Goal: Task Accomplishment & Management: Manage account settings

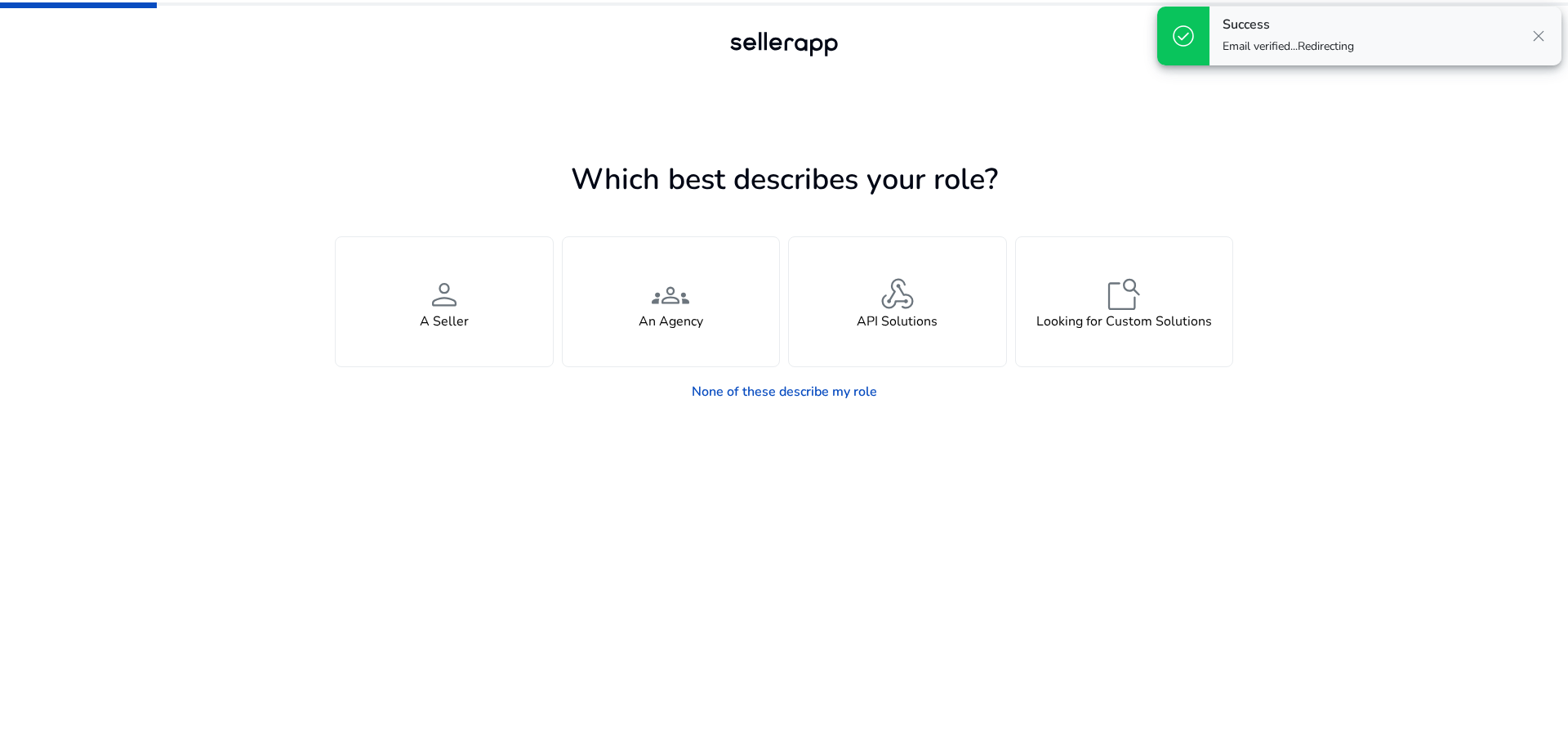
click at [1536, 46] on span "close" at bounding box center [1539, 36] width 19 height 19
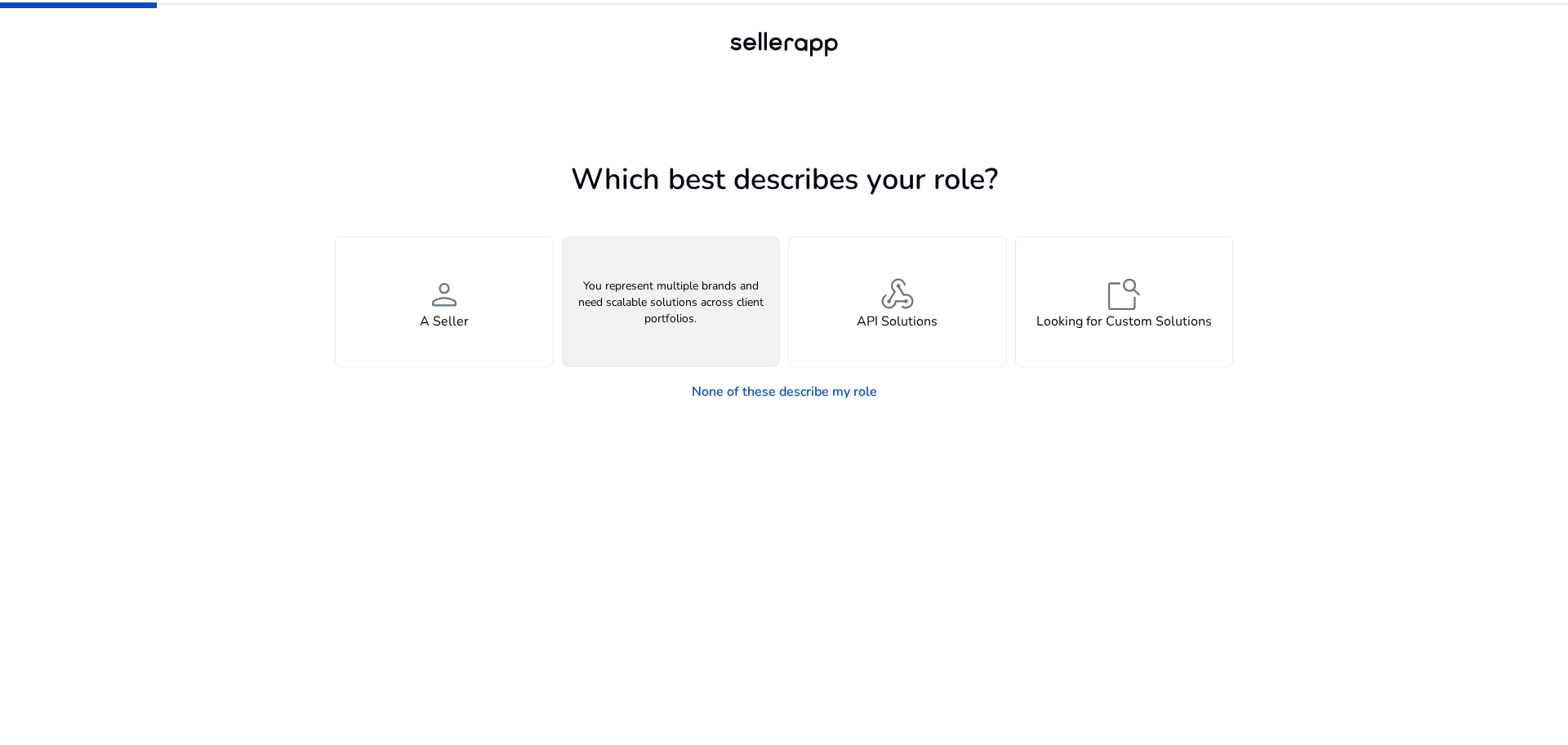
click at [660, 312] on span "groups" at bounding box center [671, 294] width 39 height 39
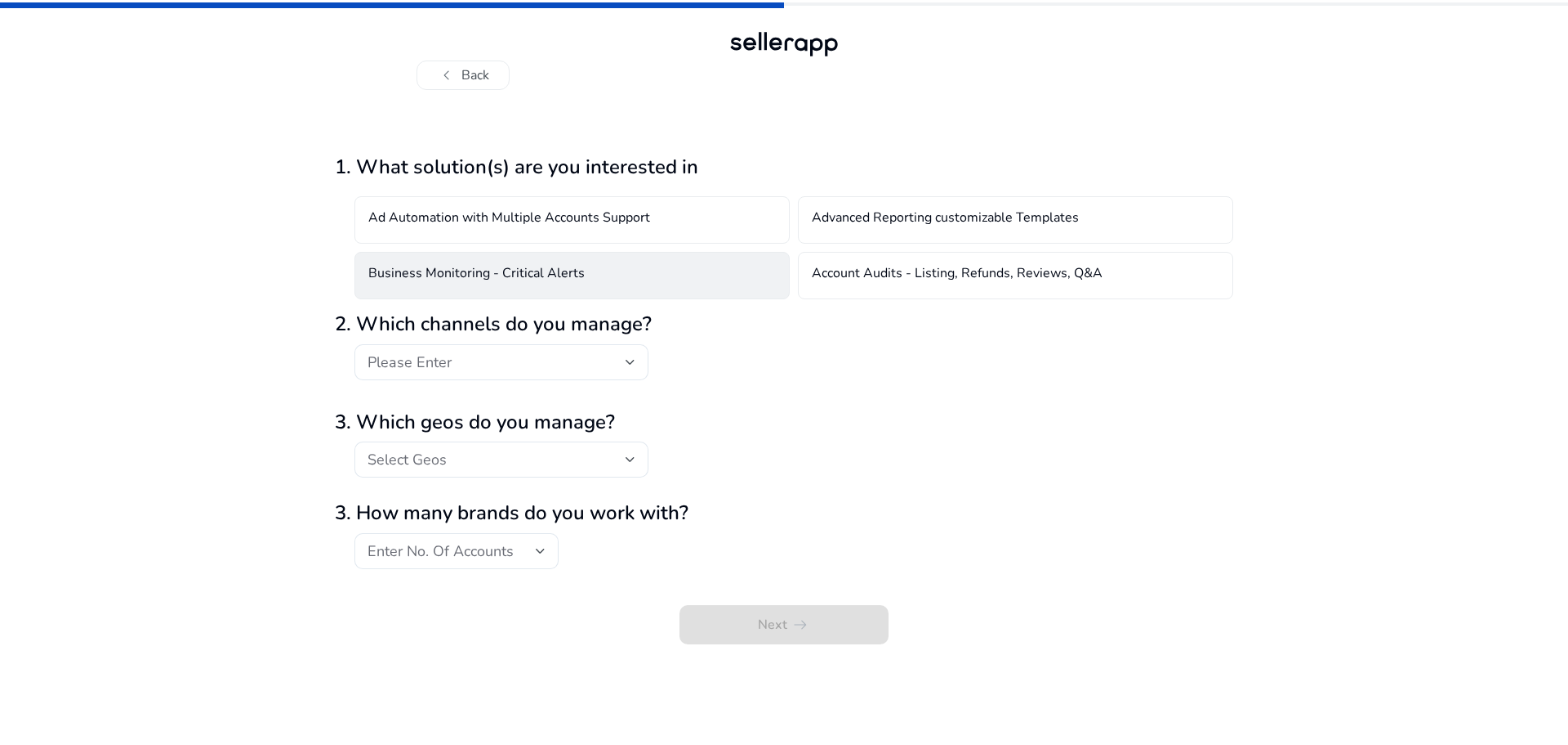
click at [525, 286] on div "Business Monitoring - Critical Alerts" at bounding box center [571, 275] width 435 height 48
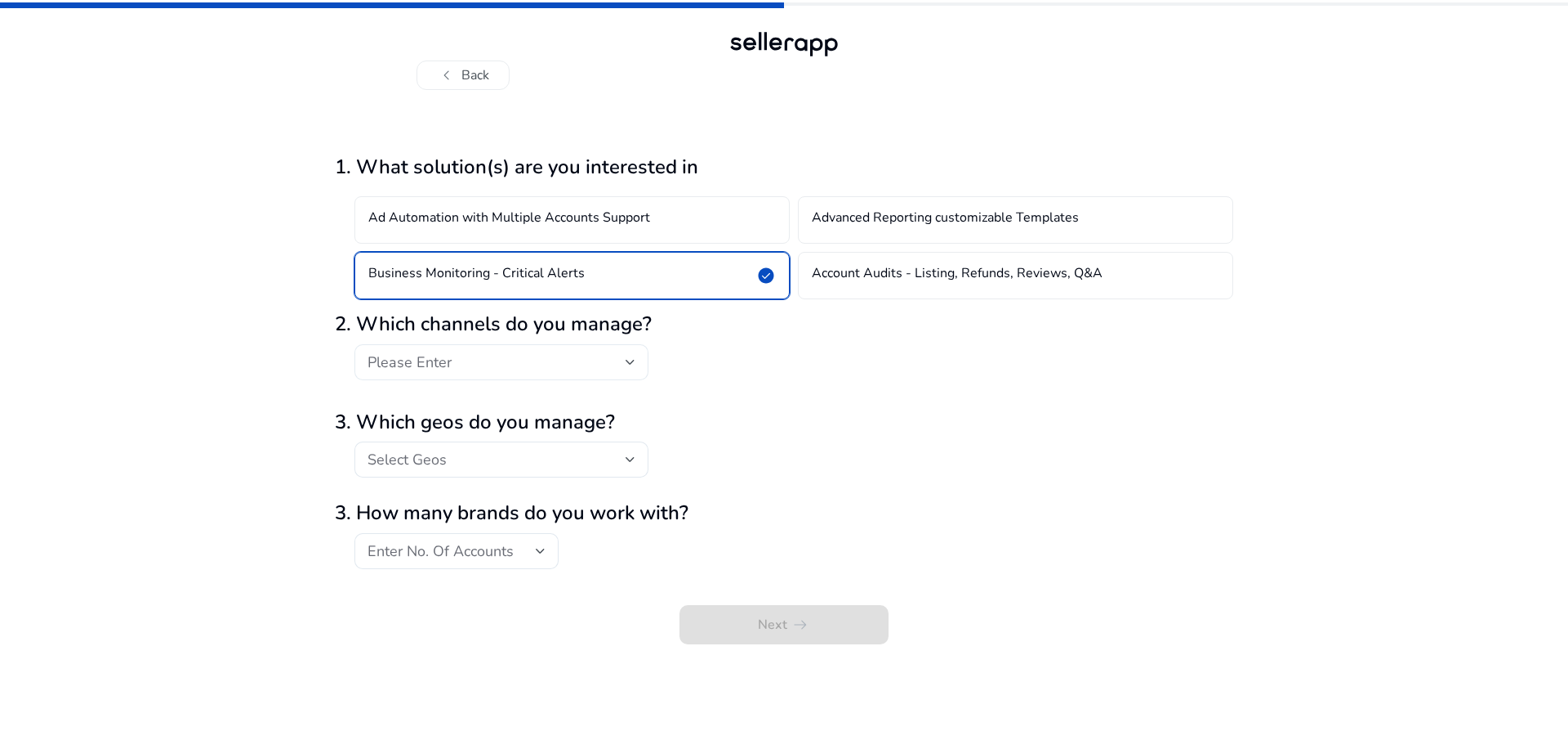
click at [549, 363] on div "Please Enter" at bounding box center [496, 362] width 258 height 18
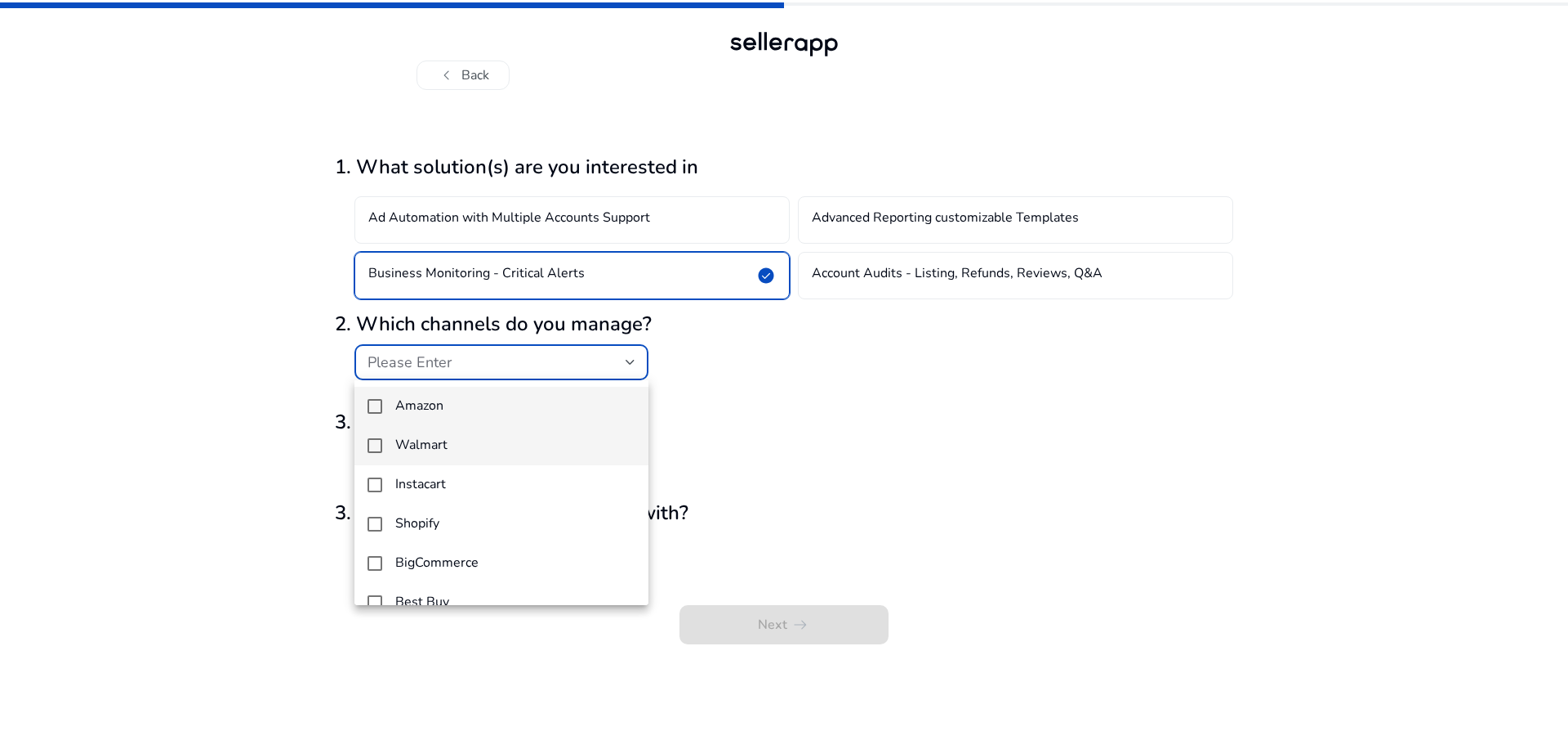
click at [445, 447] on h4 "Walmart" at bounding box center [421, 445] width 53 height 16
drag, startPoint x: 461, startPoint y: 380, endPoint x: 461, endPoint y: 395, distance: 15.0
click at [461, 393] on div "Amazon Walmart Instacart Shopify BigCommerce Best Buy Facebook(Meta) Google Ads…" at bounding box center [501, 492] width 294 height 225
click at [459, 396] on mat-option "Amazon" at bounding box center [501, 406] width 294 height 39
click at [1093, 394] on div at bounding box center [784, 372] width 1568 height 745
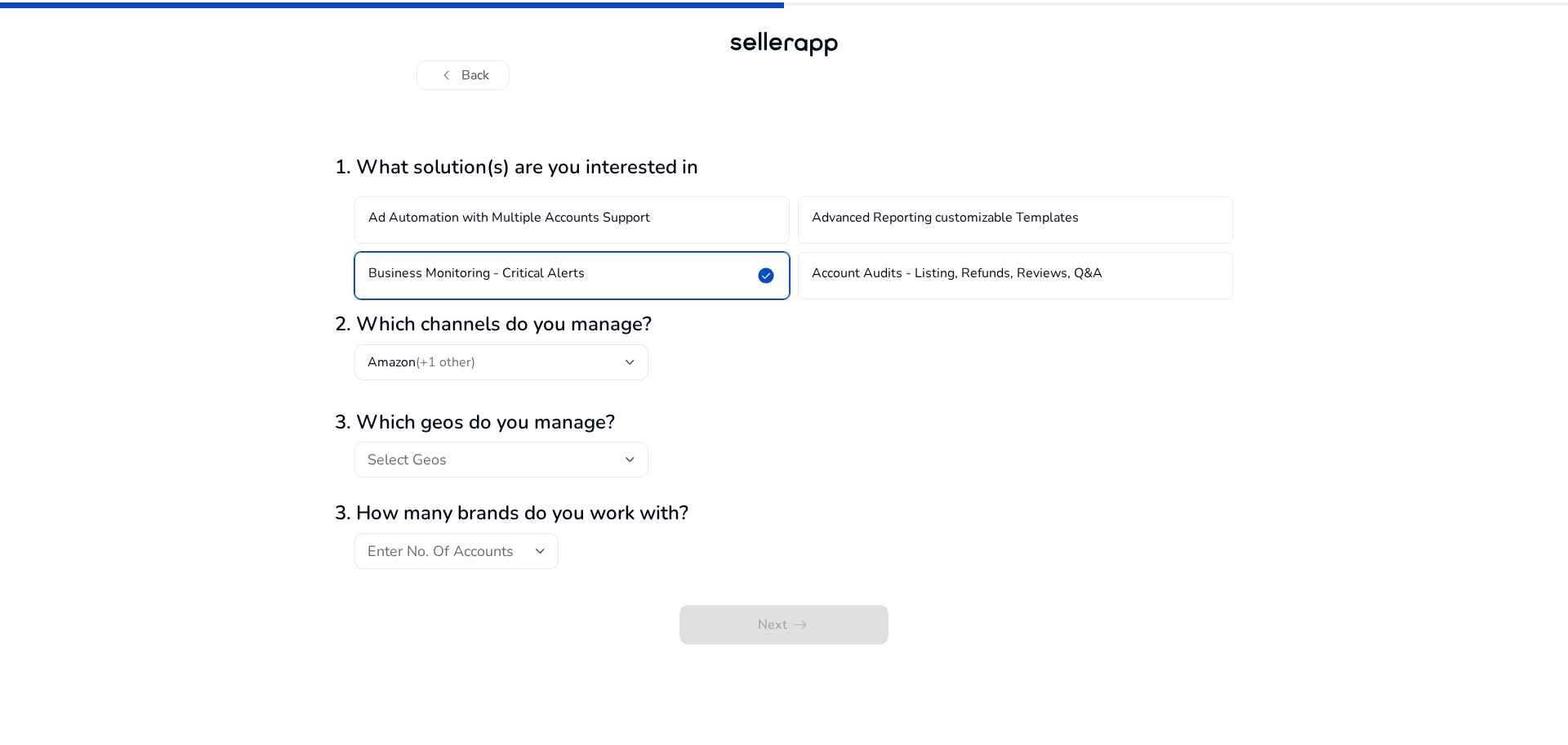
click at [572, 470] on div "Select Geos" at bounding box center [501, 459] width 268 height 36
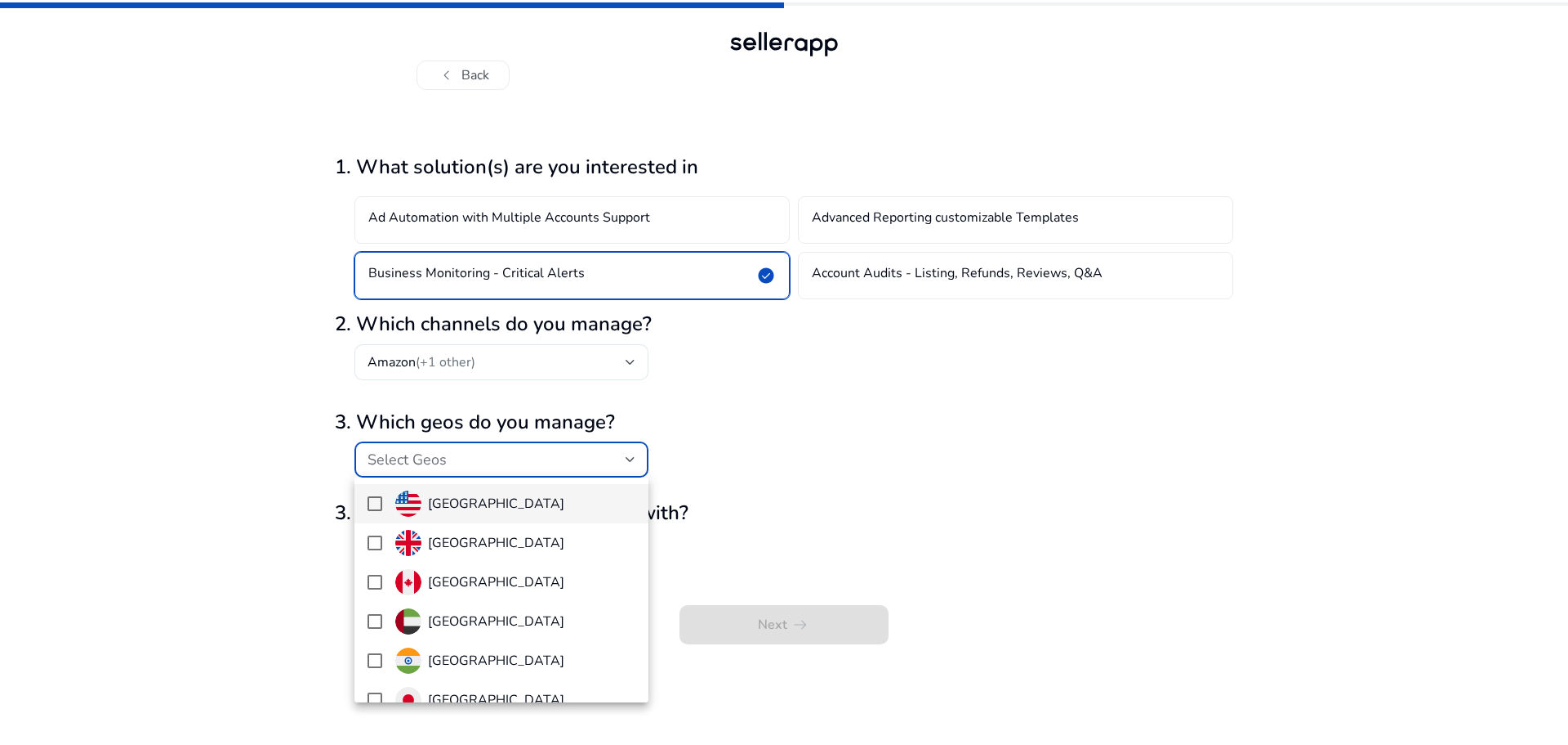
click at [467, 507] on h4 "[GEOGRAPHIC_DATA]" at bounding box center [496, 503] width 136 height 16
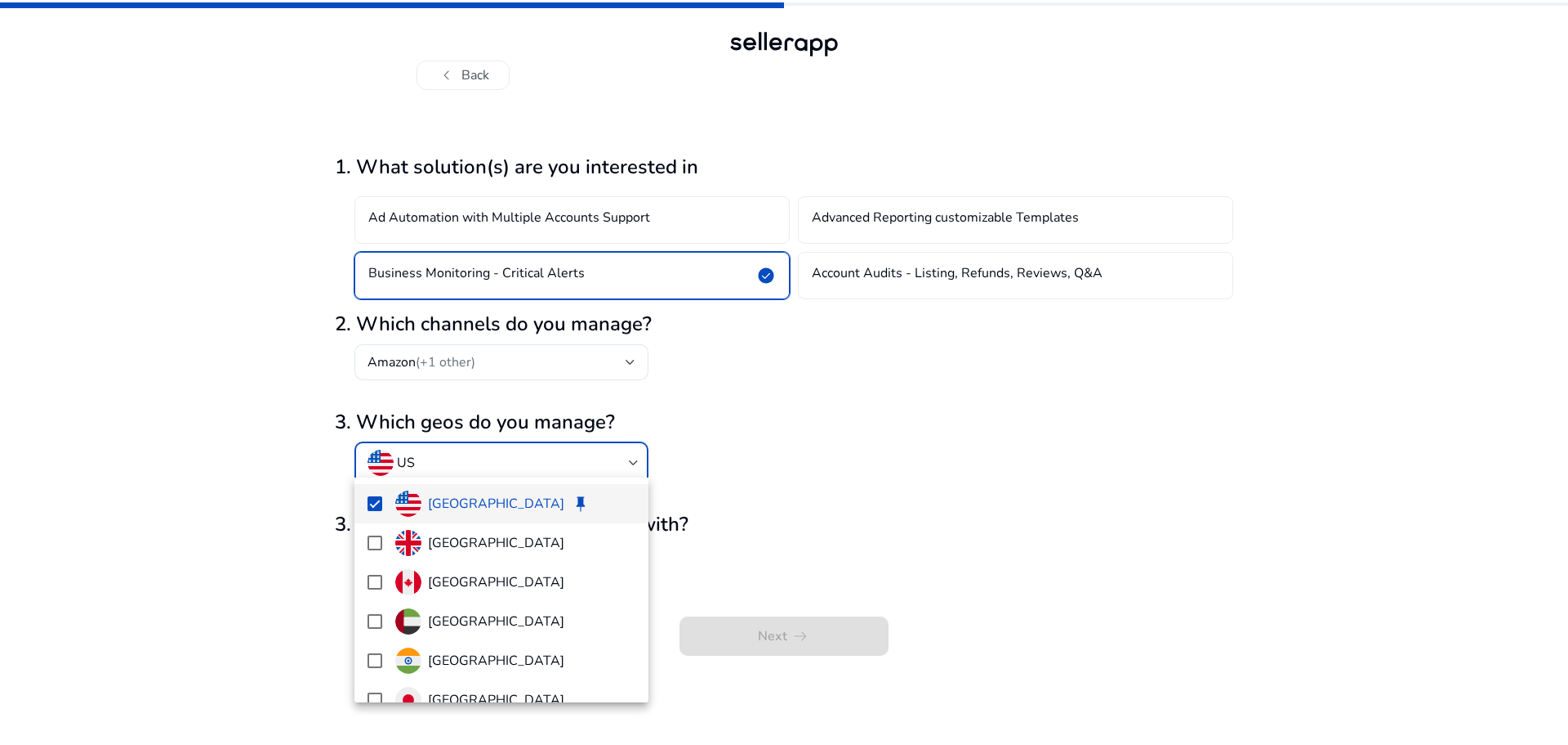
click at [1067, 496] on div at bounding box center [784, 372] width 1568 height 745
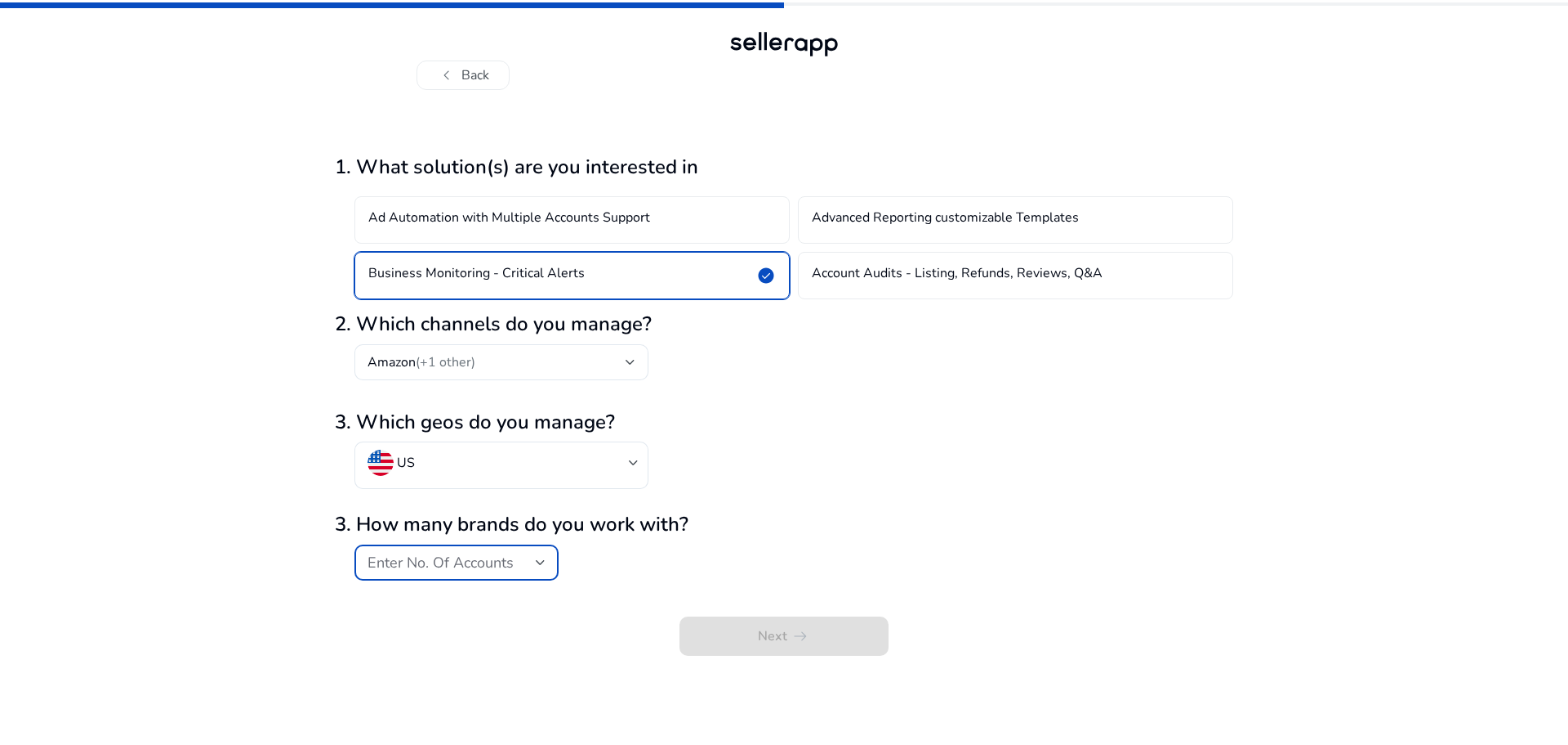
click at [518, 563] on div "Enter No. Of Accounts" at bounding box center [452, 562] width 168 height 18
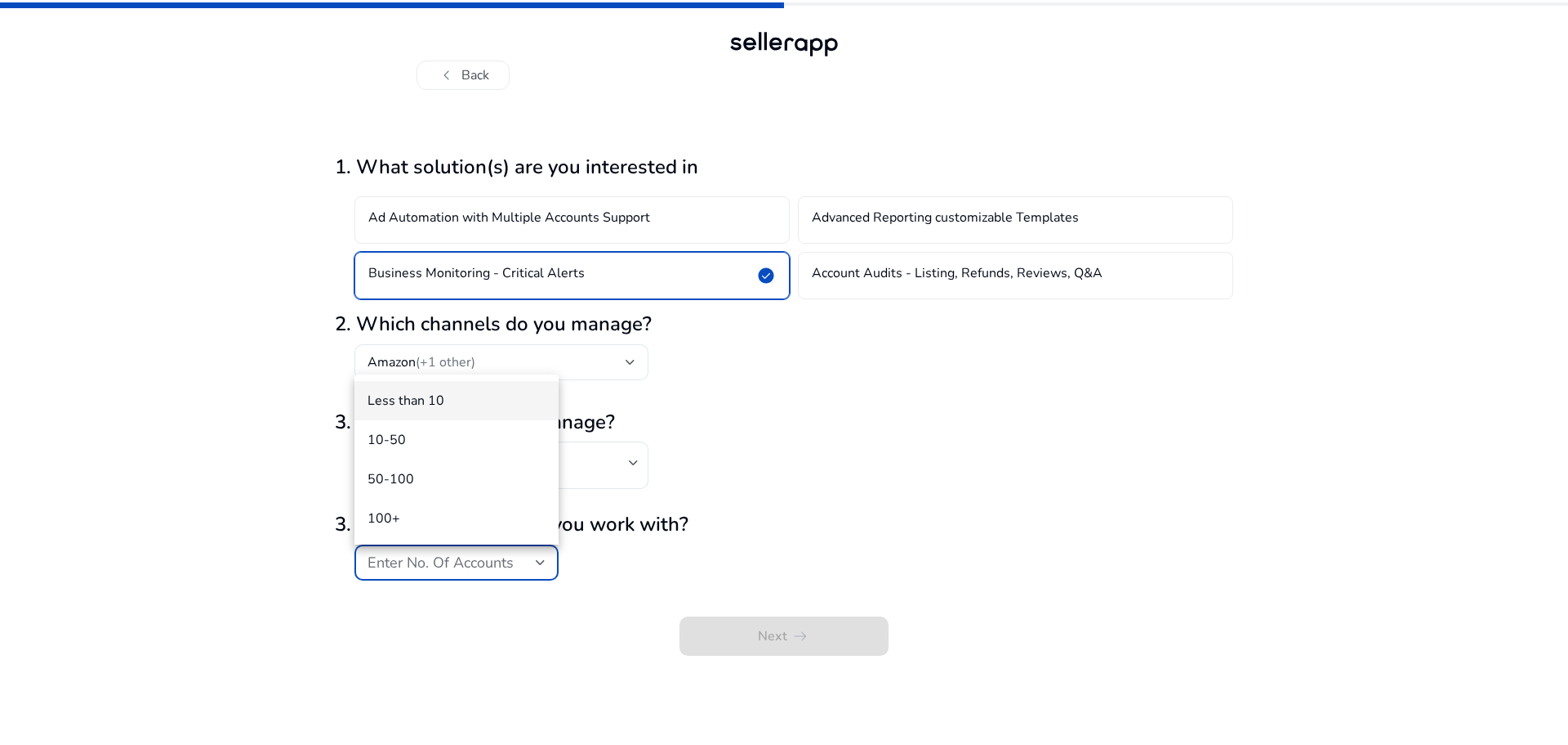
click at [429, 404] on span "Less than 10" at bounding box center [456, 400] width 178 height 18
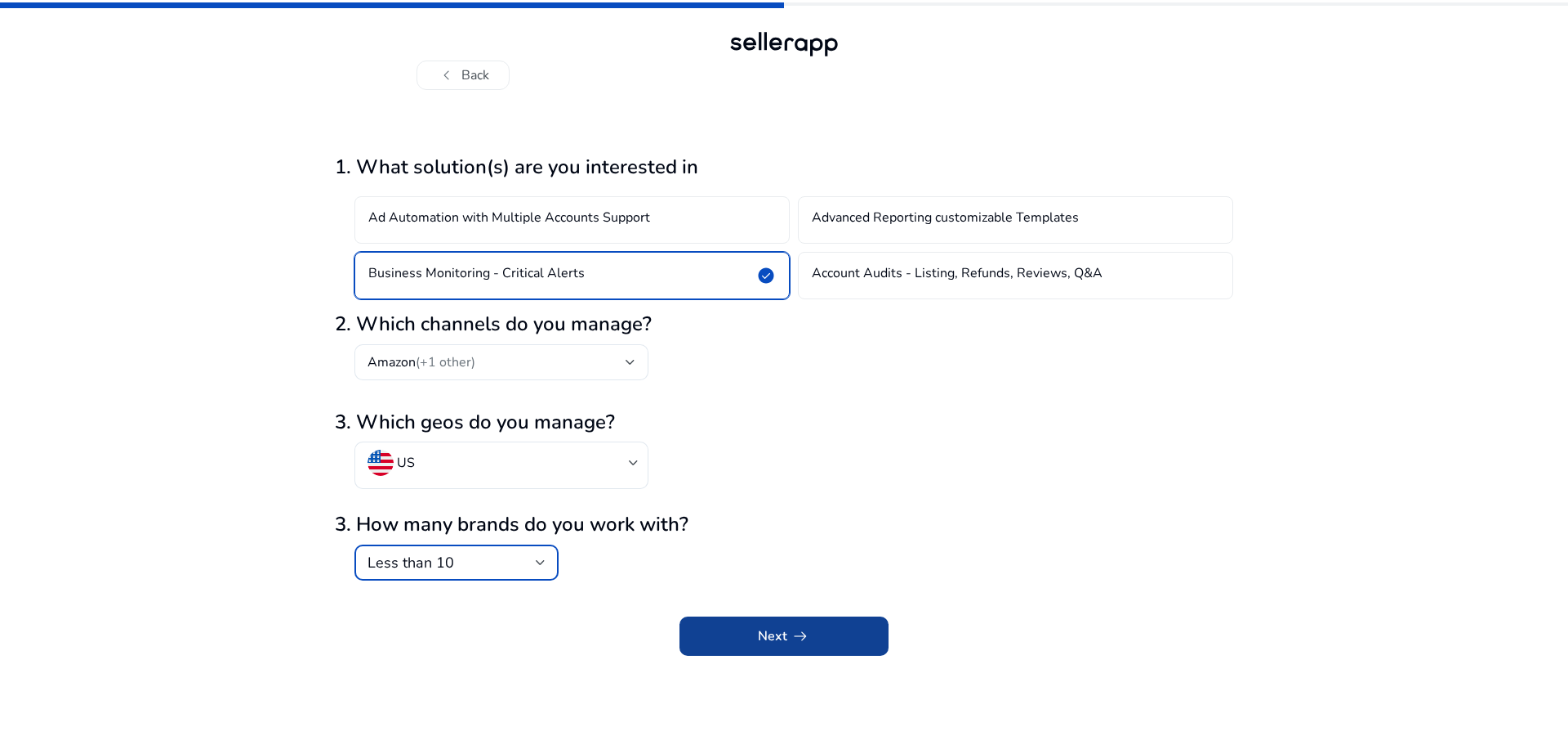
click at [784, 646] on span "submit" at bounding box center [784, 636] width 209 height 39
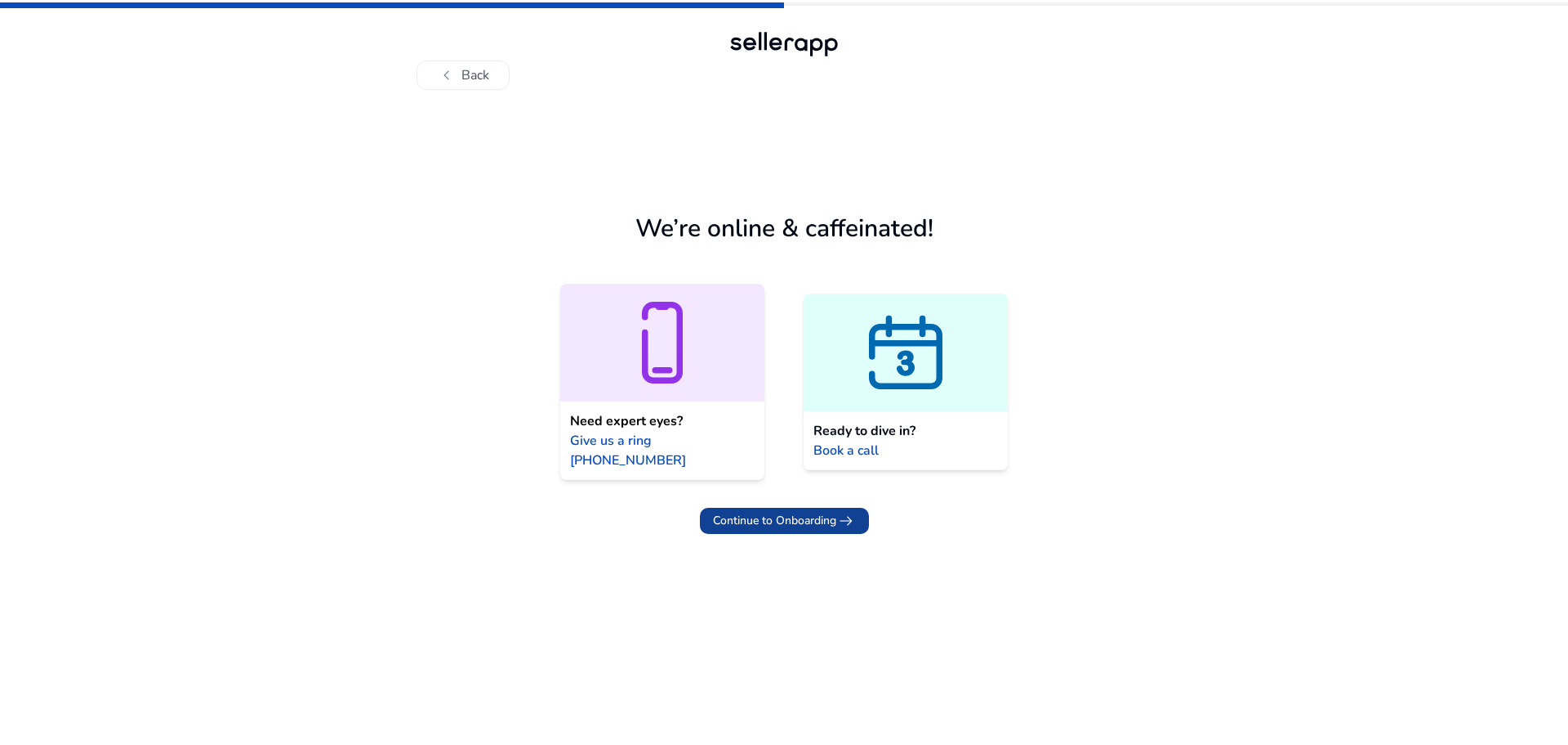
click at [820, 511] on span "Continue to Onboarding" at bounding box center [775, 520] width 124 height 18
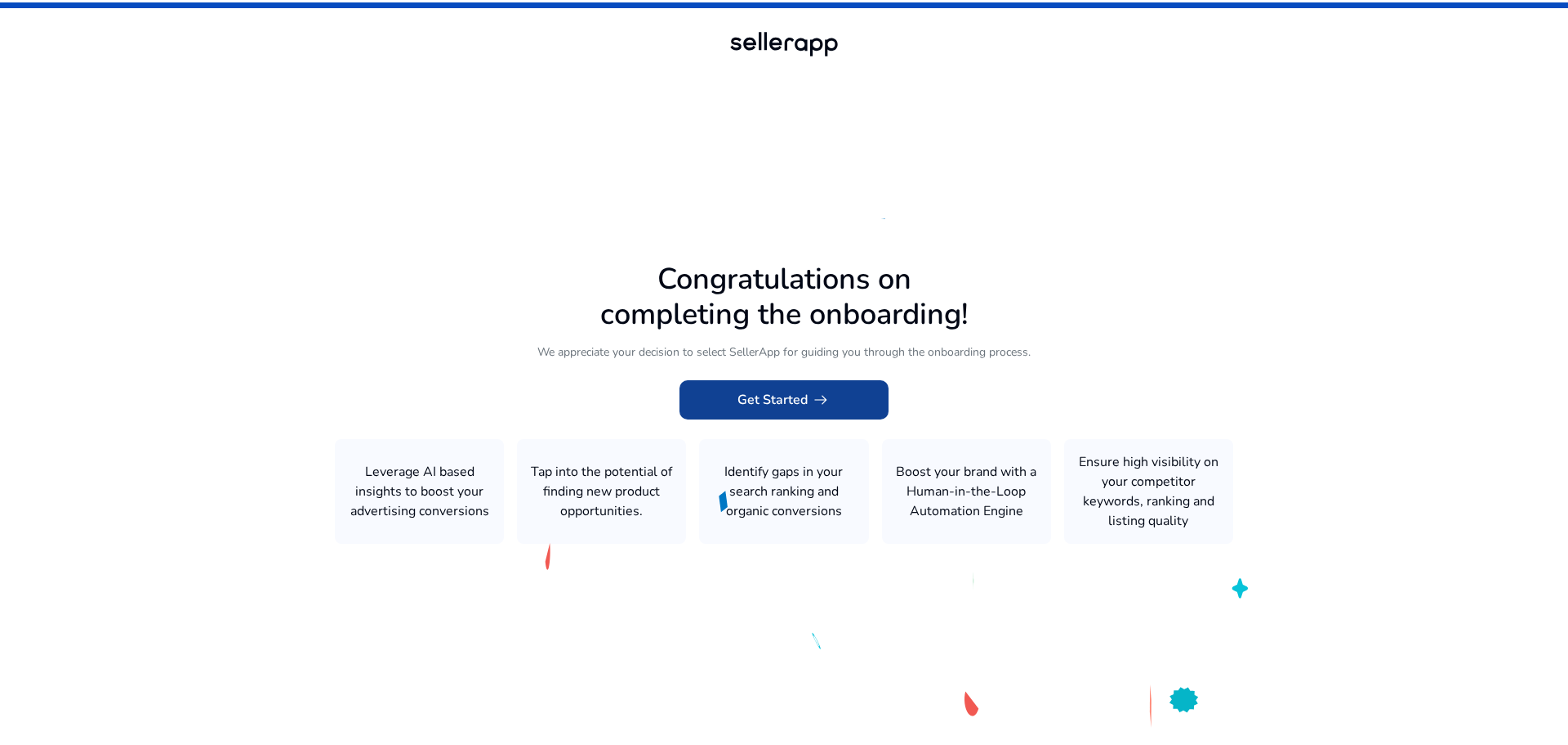
click at [806, 391] on span "Get Started arrow_right_alt" at bounding box center [784, 399] width 93 height 19
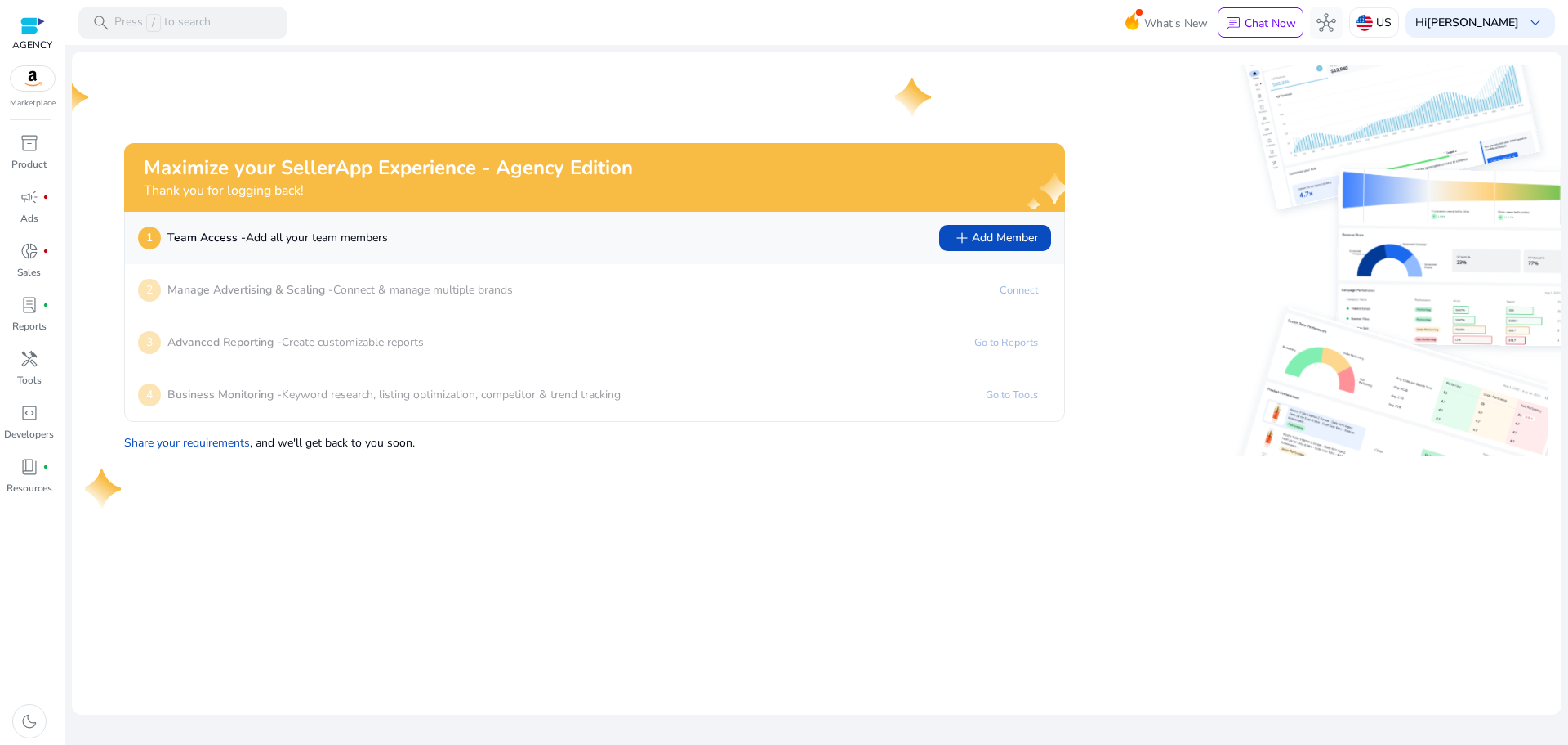
click at [79, 102] on img at bounding box center [72, 97] width 39 height 39
click at [28, 146] on span "inventory_2" at bounding box center [29, 143] width 19 height 19
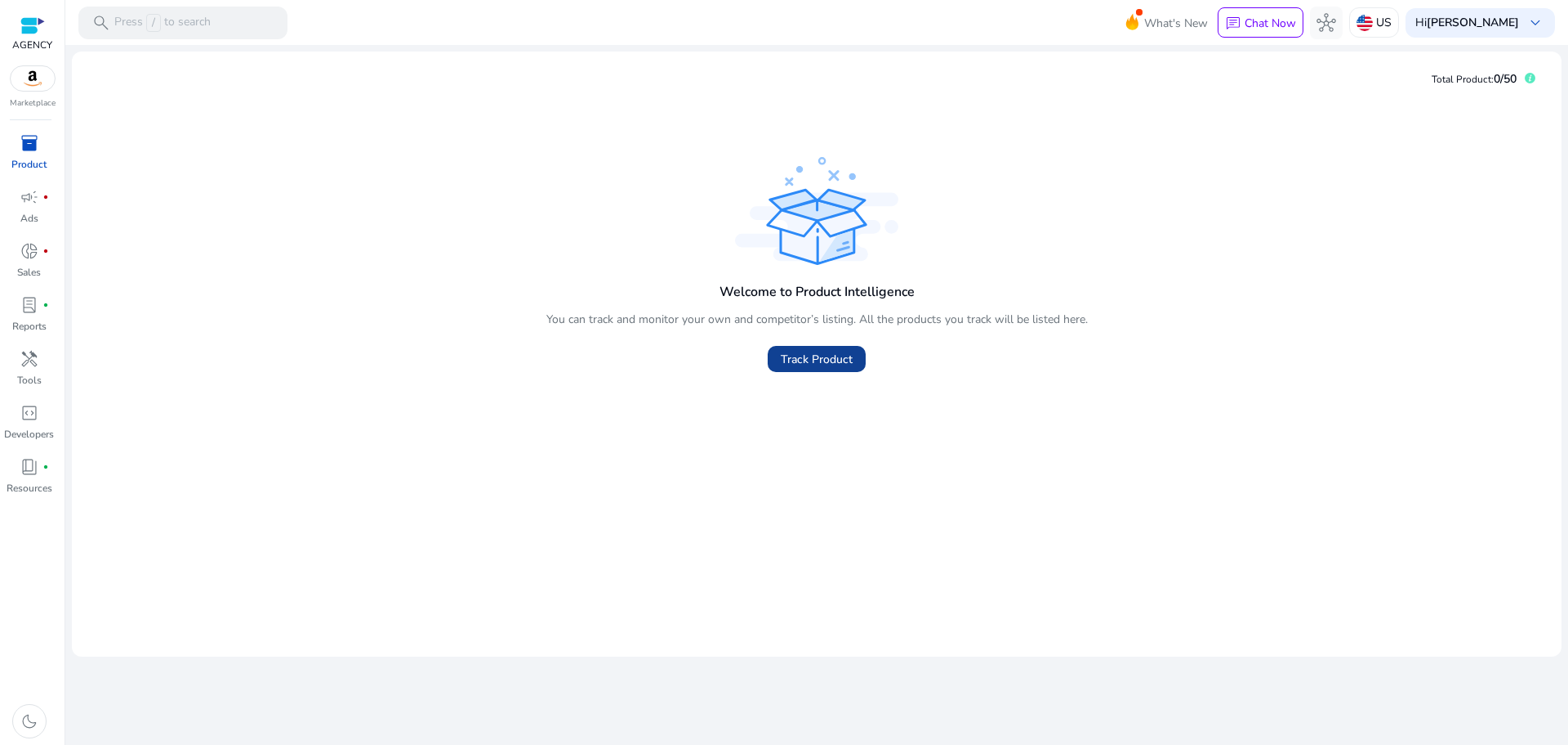
click at [827, 366] on span "Track Product" at bounding box center [817, 359] width 72 height 18
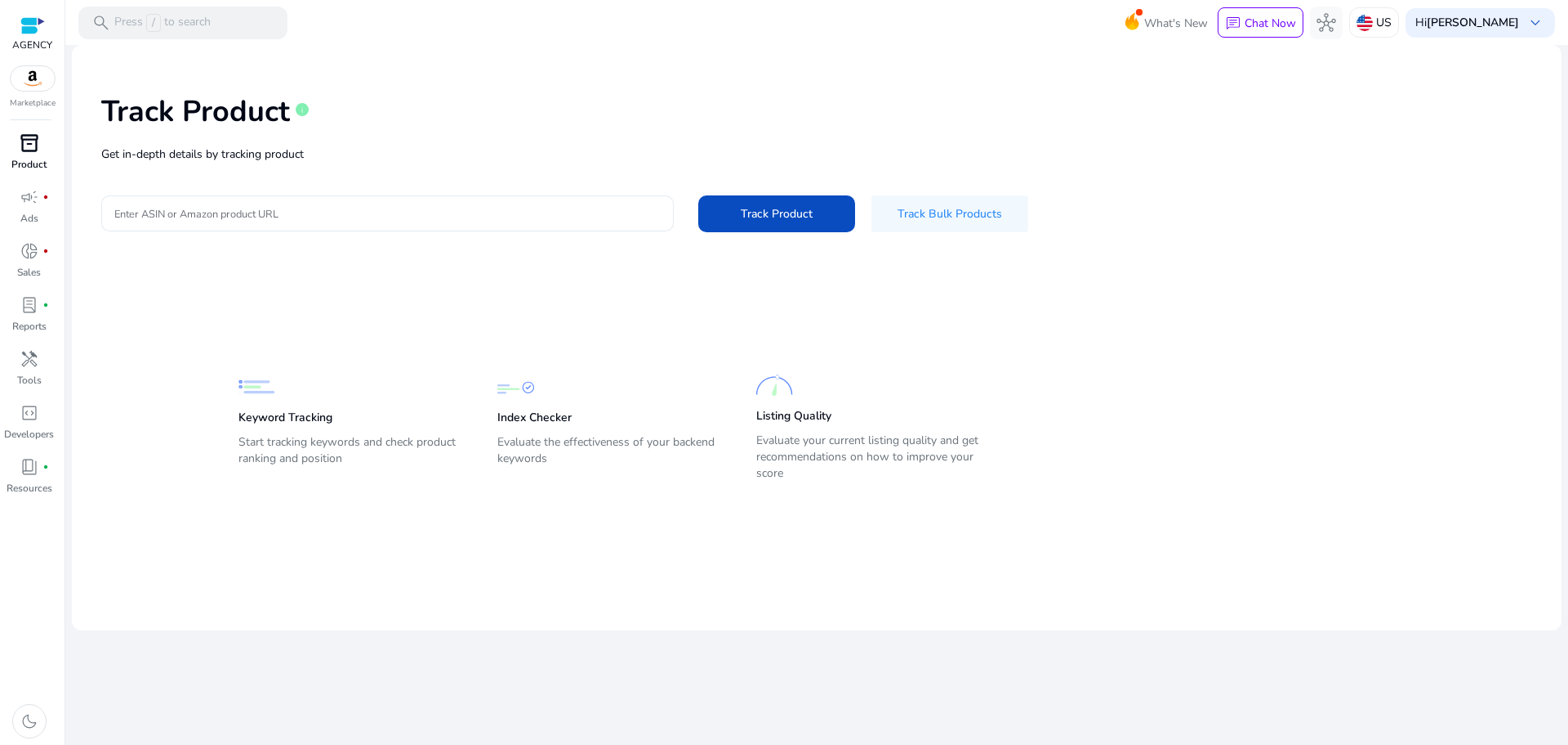
click at [171, 211] on input "Enter ASIN or Amazon product URL" at bounding box center [386, 213] width 546 height 18
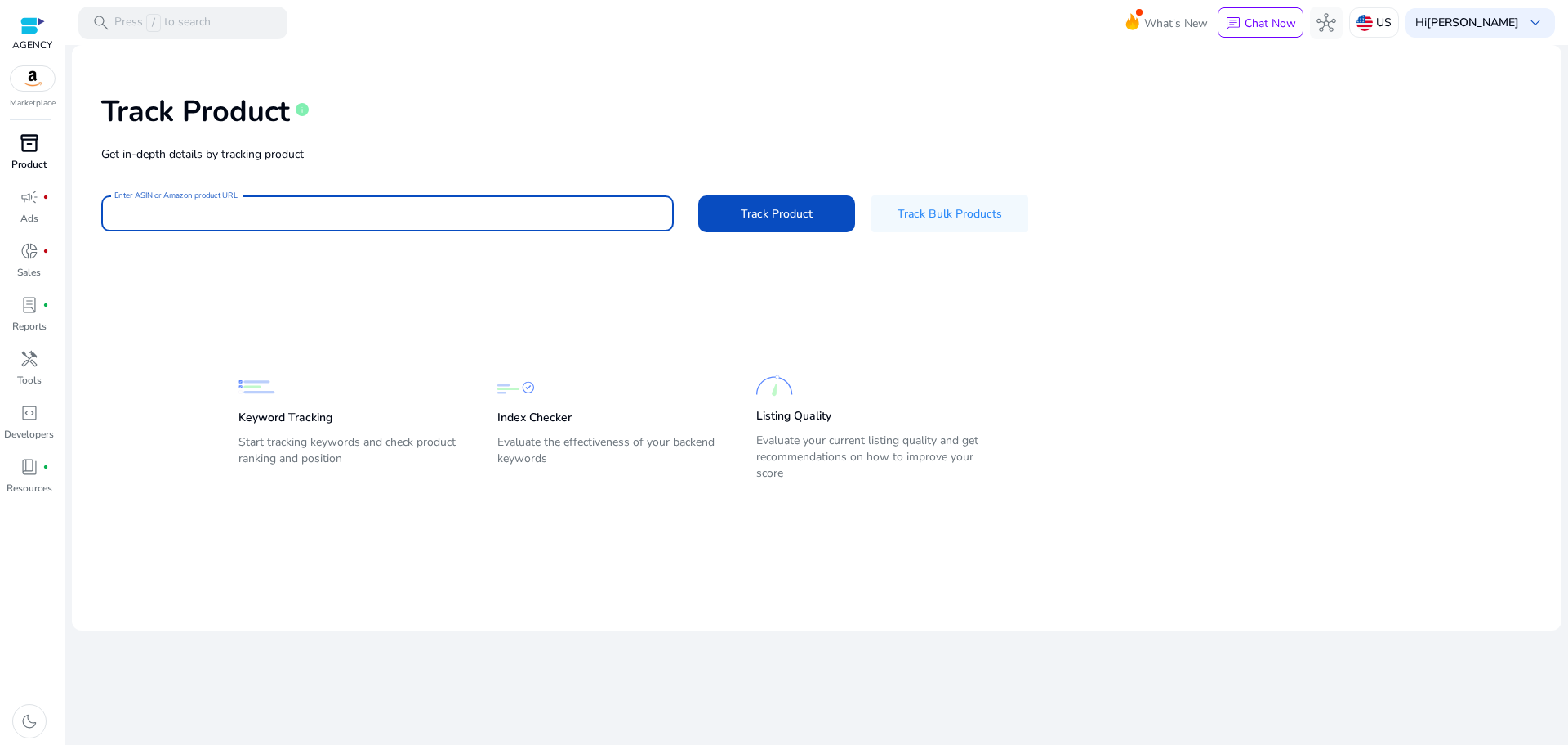
click at [33, 33] on div at bounding box center [32, 25] width 24 height 19
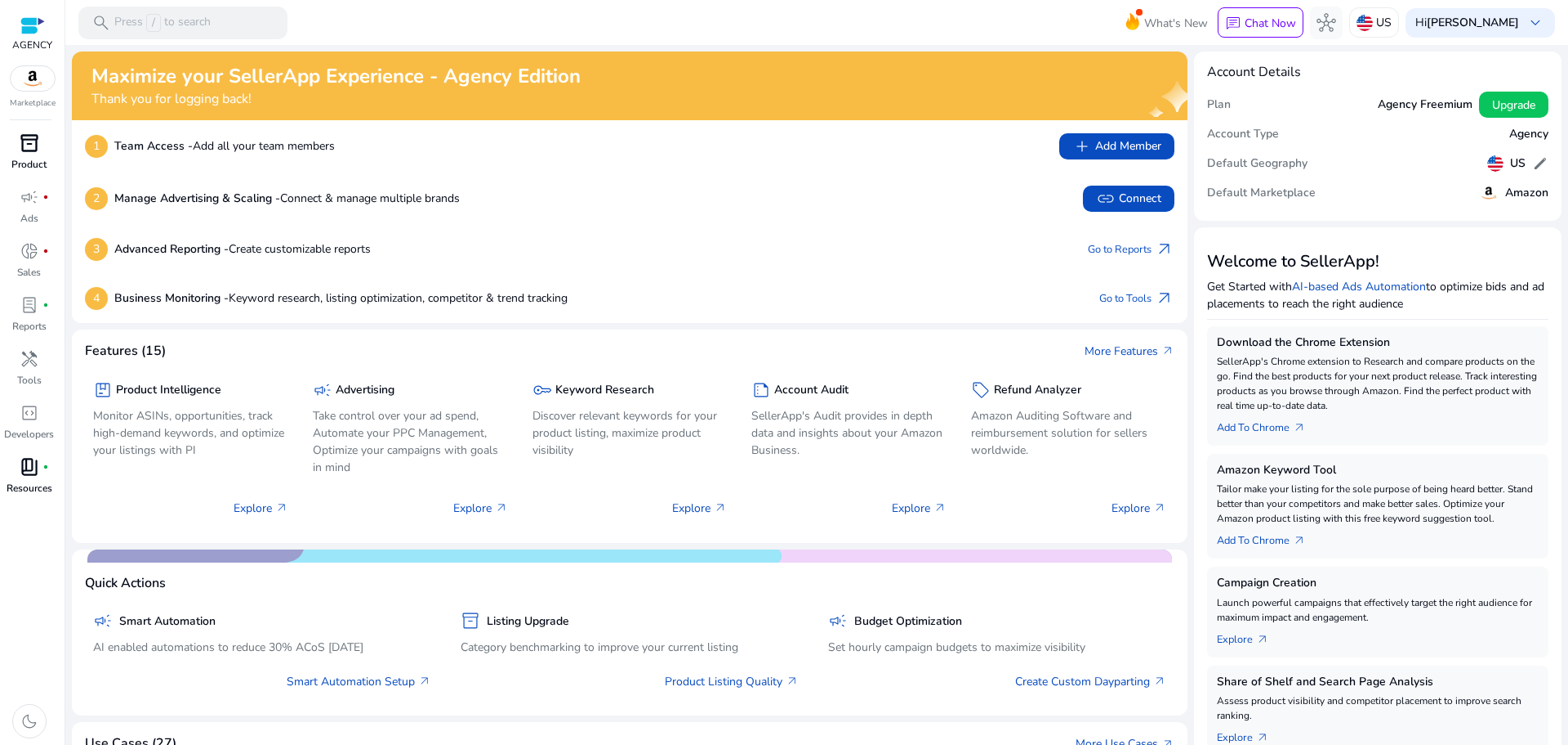
click at [41, 478] on div "book_4 fiber_manual_record" at bounding box center [29, 466] width 46 height 26
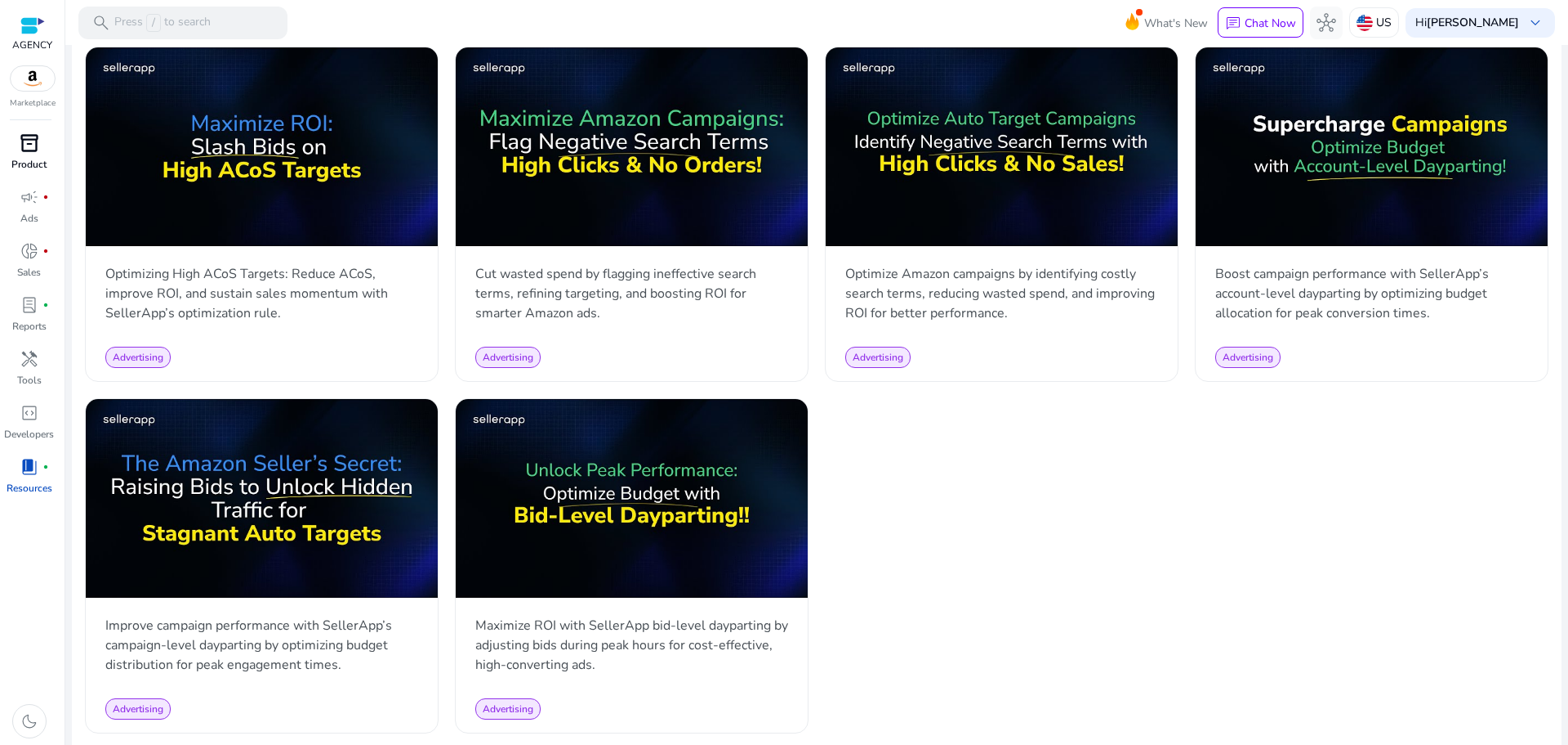
scroll to position [1533, 0]
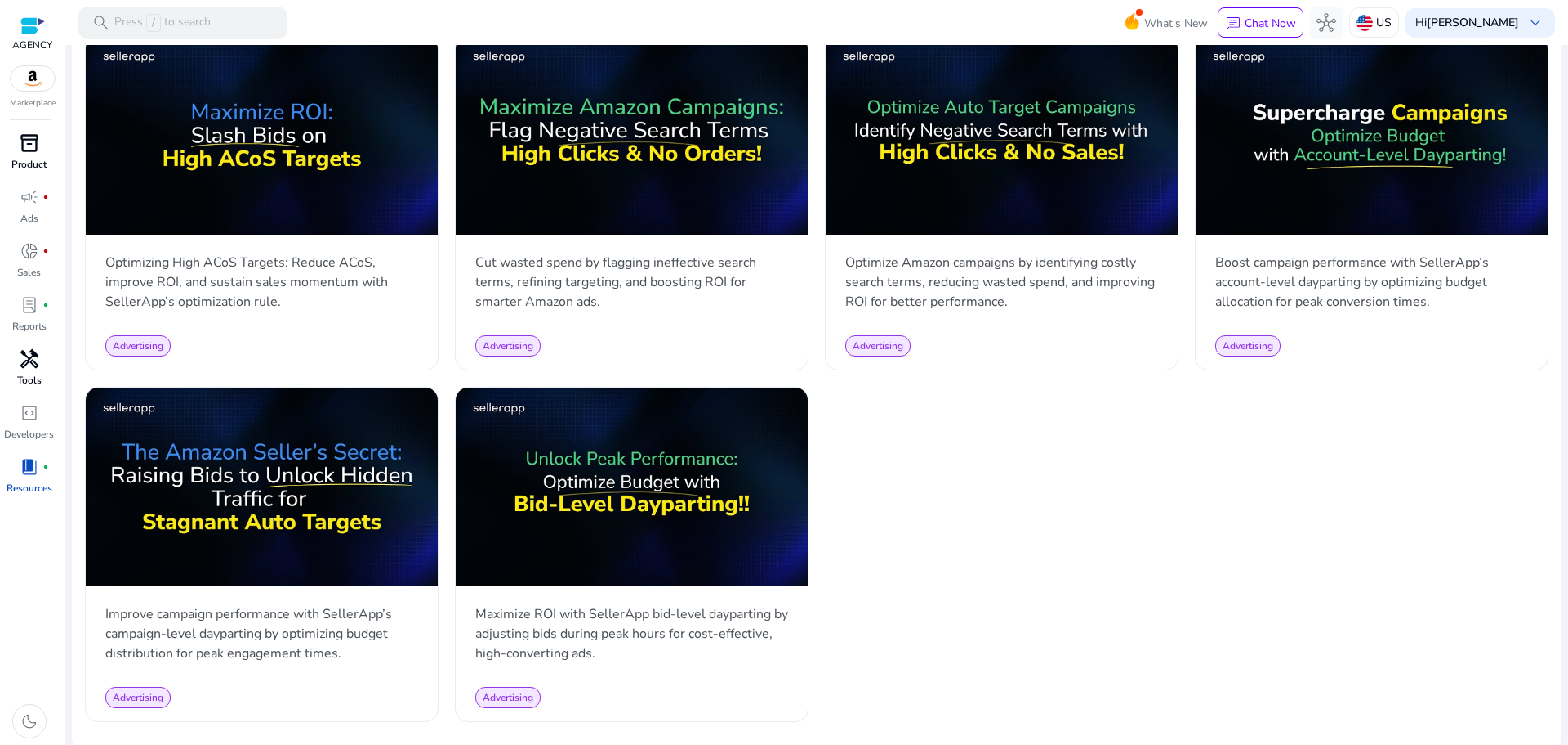
click at [29, 356] on span "handyman" at bounding box center [29, 358] width 19 height 19
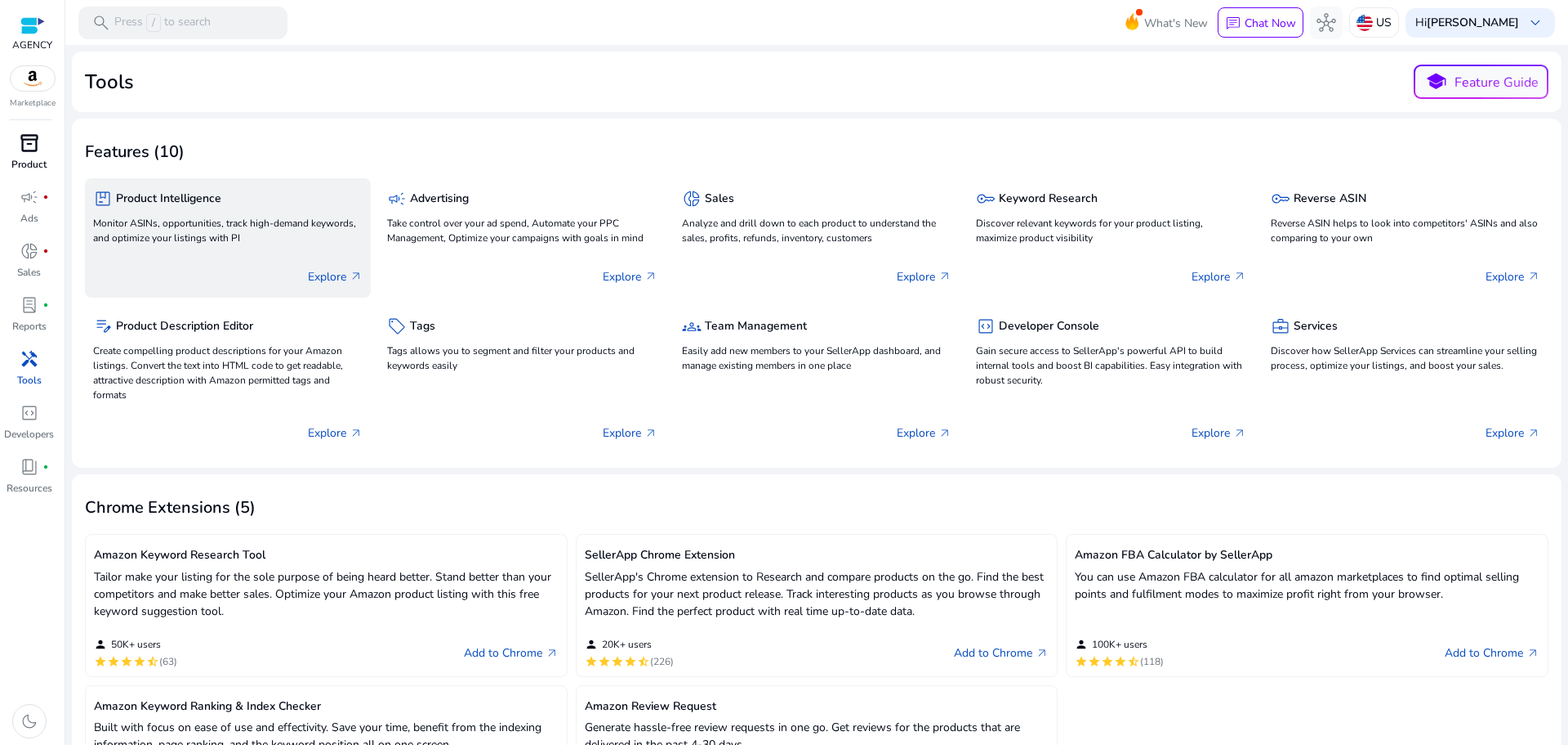
click at [157, 221] on p "Monitor ASINs, opportunities, track high-demand keywords, and optimize your lis…" at bounding box center [228, 231] width 270 height 29
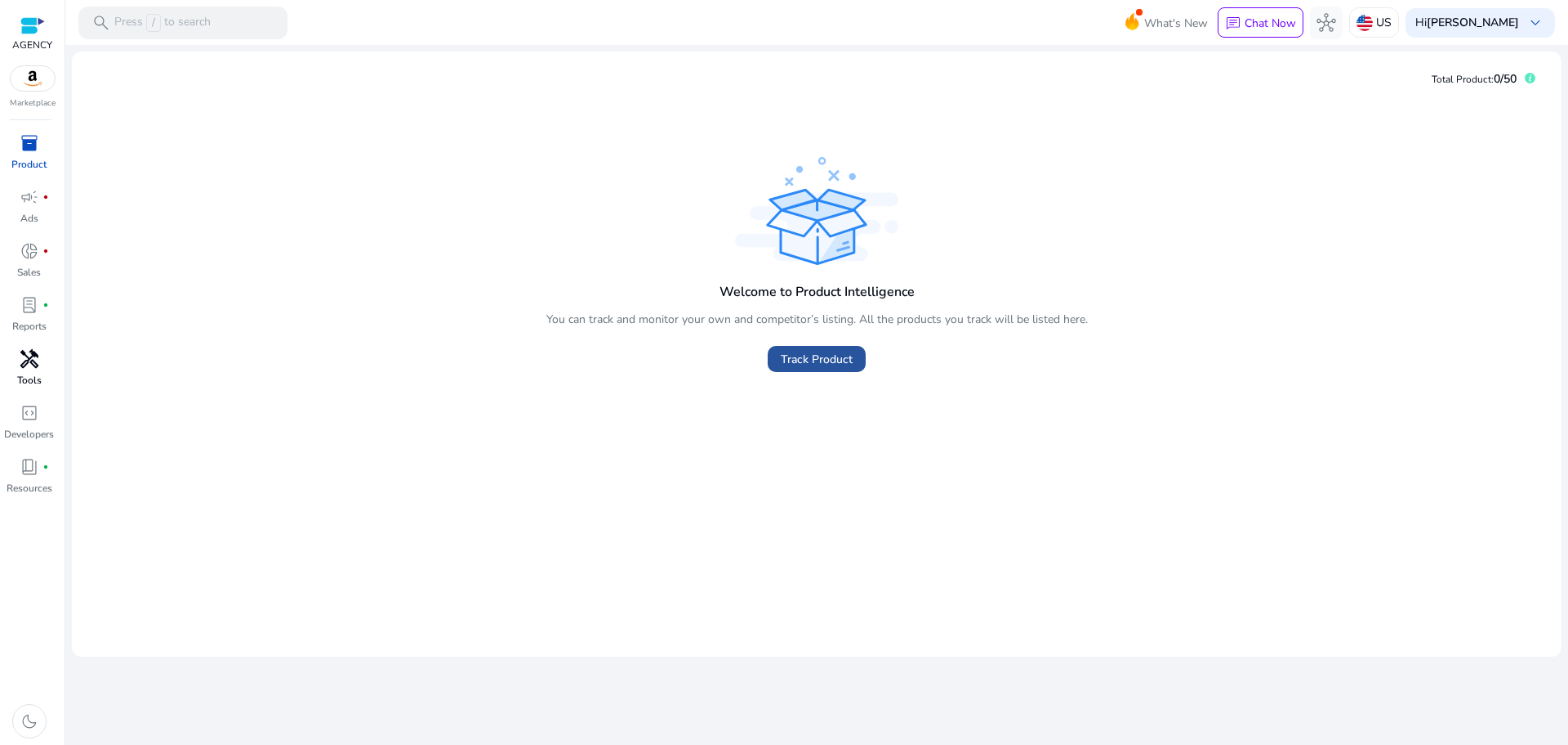
click at [847, 358] on span "Track Product" at bounding box center [817, 359] width 72 height 18
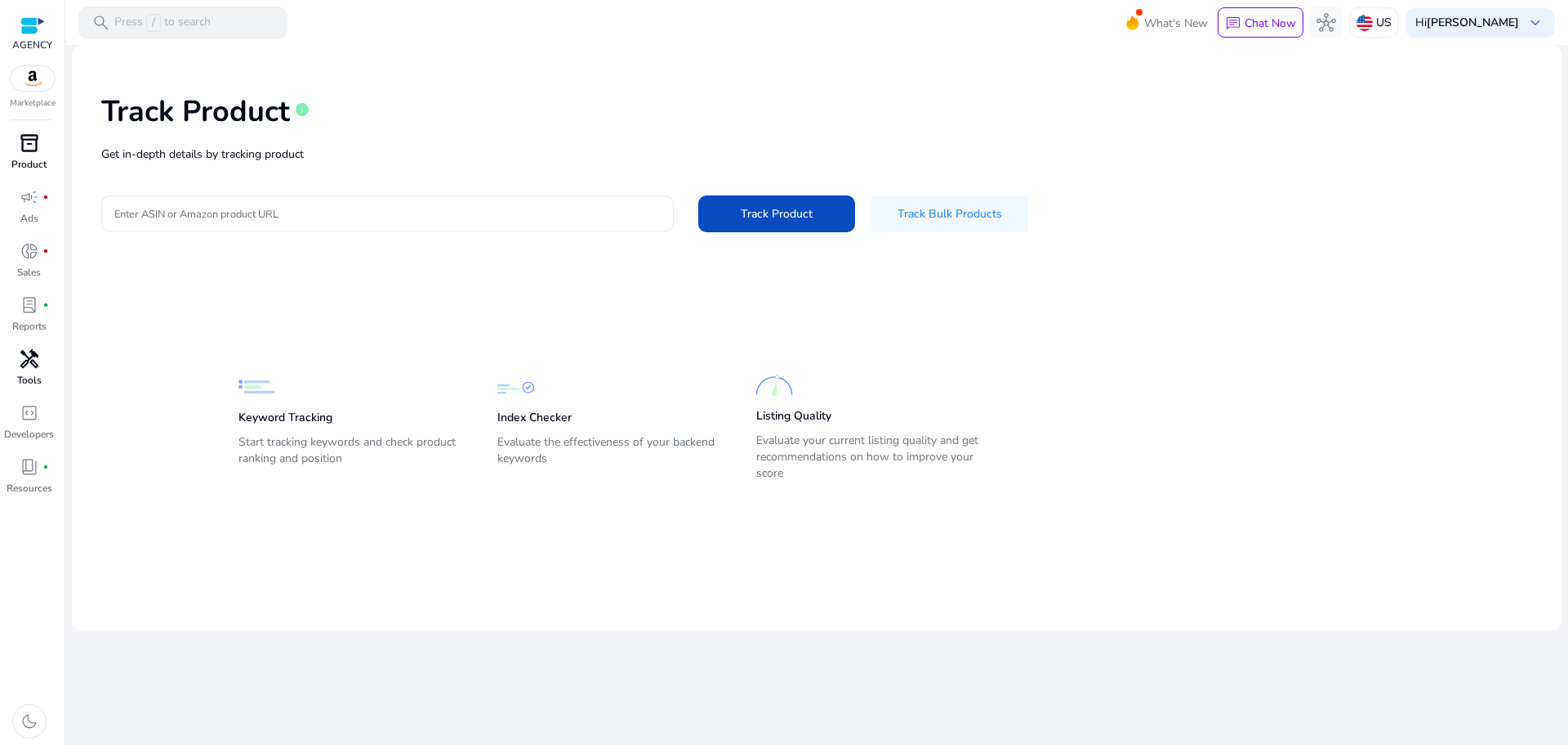
click at [283, 205] on input "Enter ASIN or Amazon product URL" at bounding box center [386, 213] width 546 height 18
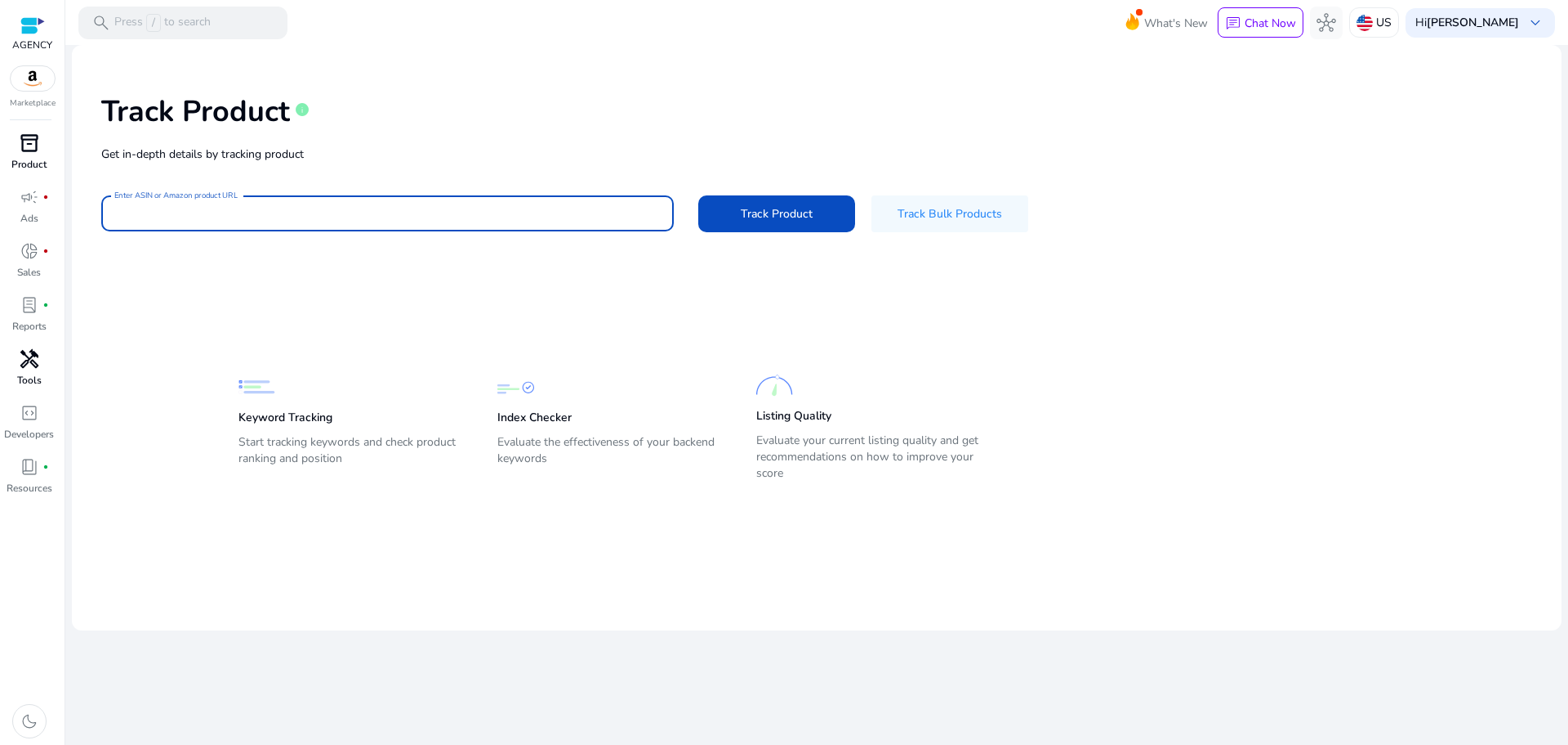
paste input "**********"
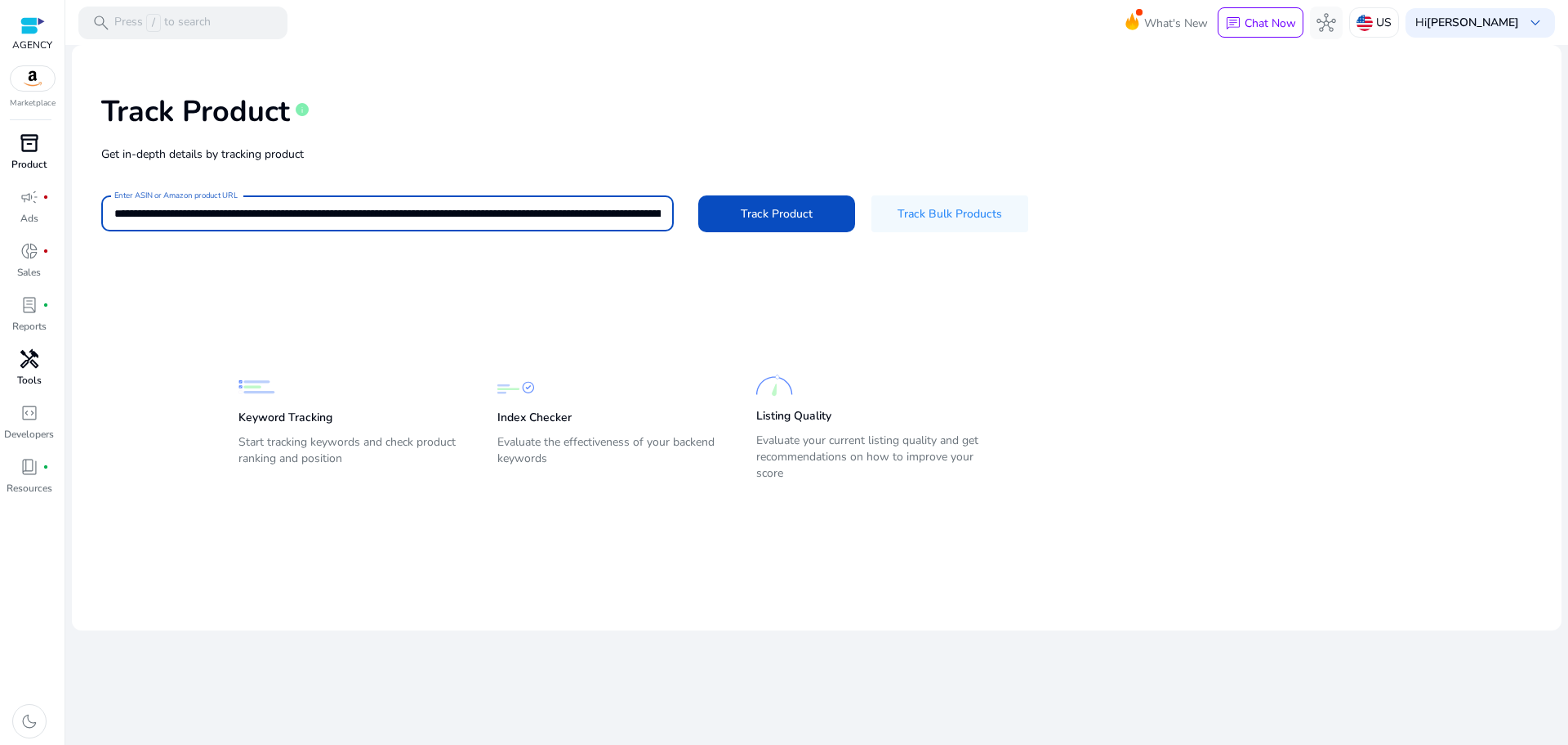
scroll to position [0, 319]
type input "**********"
click at [720, 220] on span at bounding box center [777, 213] width 157 height 39
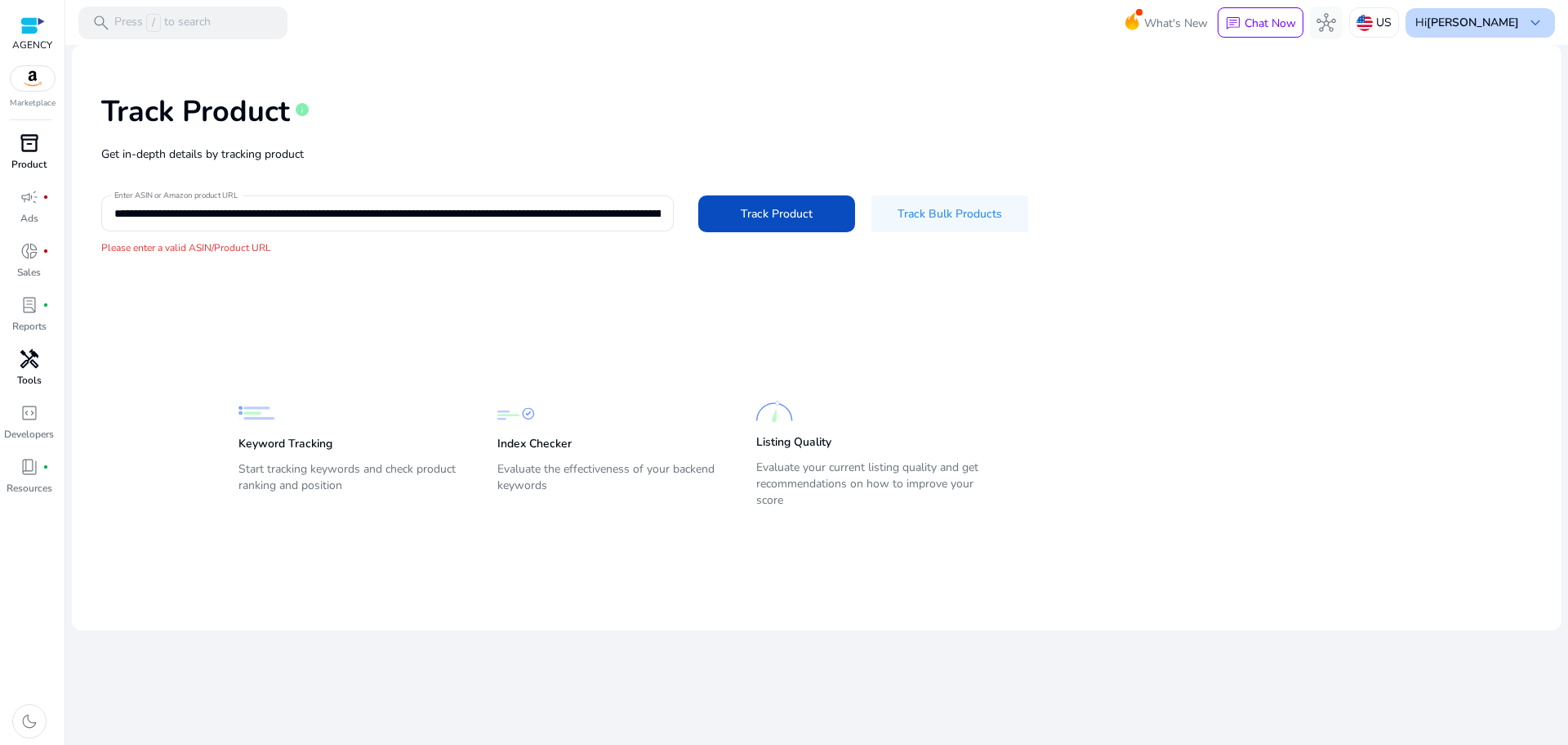
click at [1489, 28] on b "[PERSON_NAME]" at bounding box center [1473, 22] width 92 height 16
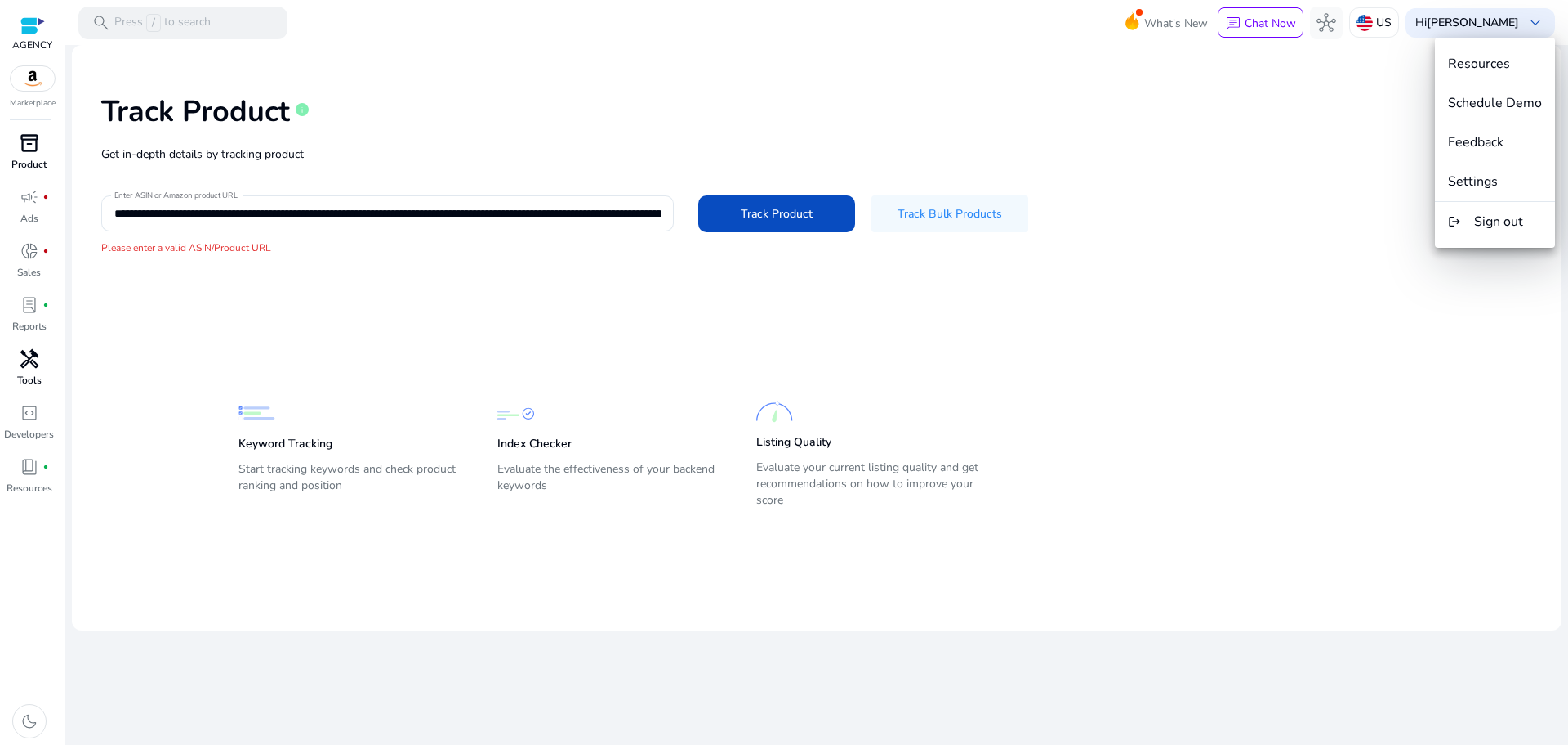
click at [31, 264] on div at bounding box center [784, 372] width 1568 height 745
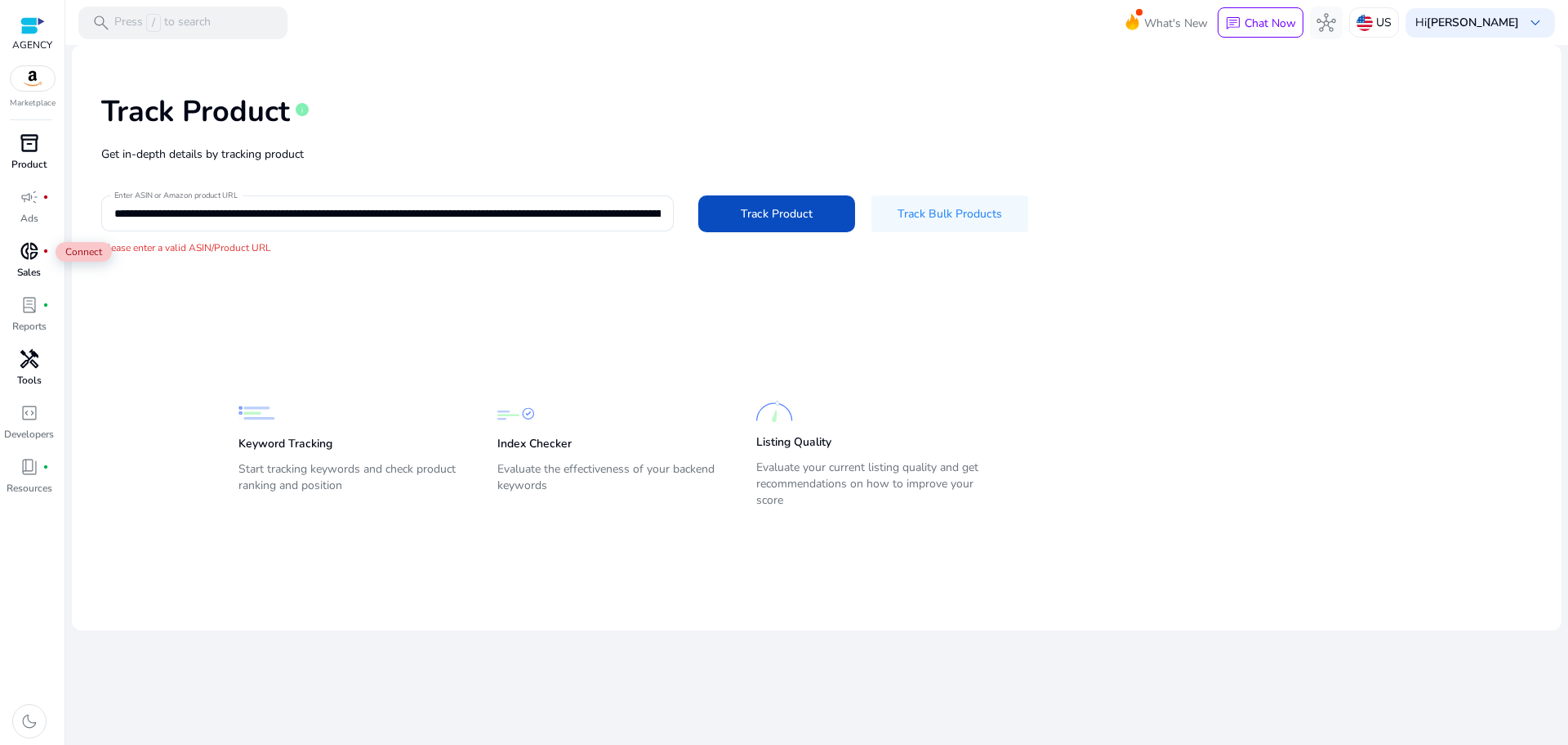
click at [26, 261] on span "donut_small" at bounding box center [29, 251] width 19 height 19
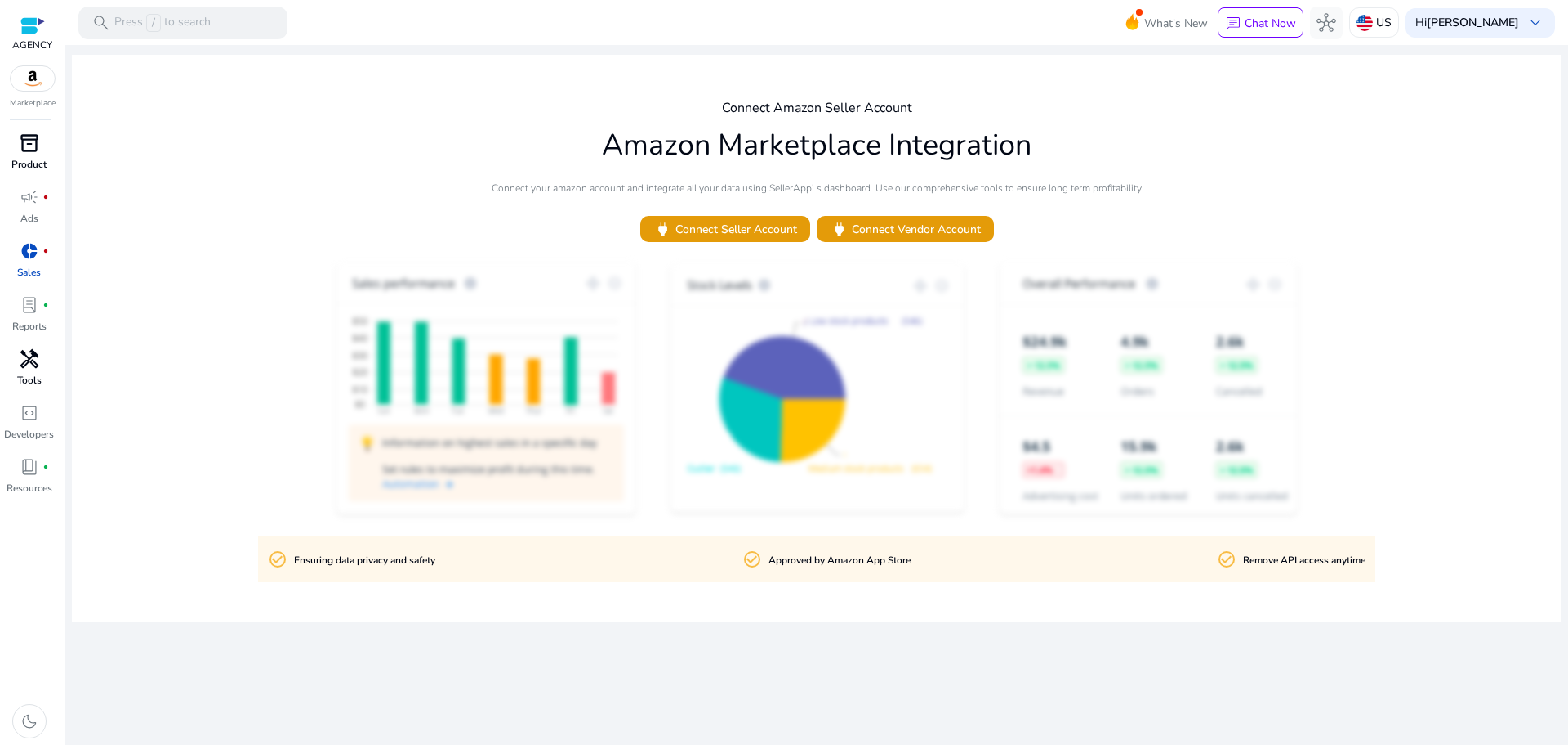
click at [26, 74] on img at bounding box center [32, 78] width 44 height 24
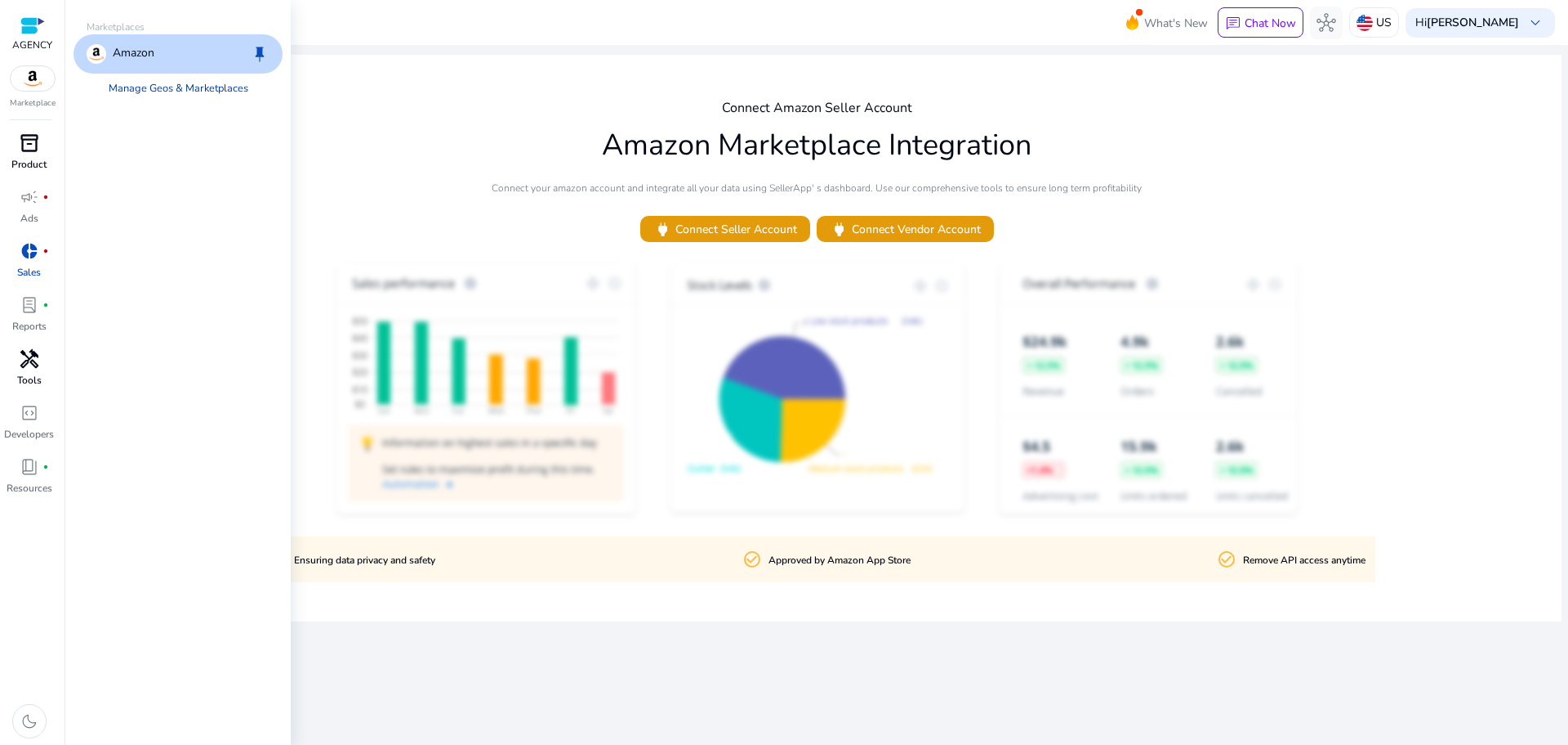
click at [143, 89] on link "Manage Geos & Marketplaces" at bounding box center [178, 89] width 165 height 29
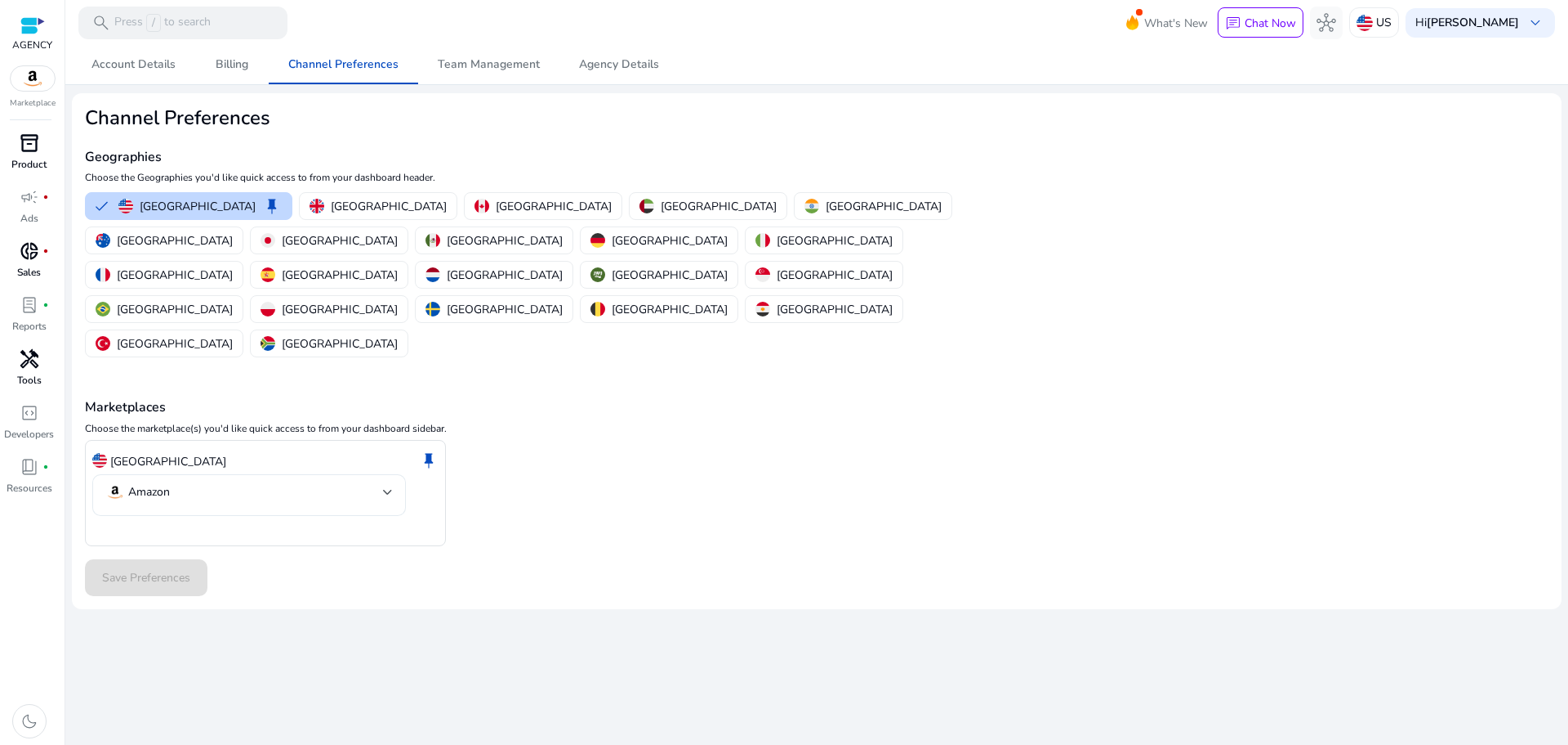
click at [393, 474] on div "Amazon" at bounding box center [249, 495] width 313 height 42
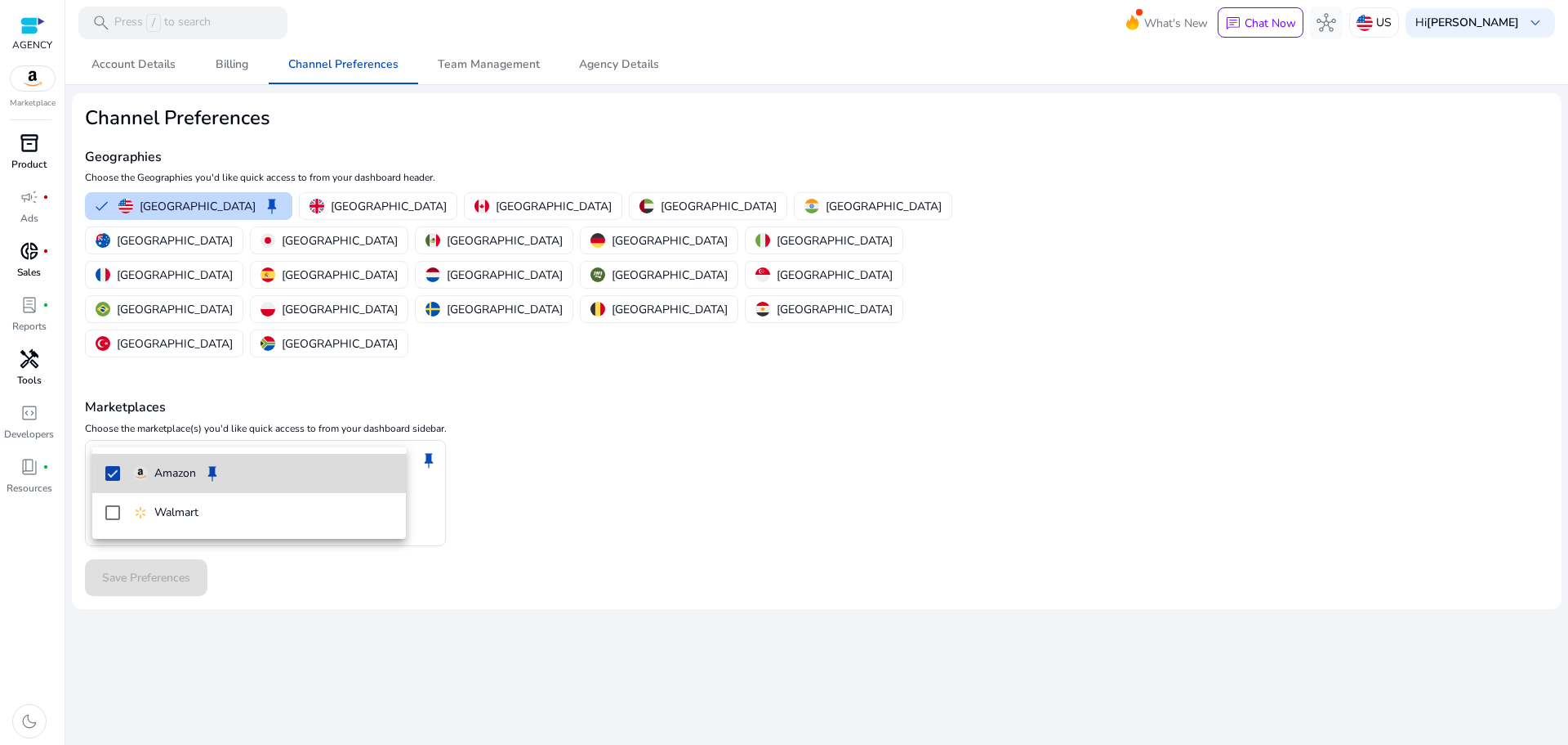
click at [152, 480] on div "Amazon" at bounding box center [164, 473] width 63 height 18
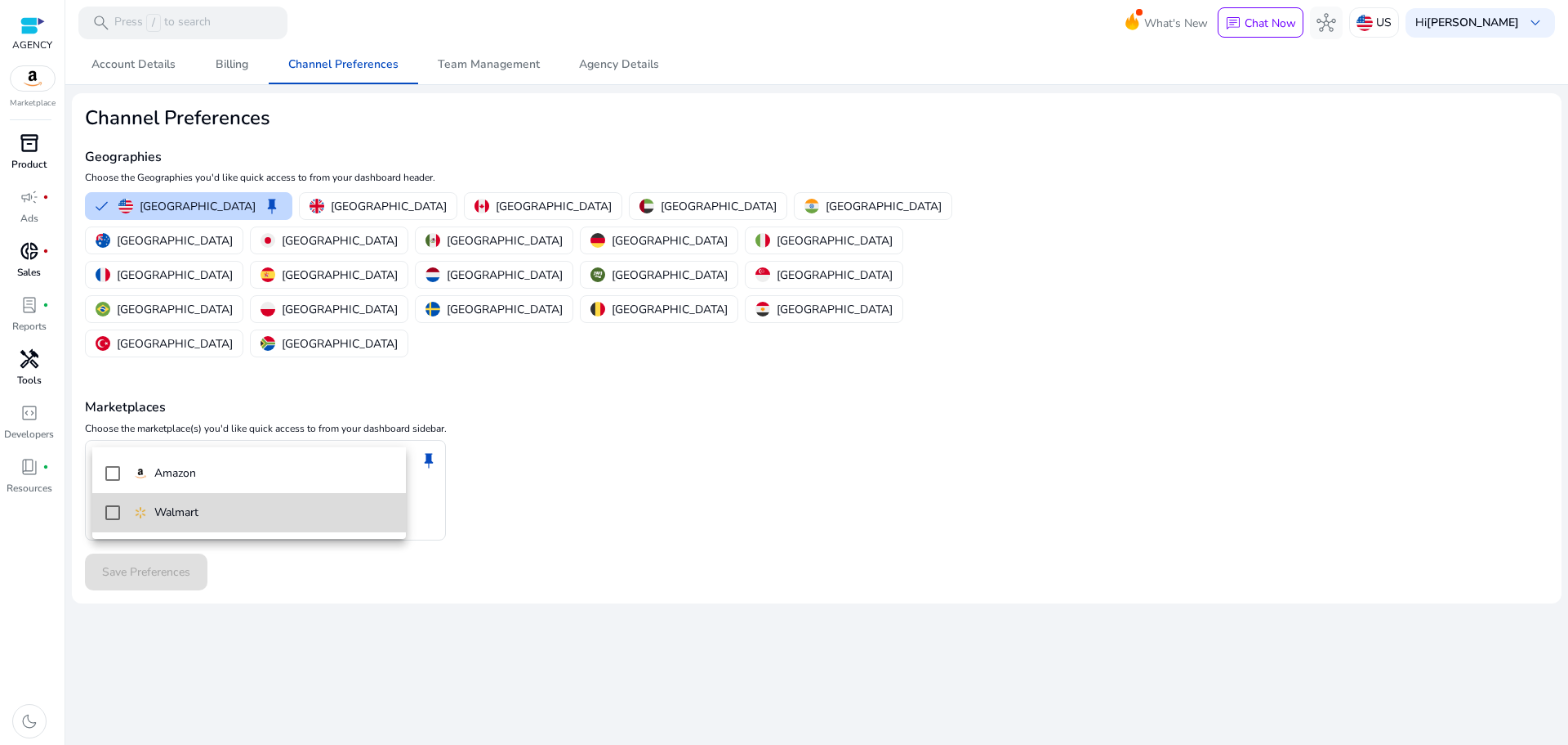
click at [159, 520] on p "Walmart" at bounding box center [176, 512] width 44 height 18
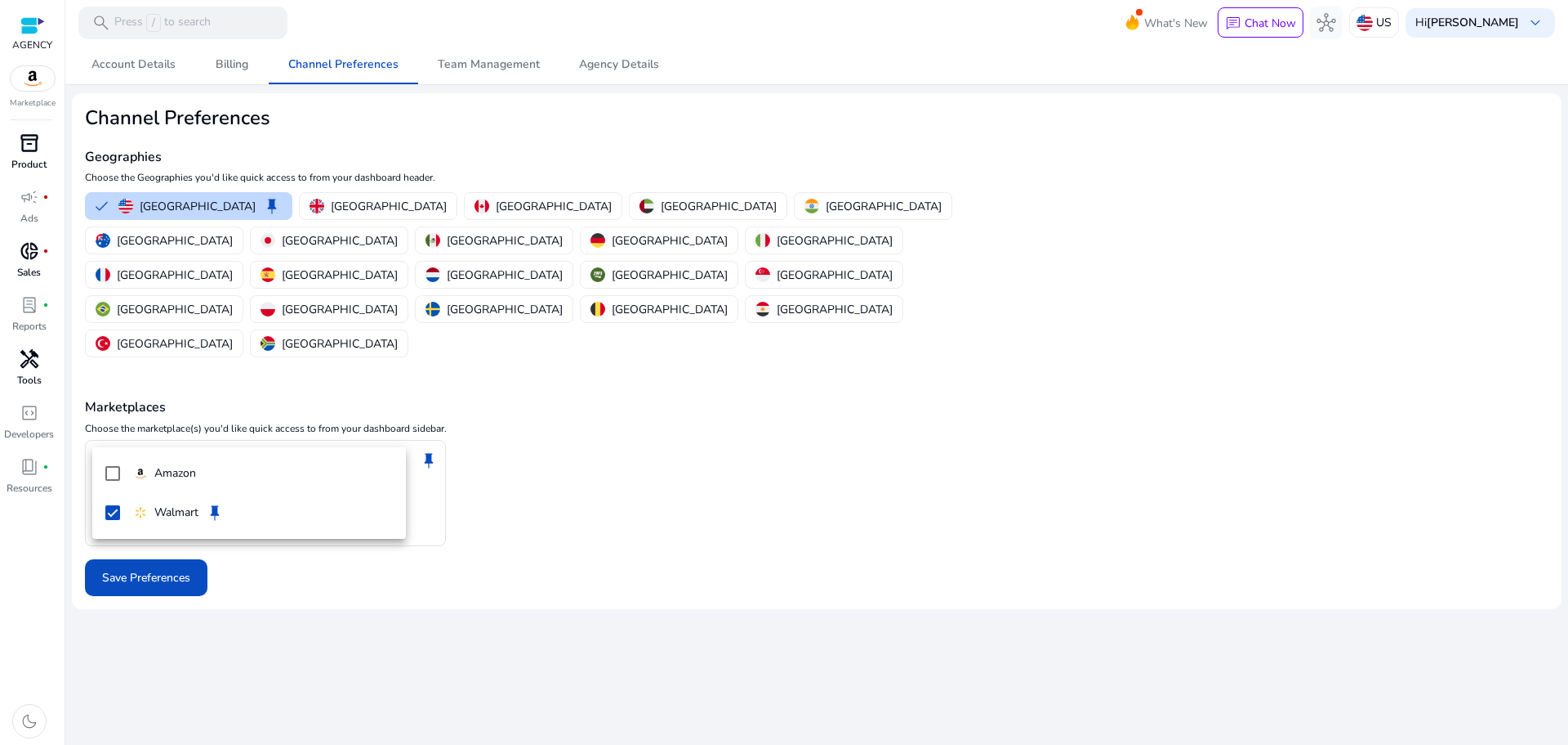
click at [533, 509] on div at bounding box center [784, 372] width 1568 height 745
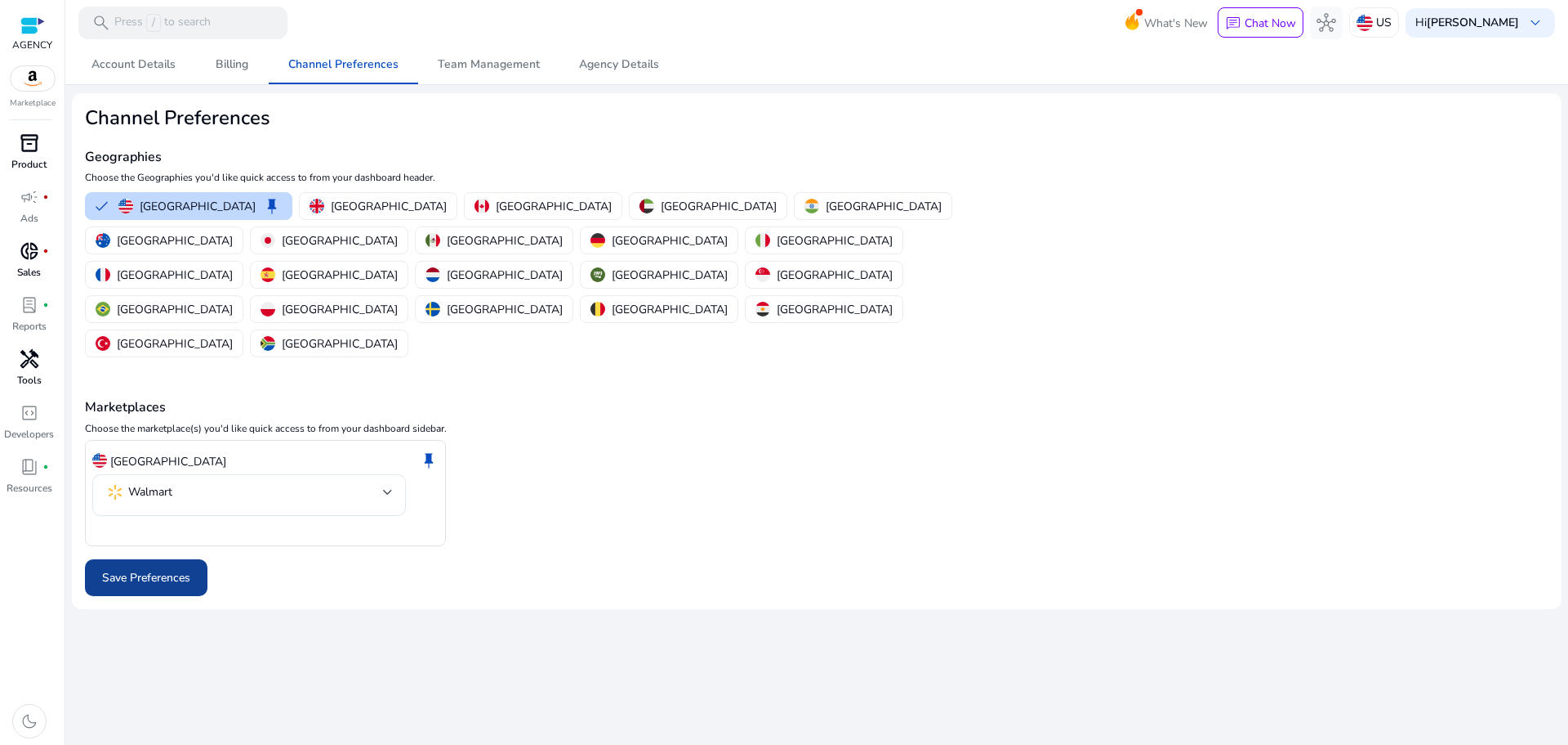
click at [144, 569] on span "Save Preferences" at bounding box center [146, 577] width 89 height 18
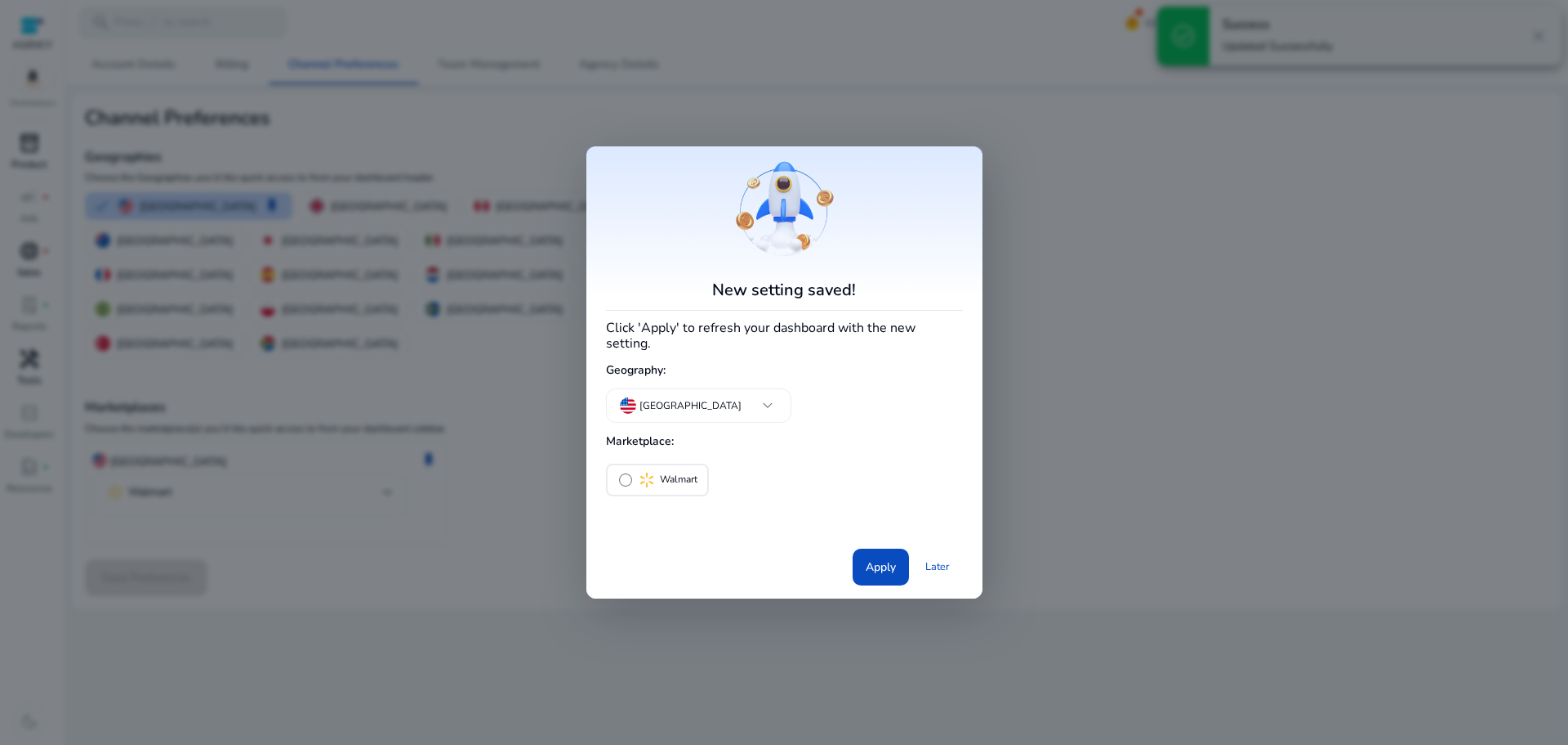
drag, startPoint x: 876, startPoint y: 559, endPoint x: 697, endPoint y: 508, distance: 186.1
click at [697, 508] on div "New setting saved! Click 'Apply' to refresh your dashboard with the new setting…" at bounding box center [784, 372] width 357 height 425
click at [629, 475] on span "radio_button_unchecked" at bounding box center [625, 479] width 17 height 17
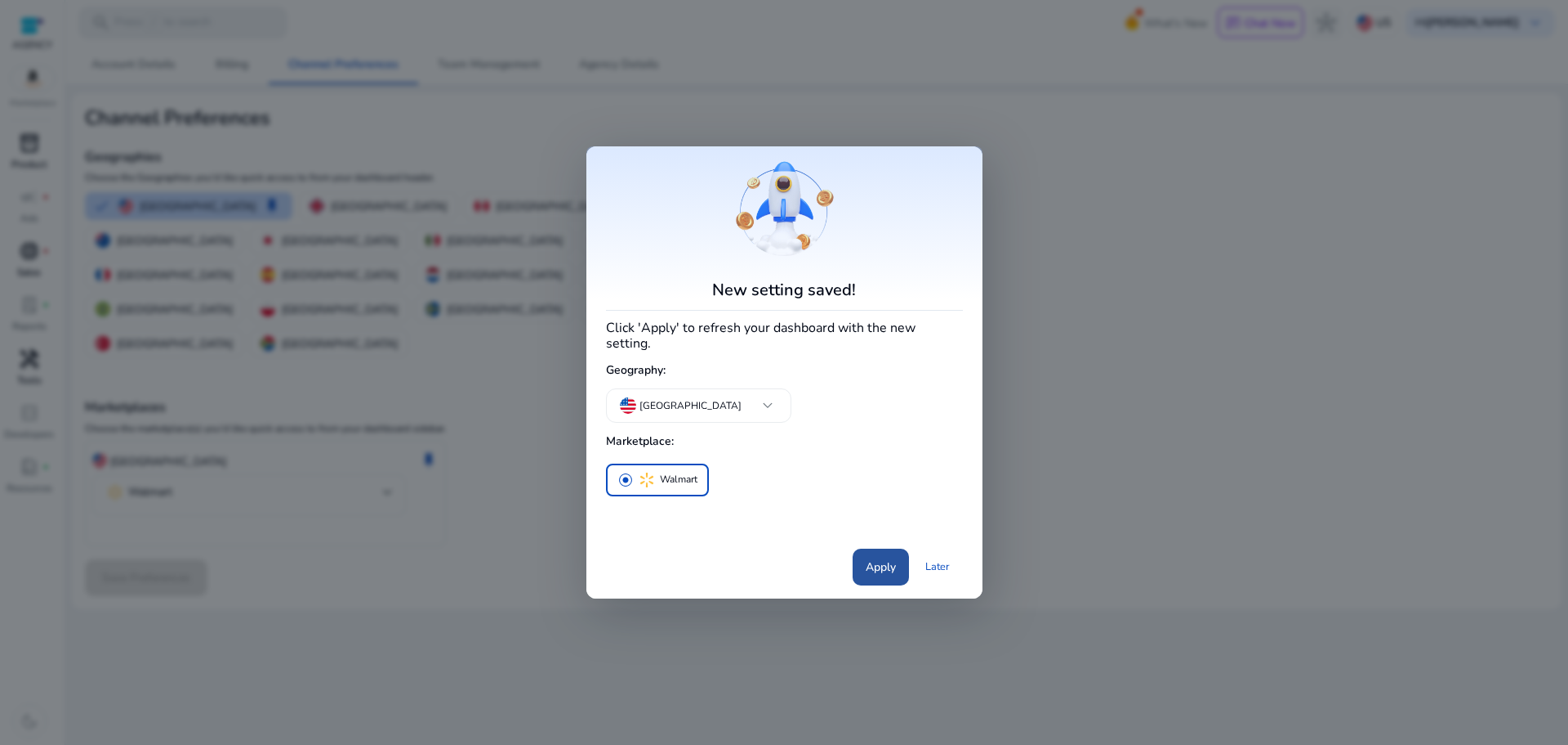
click at [863, 557] on span at bounding box center [881, 566] width 56 height 39
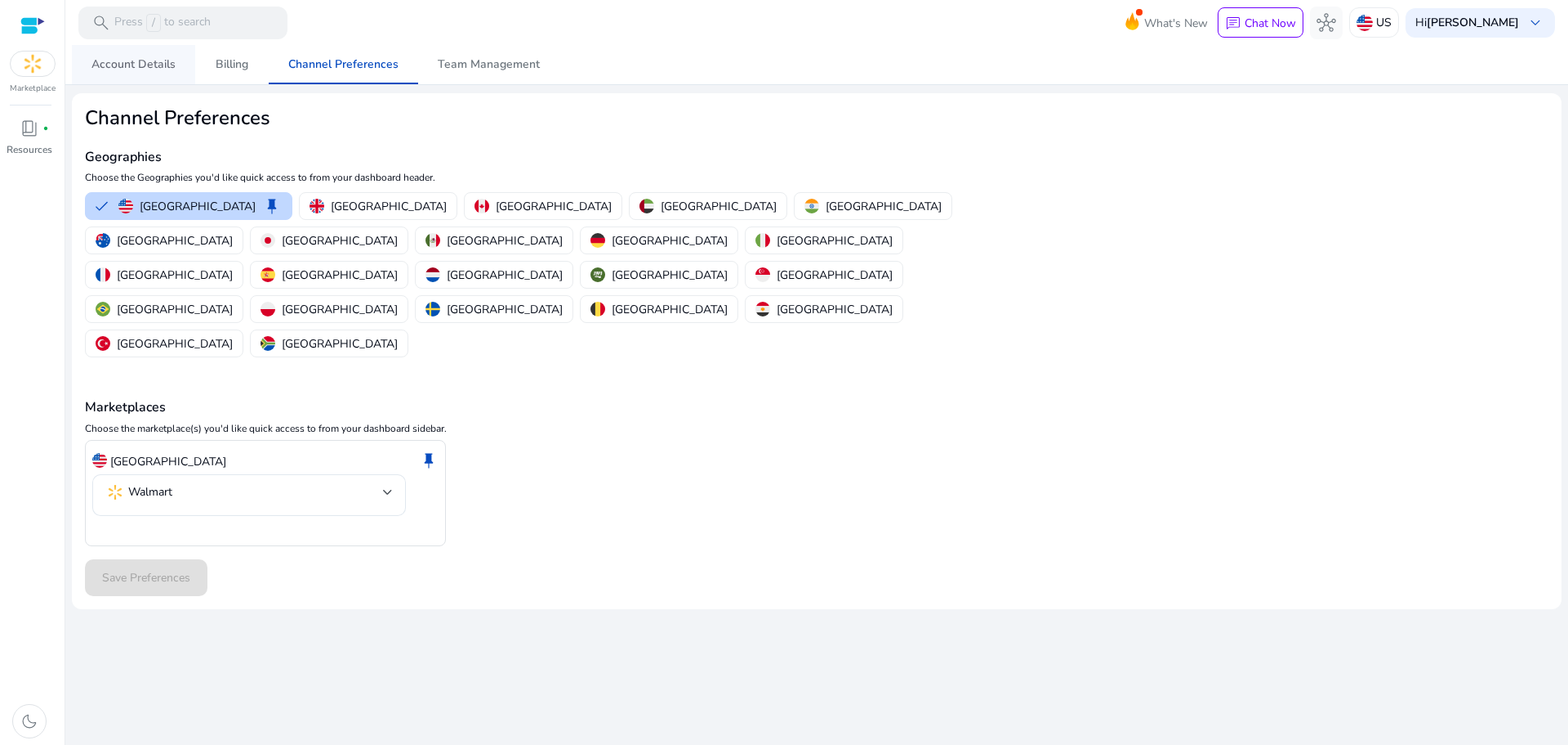
click at [136, 61] on span "Account Details" at bounding box center [133, 64] width 84 height 12
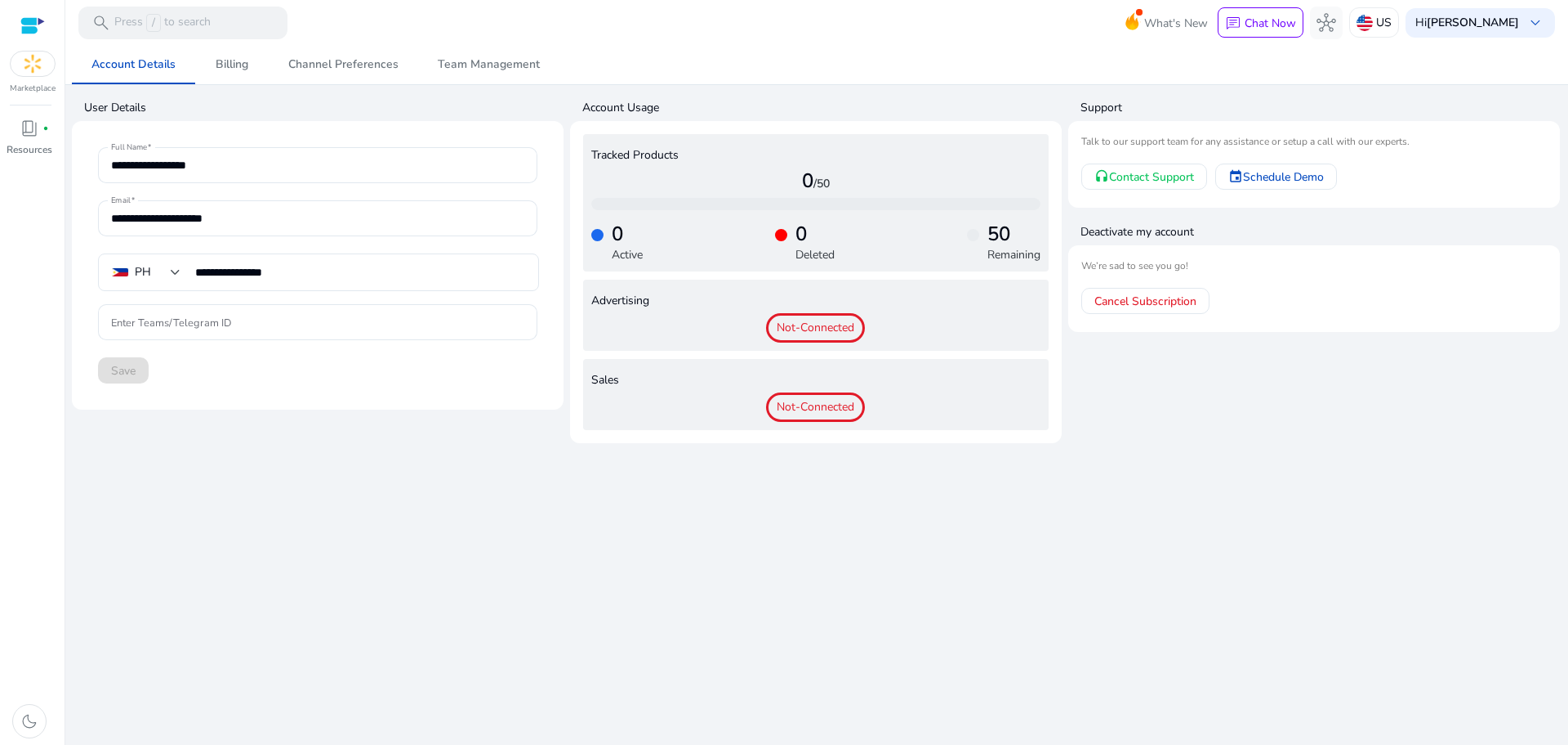
click at [35, 56] on img at bounding box center [32, 63] width 44 height 24
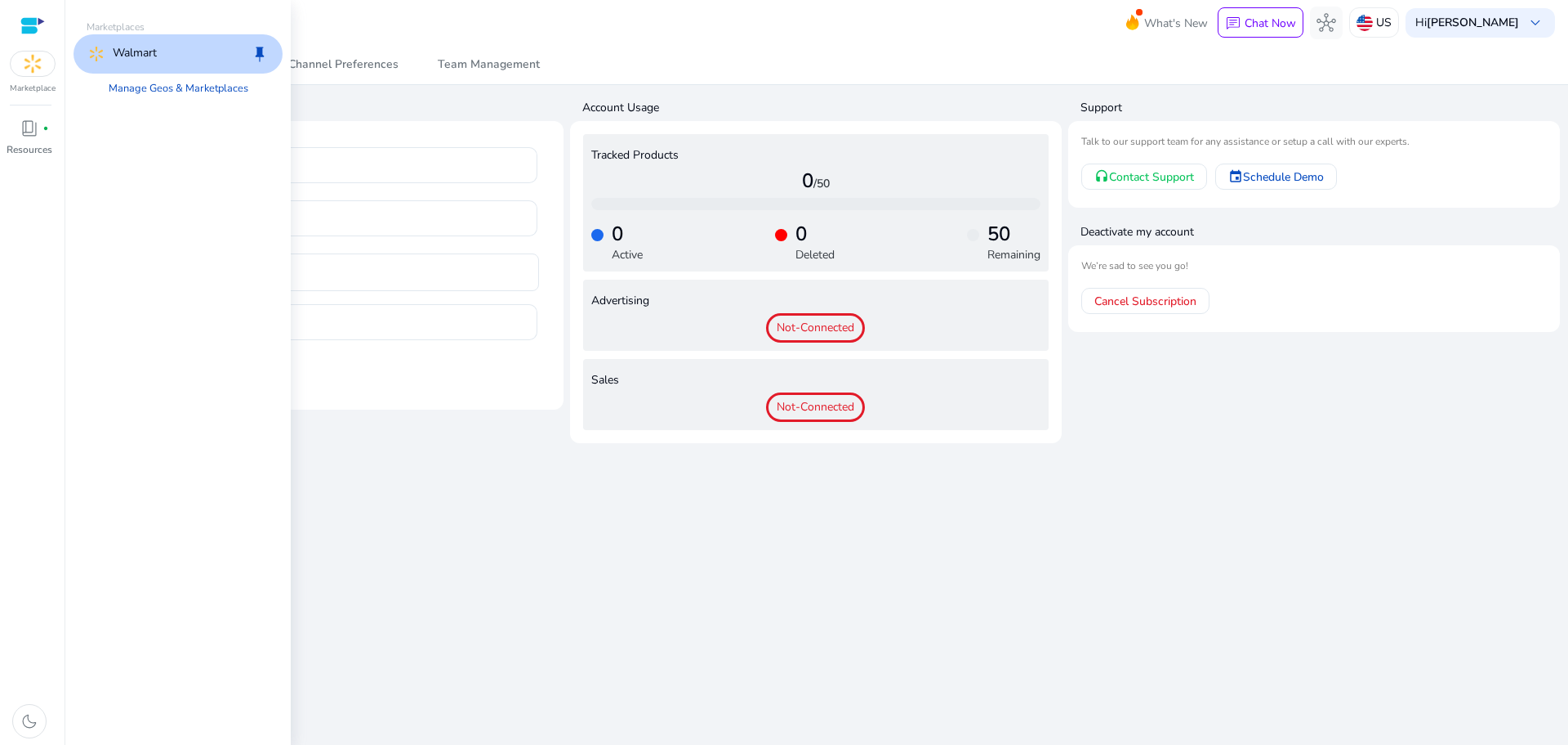
click at [35, 56] on img at bounding box center [32, 63] width 44 height 24
click at [34, 27] on div at bounding box center [32, 25] width 24 height 19
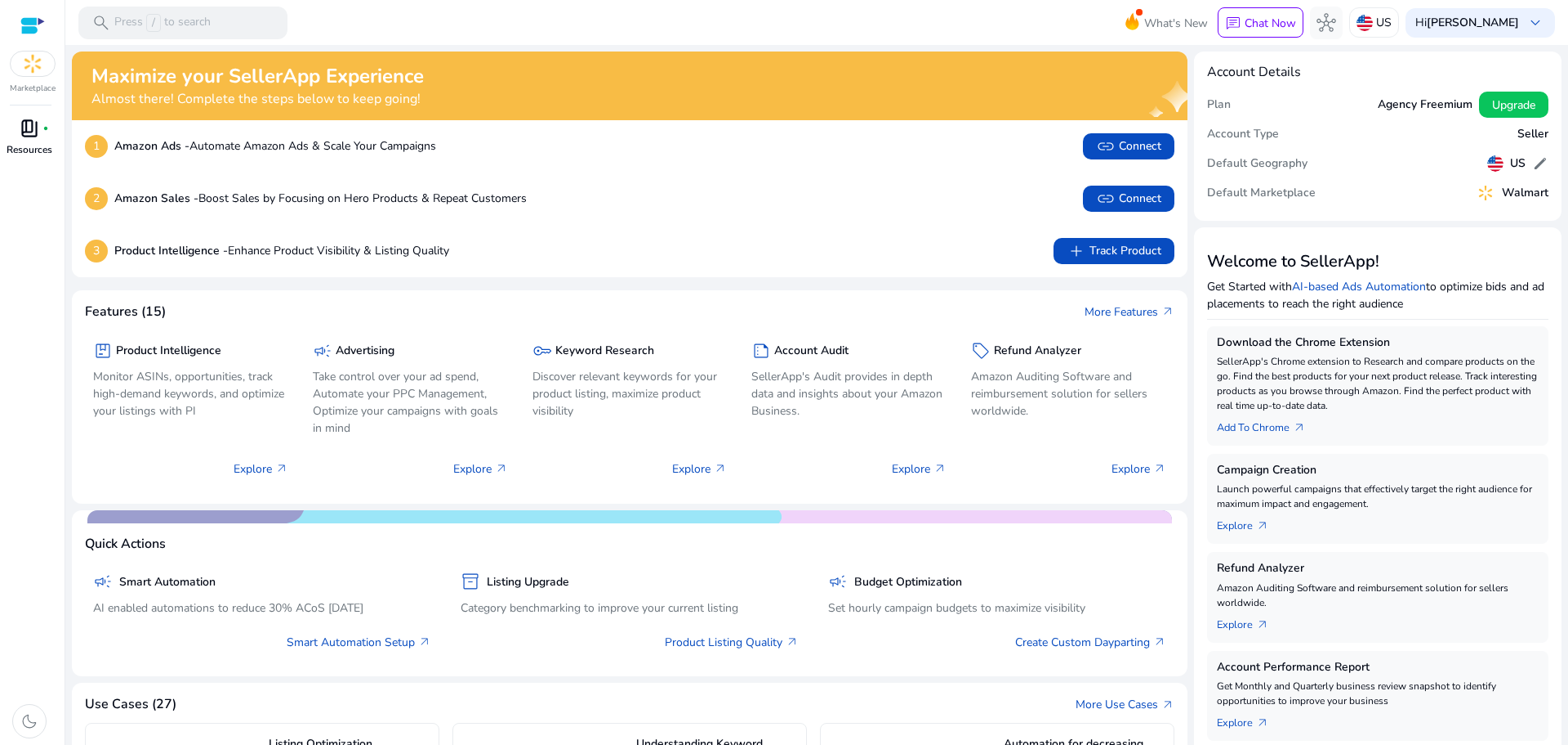
click at [25, 144] on p "Resources" at bounding box center [29, 149] width 46 height 15
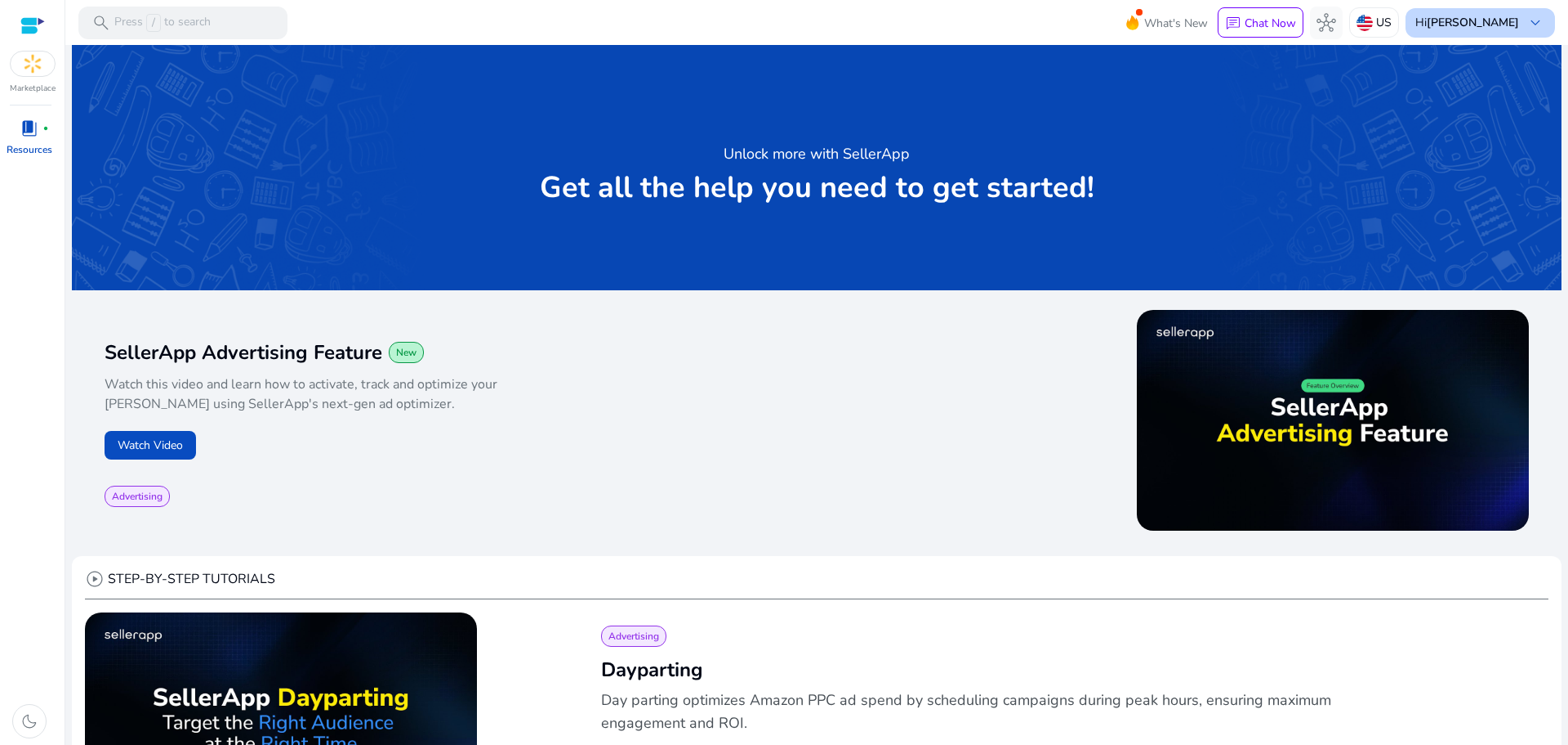
click at [1445, 18] on b "[PERSON_NAME]" at bounding box center [1473, 22] width 92 height 16
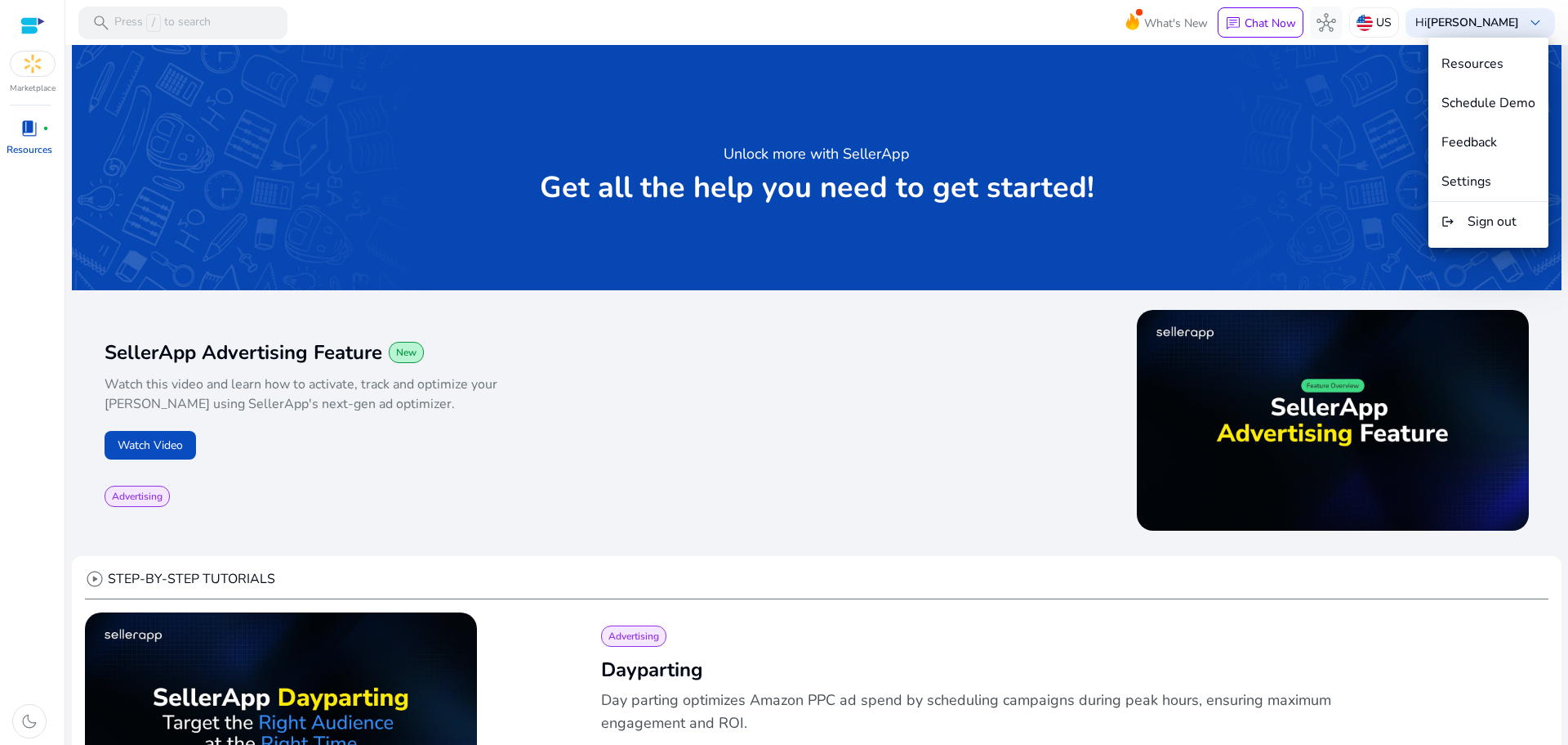
click at [923, 649] on div at bounding box center [784, 372] width 1568 height 745
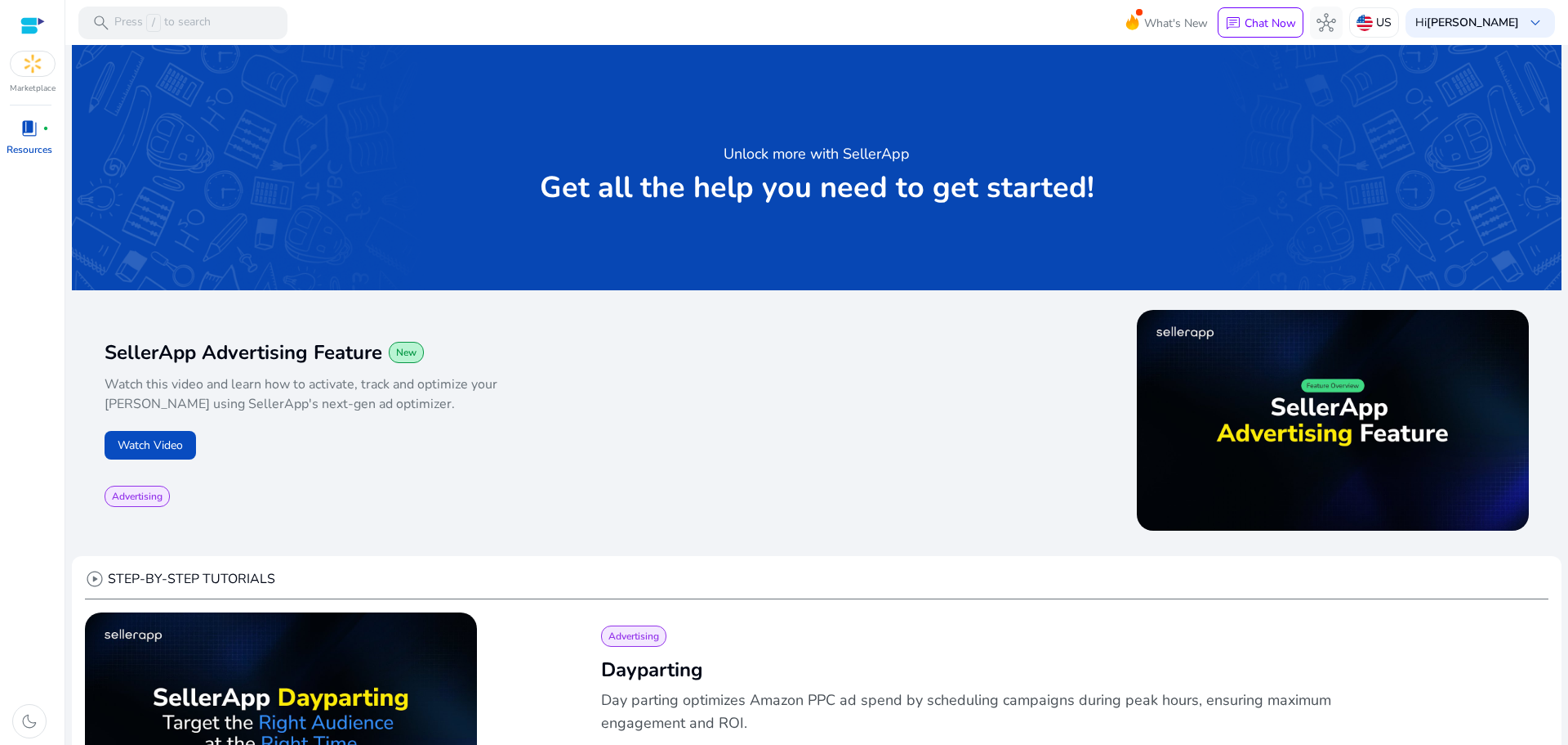
click at [39, 66] on img at bounding box center [32, 63] width 44 height 24
click at [33, 60] on img at bounding box center [32, 63] width 44 height 24
click at [32, 31] on div at bounding box center [32, 25] width 24 height 19
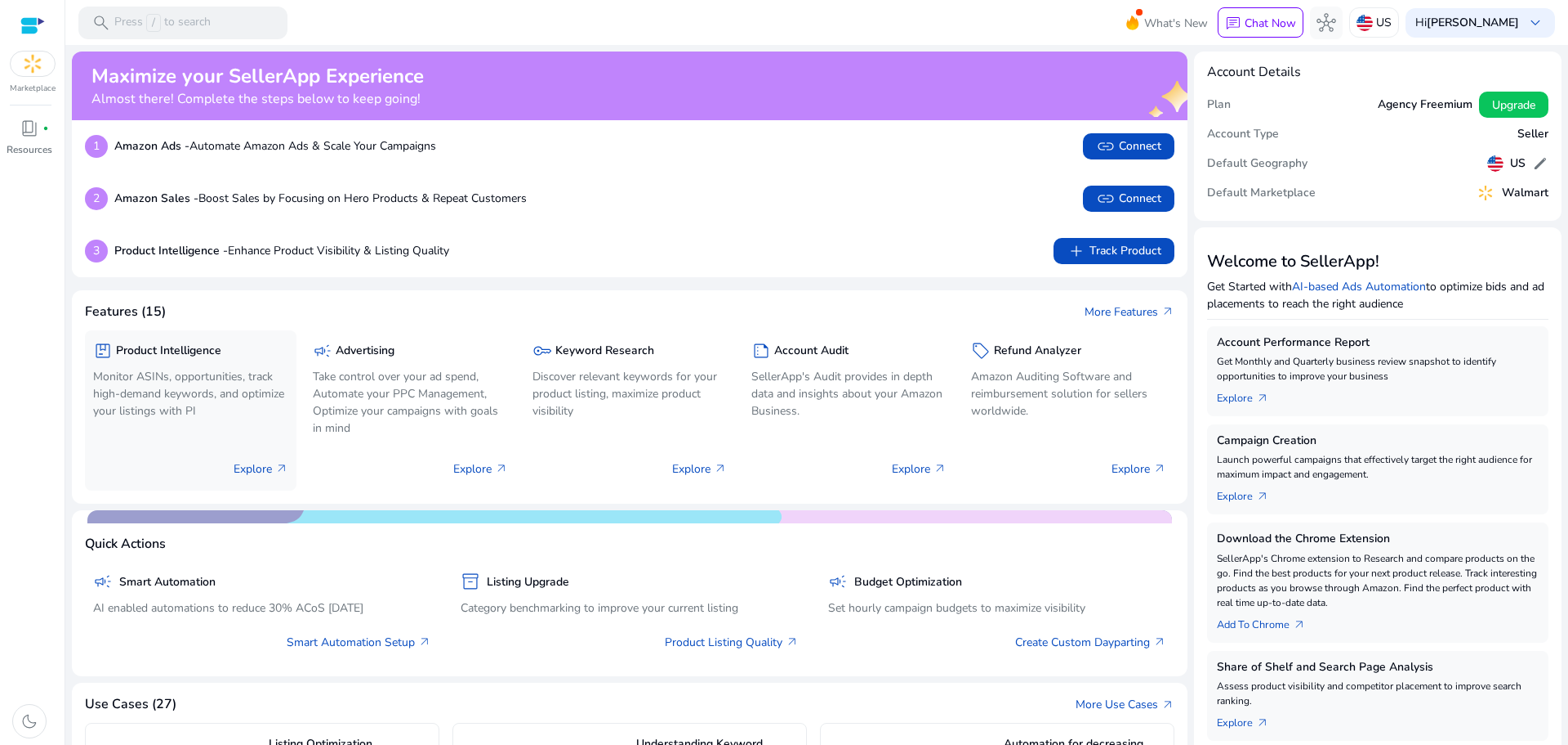
click at [184, 354] on h5 "Product Intelligence" at bounding box center [168, 351] width 105 height 14
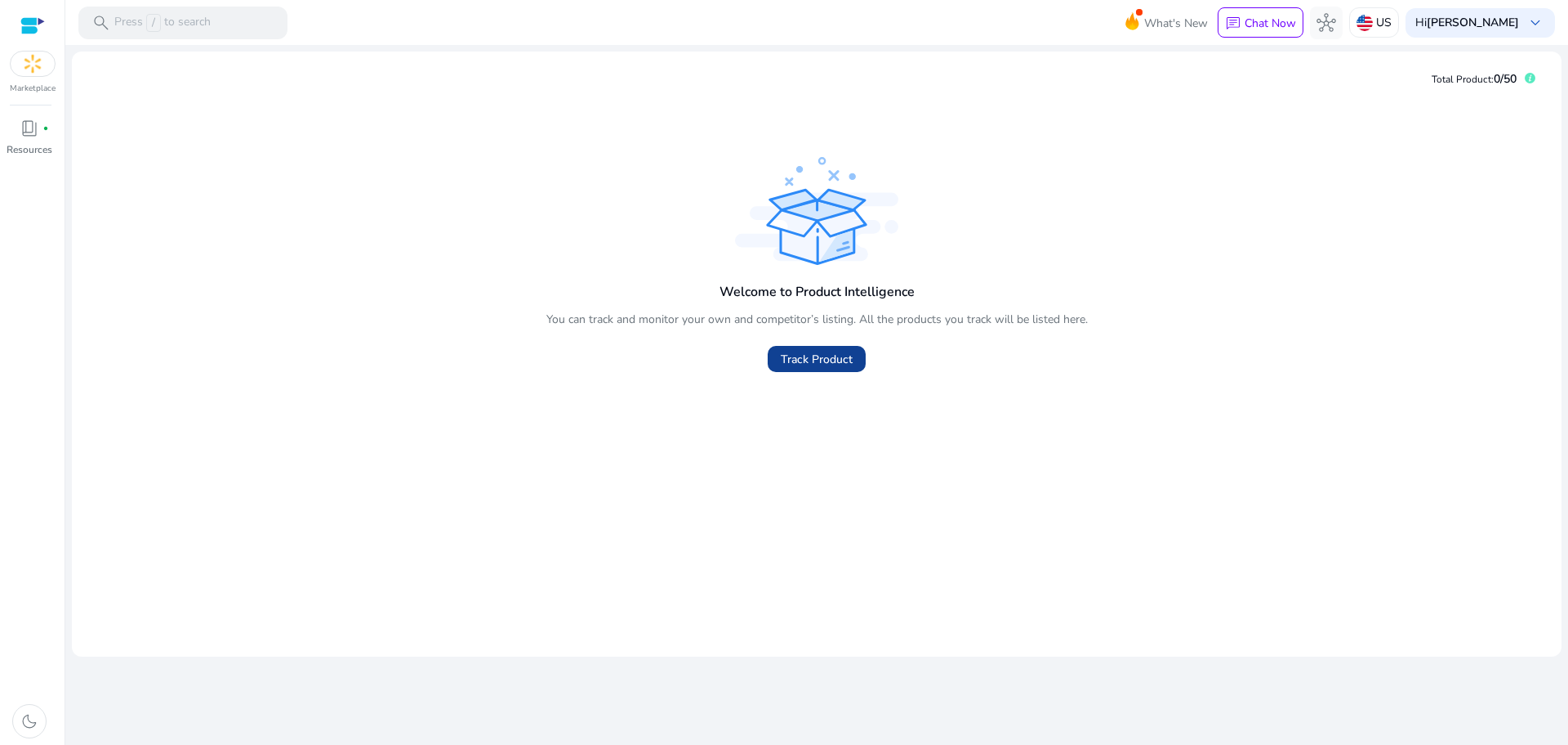
click at [785, 352] on span "Track Product" at bounding box center [817, 359] width 72 height 18
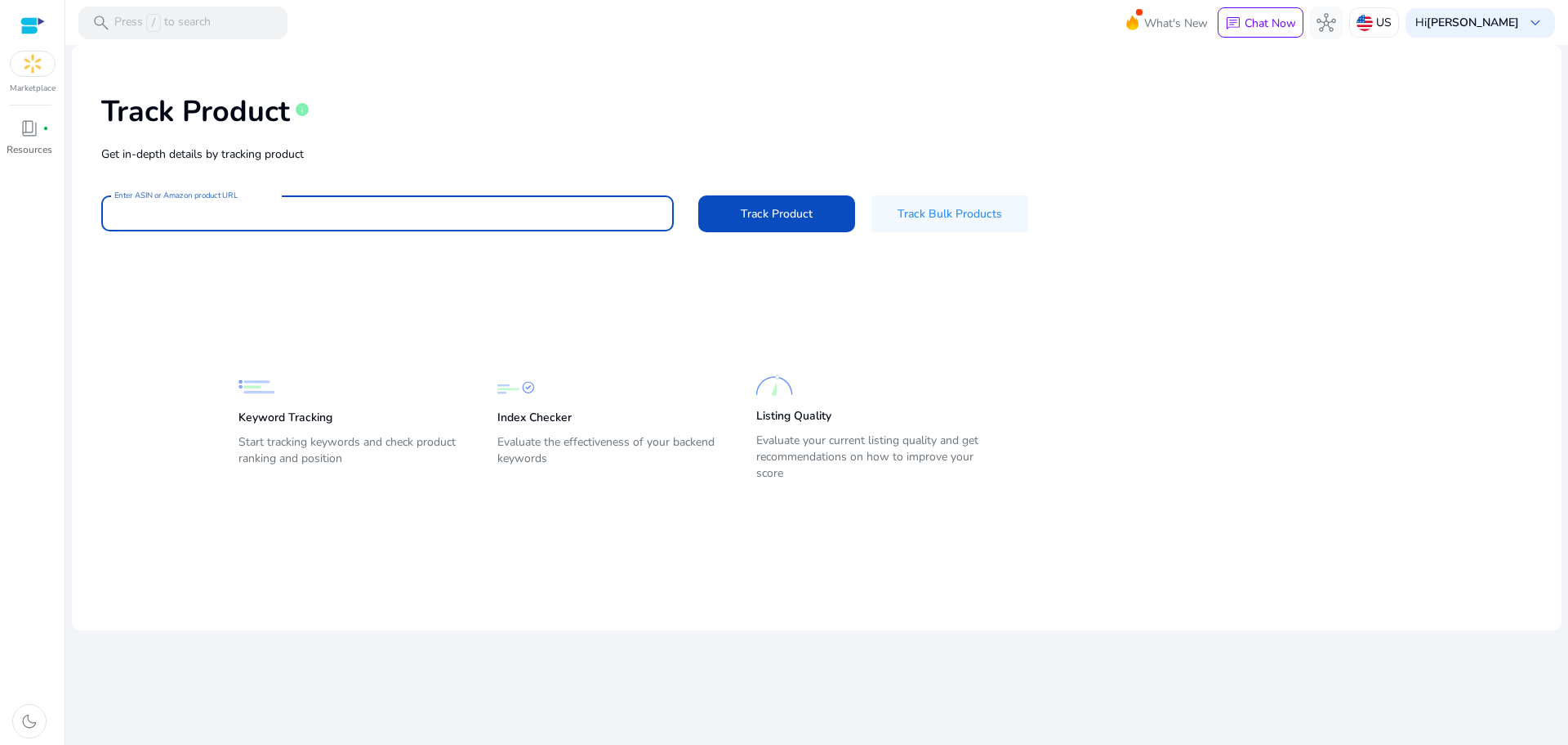
click at [211, 216] on input "Enter ASIN or Amazon product URL" at bounding box center [386, 213] width 546 height 18
paste input "**********"
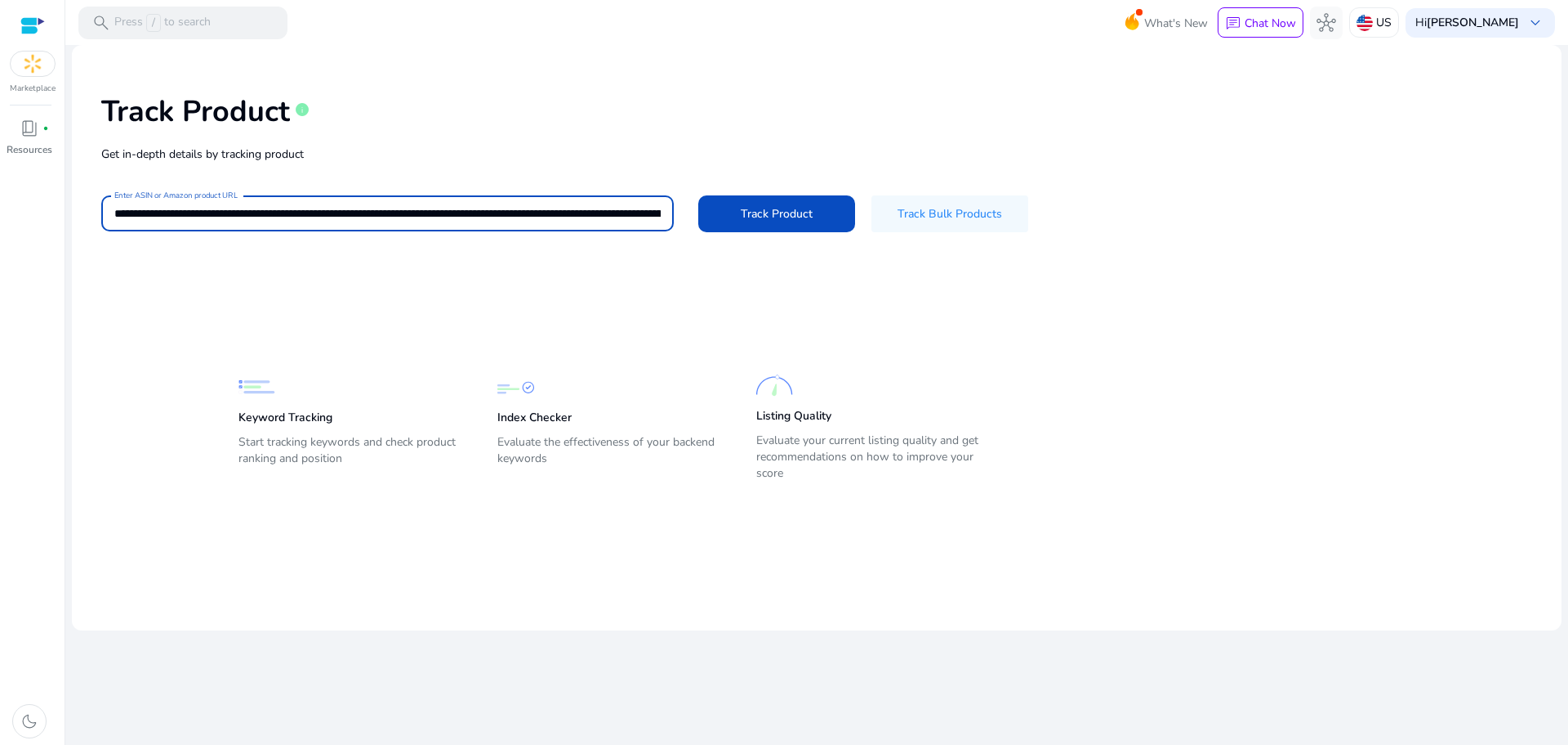
scroll to position [0, 319]
type input "**********"
click at [774, 226] on span at bounding box center [777, 213] width 157 height 39
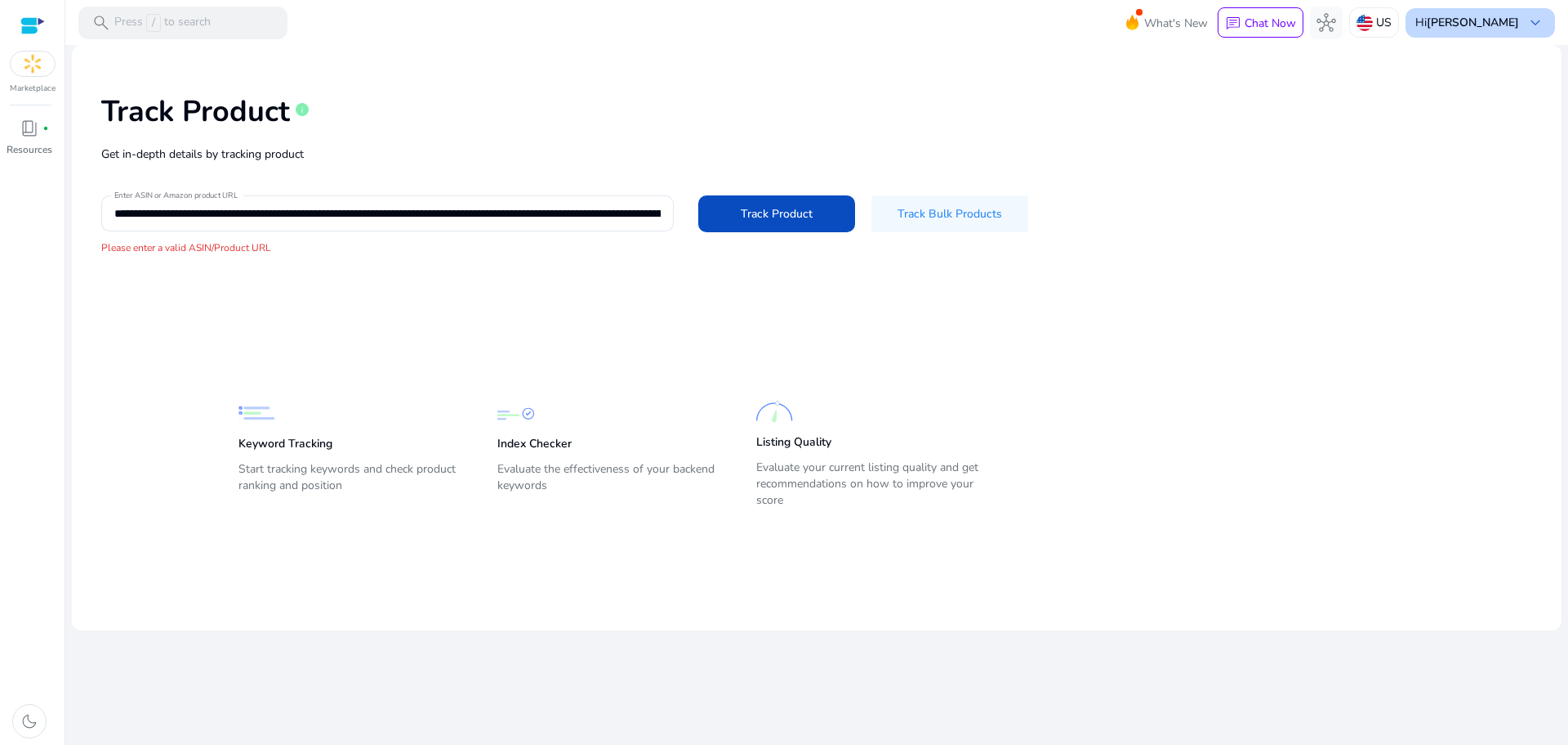
click at [1415, 37] on div "Hi [PERSON_NAME] keyboard_arrow_down" at bounding box center [1480, 22] width 150 height 29
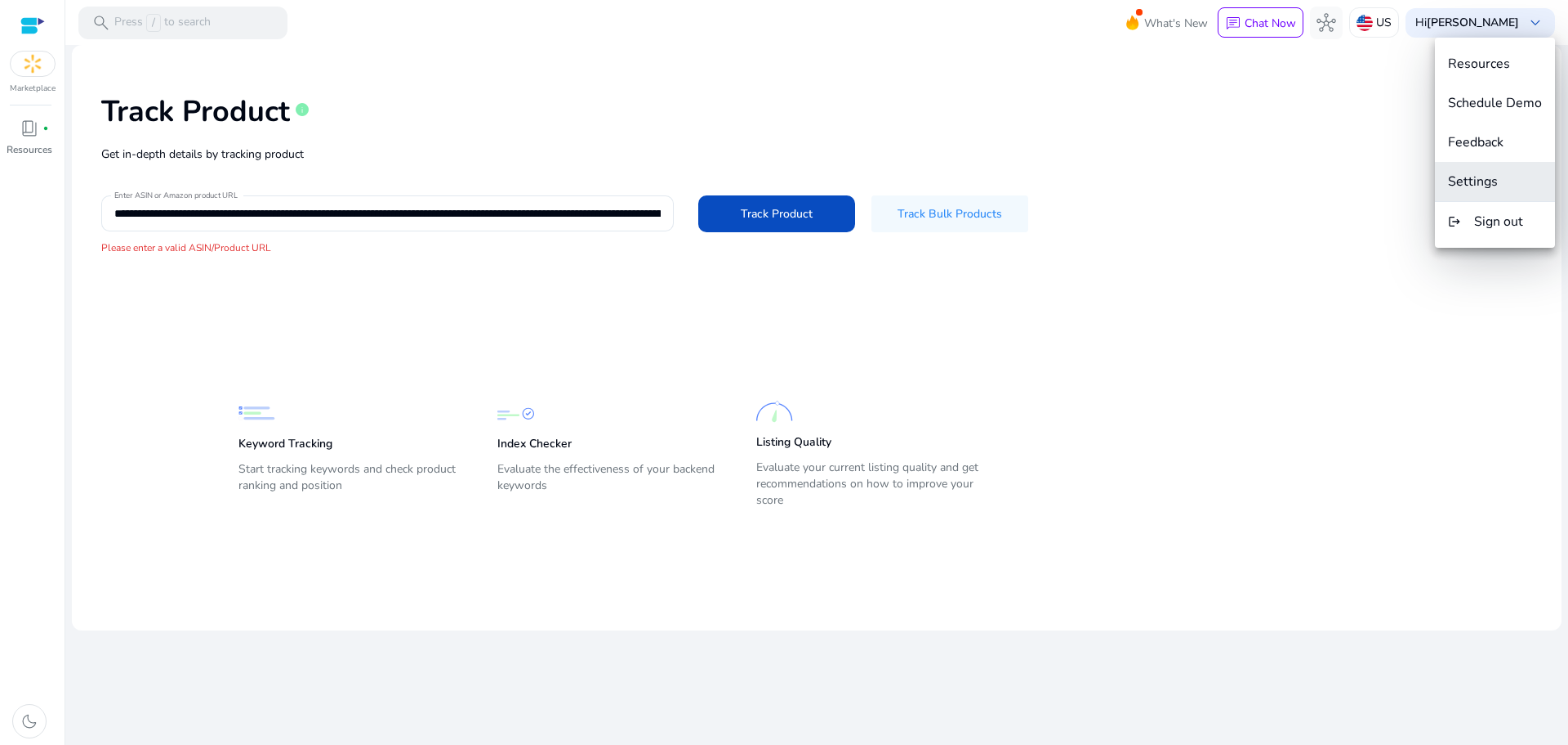
click at [1476, 181] on span "Settings" at bounding box center [1473, 181] width 50 height 18
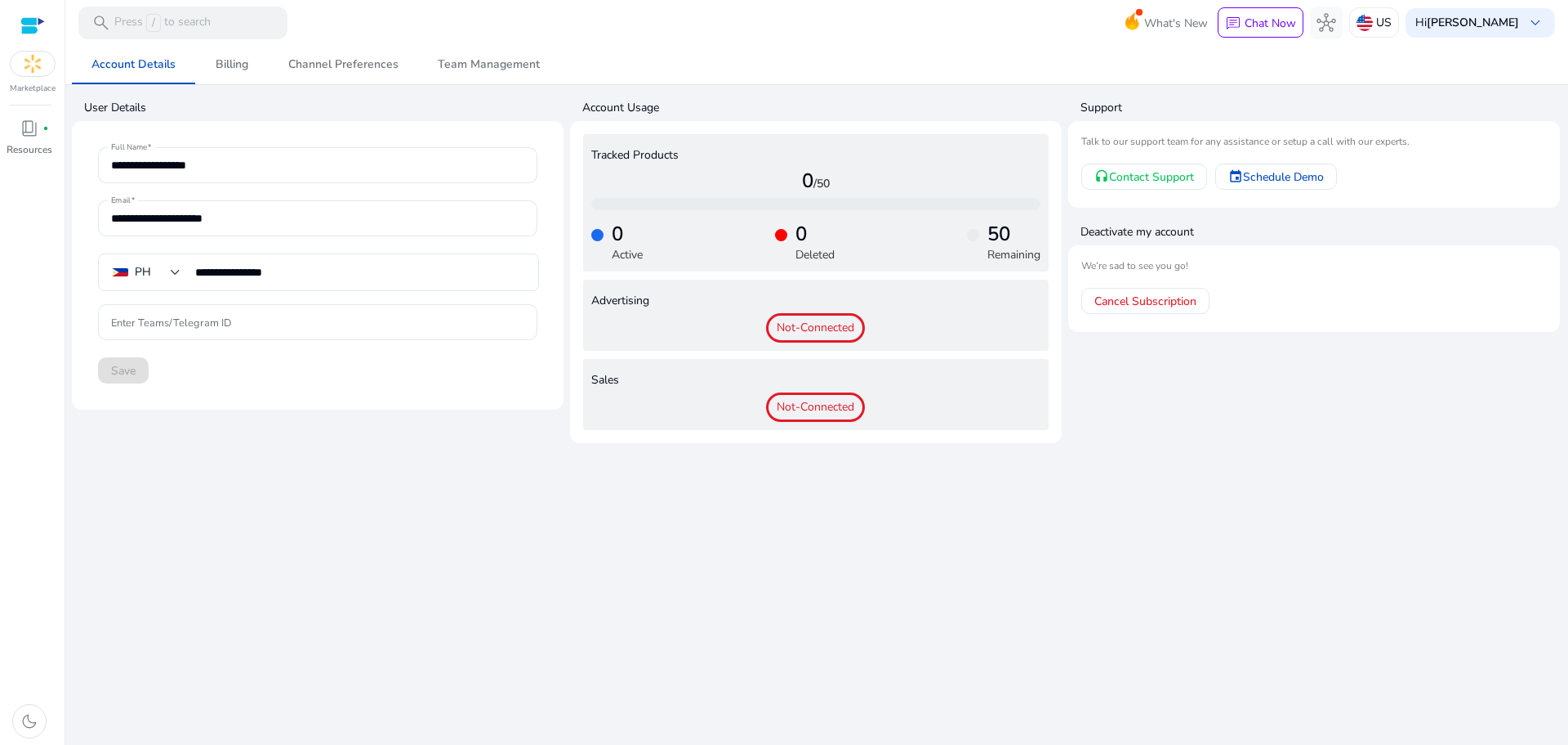
click at [1110, 233] on h4 "Deactivate my account" at bounding box center [1320, 232] width 480 height 17
click at [251, 61] on link "Billing" at bounding box center [233, 64] width 74 height 39
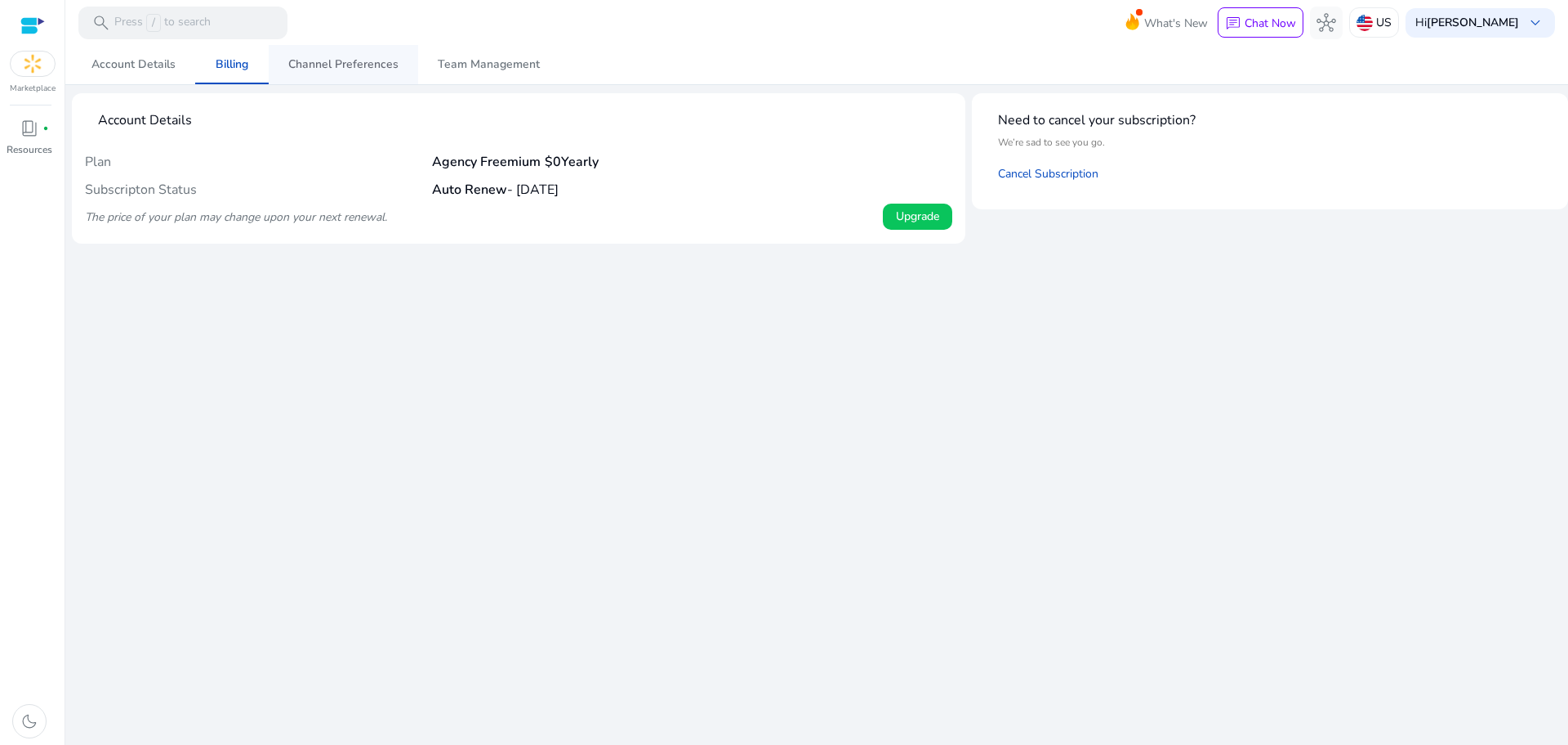
click at [324, 70] on span "Channel Preferences" at bounding box center [343, 64] width 110 height 12
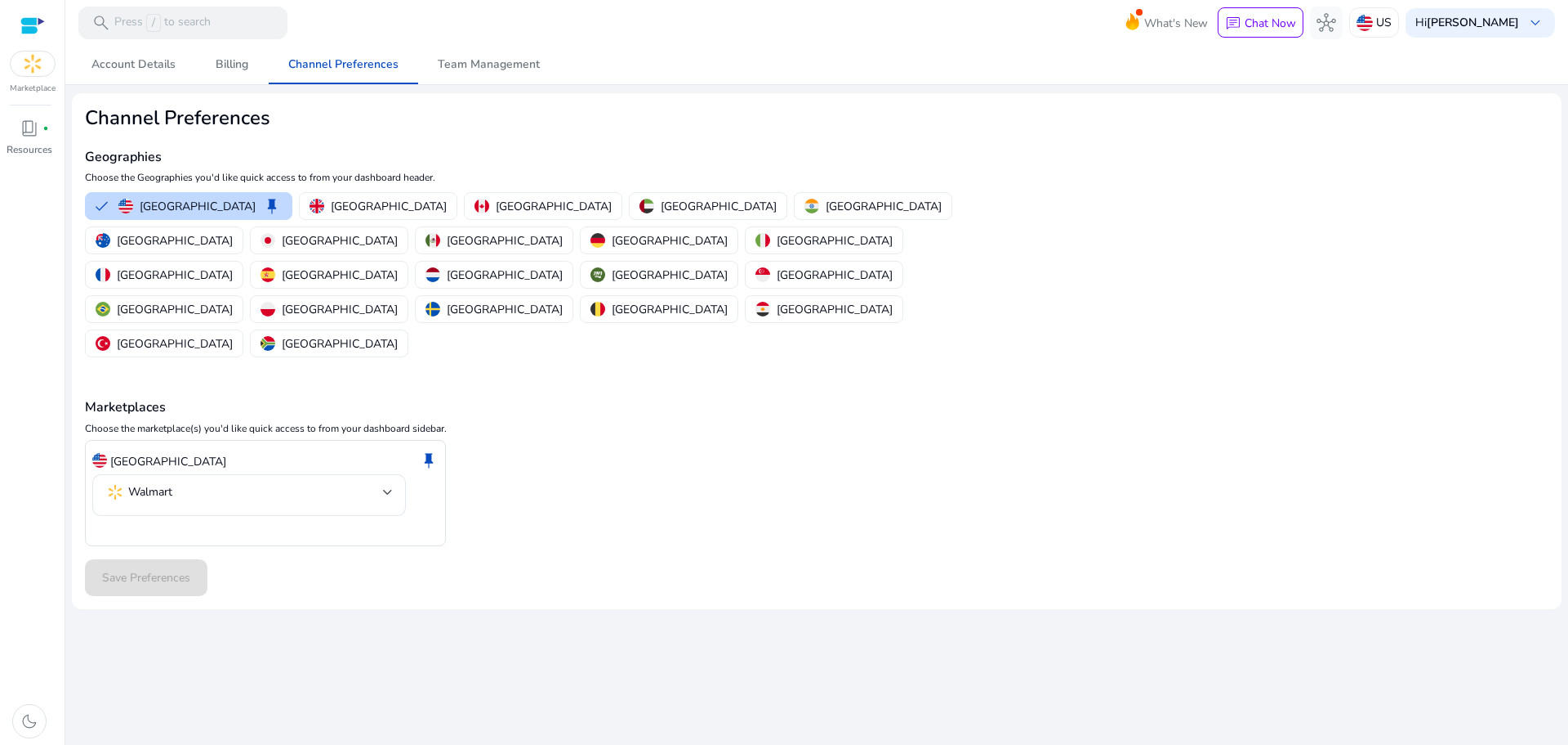
click at [141, 559] on div "Save Preferences" at bounding box center [817, 577] width 1464 height 37
click at [289, 482] on mat-select-trigger "Walmart" at bounding box center [243, 492] width 277 height 19
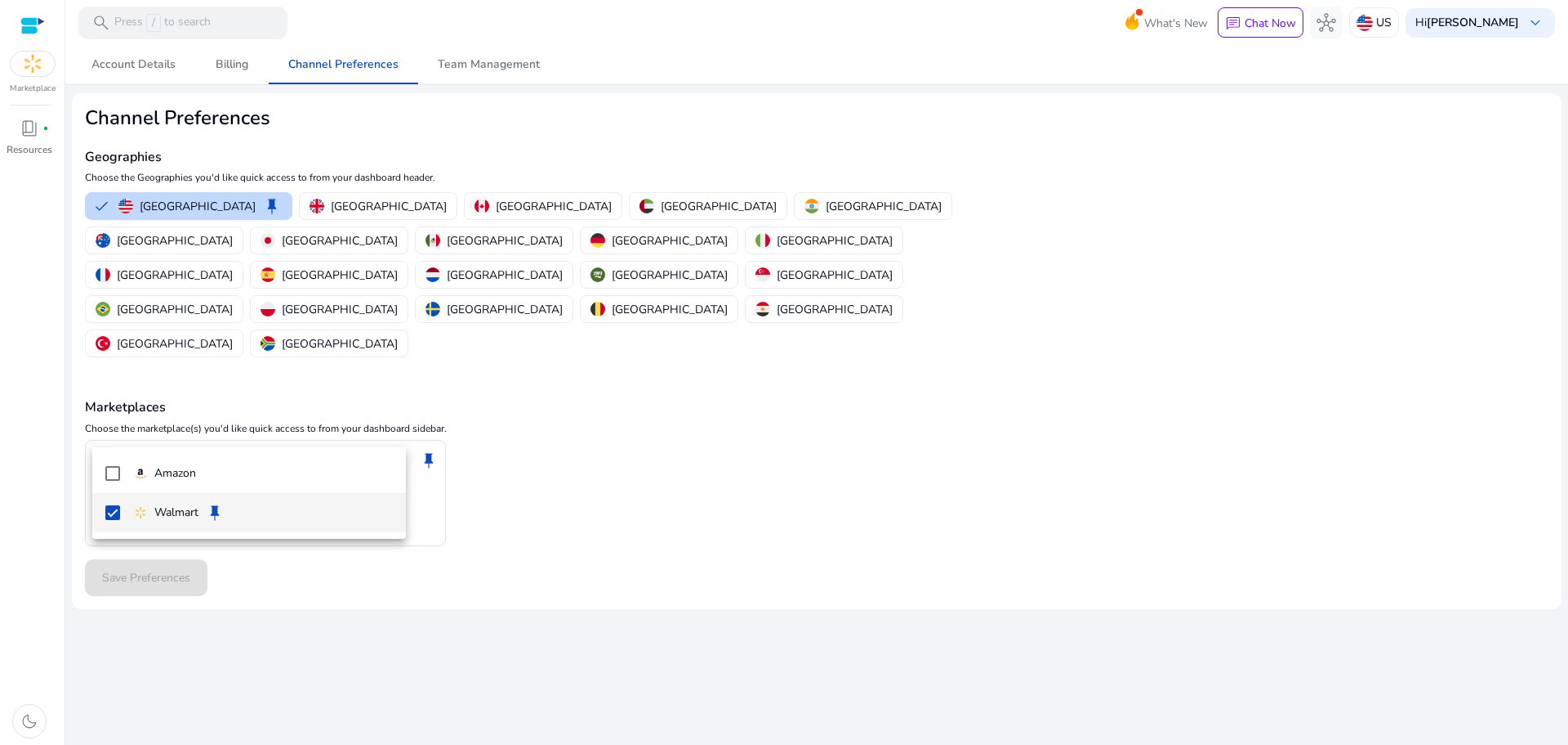
click at [197, 505] on p "Walmart" at bounding box center [176, 512] width 44 height 18
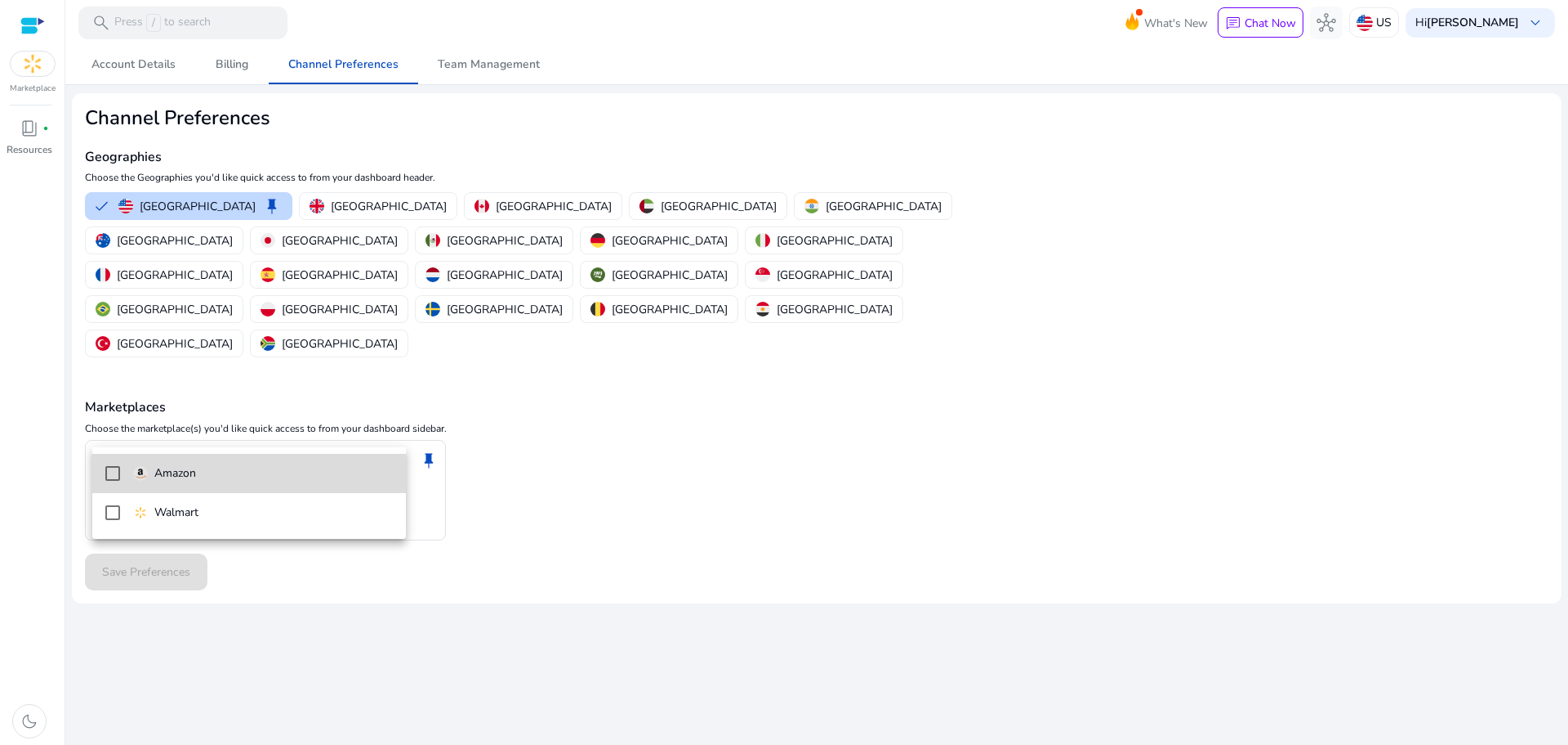
click at [151, 475] on div "Amazon" at bounding box center [164, 473] width 63 height 18
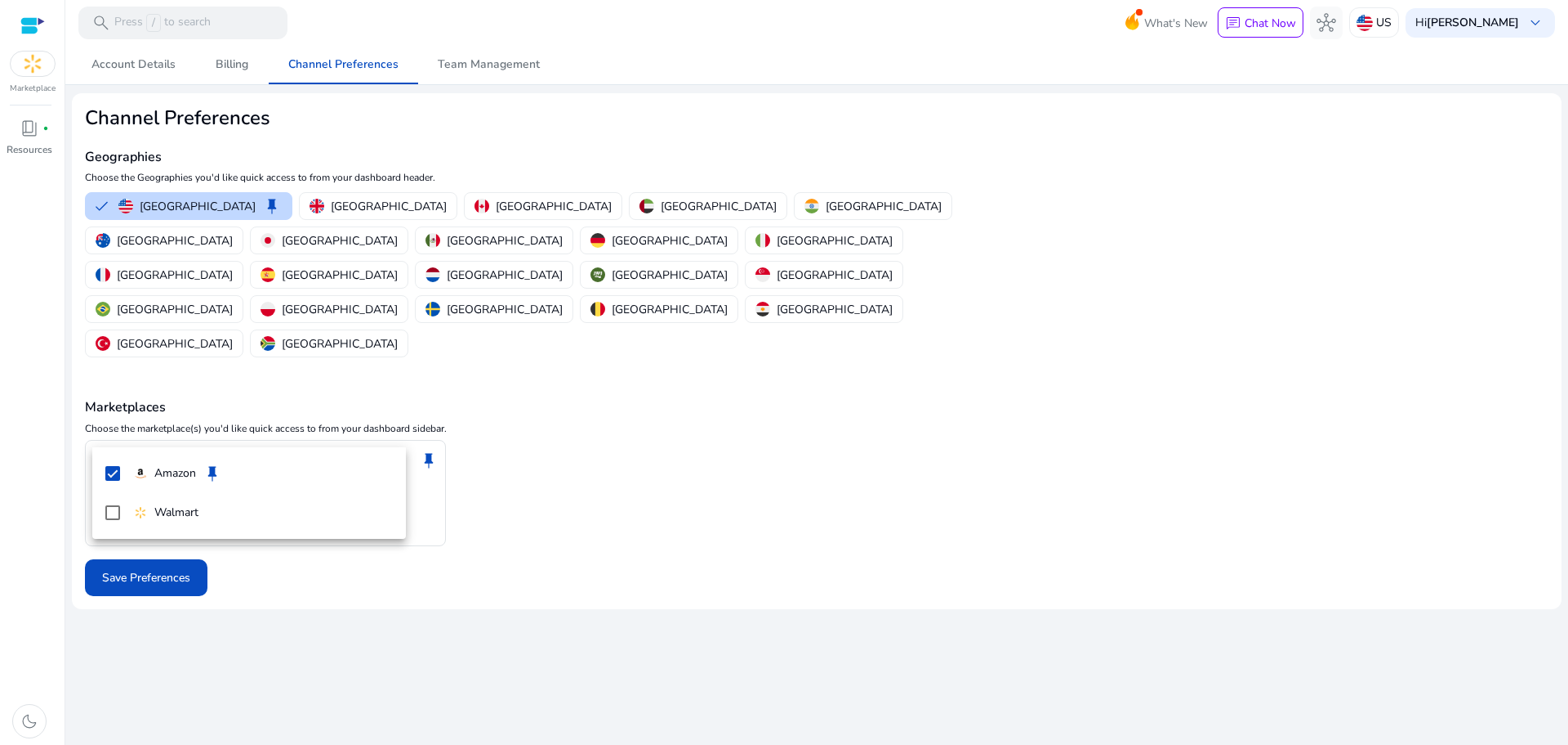
click at [206, 555] on div at bounding box center [784, 372] width 1568 height 745
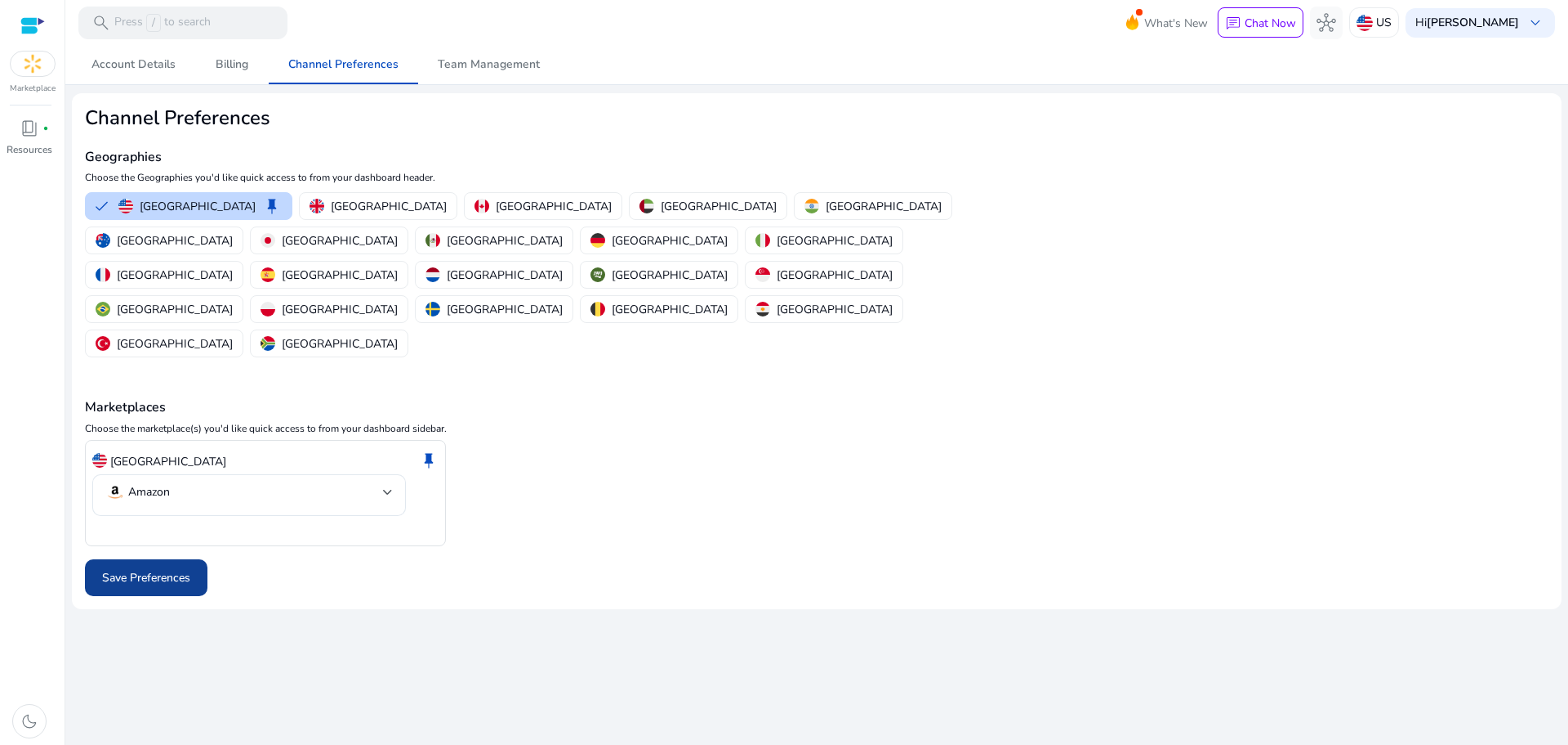
click at [143, 569] on span "Save Preferences" at bounding box center [146, 577] width 89 height 18
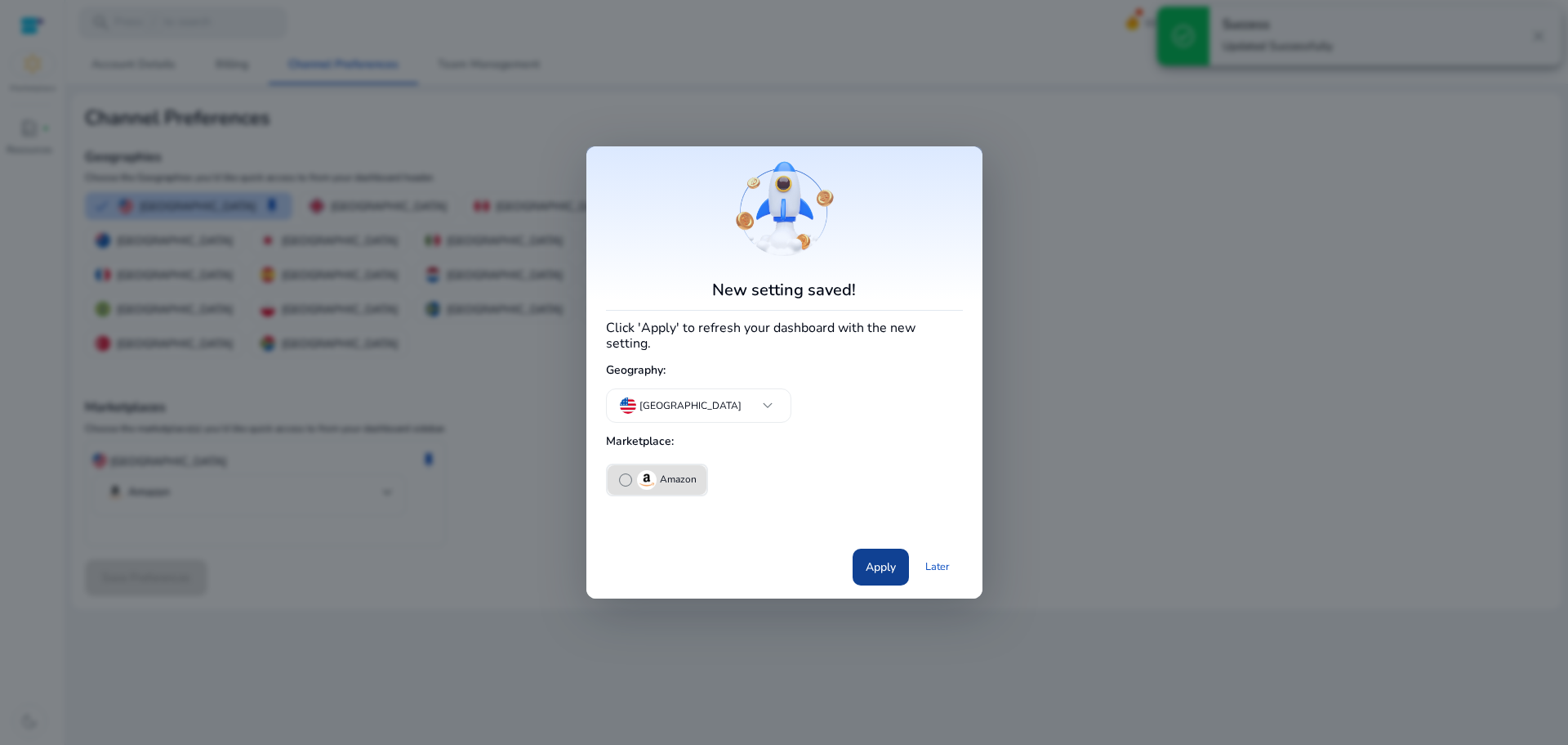
click at [869, 558] on span "Apply" at bounding box center [881, 567] width 30 height 18
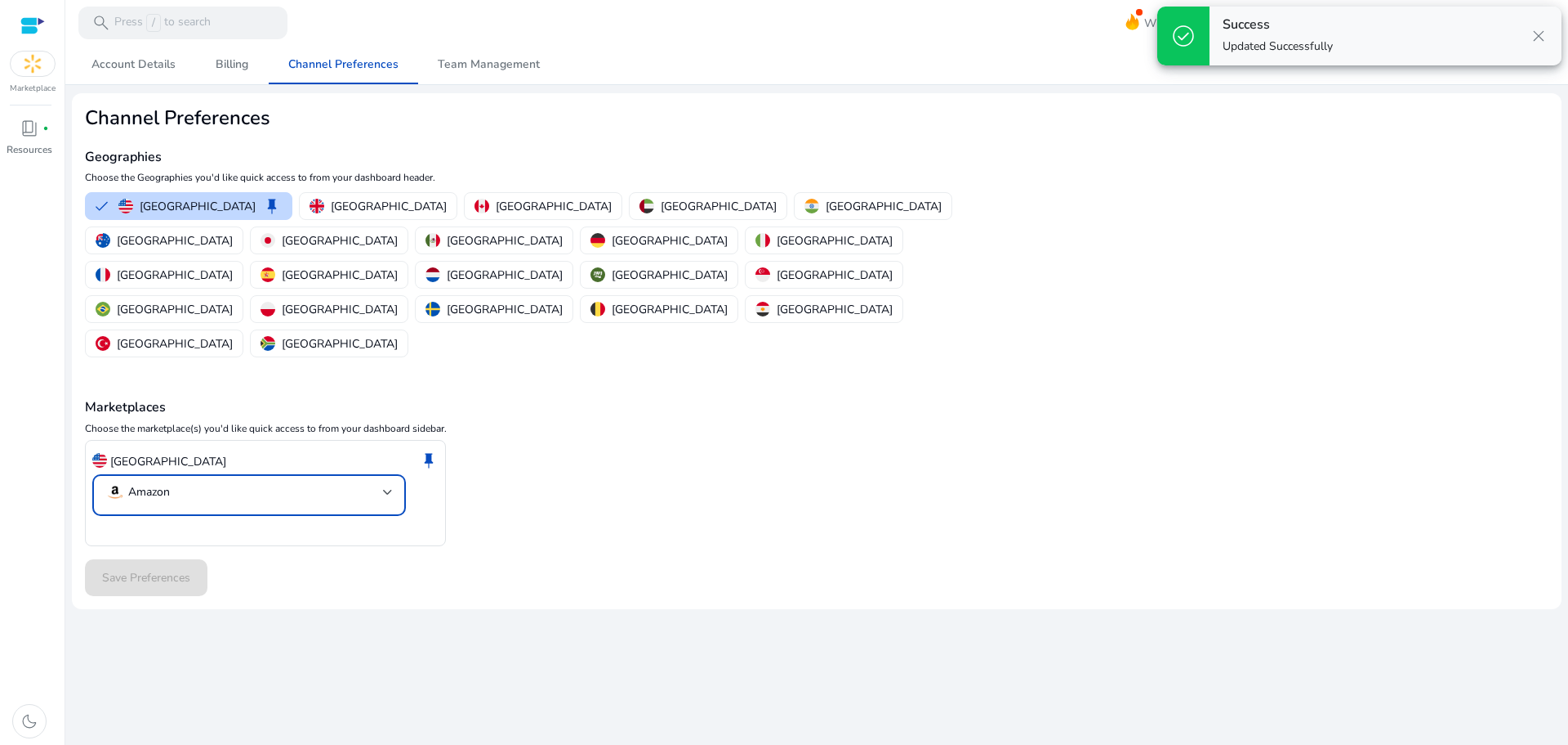
click at [175, 482] on mat-select-trigger "Amazon" at bounding box center [243, 492] width 277 height 19
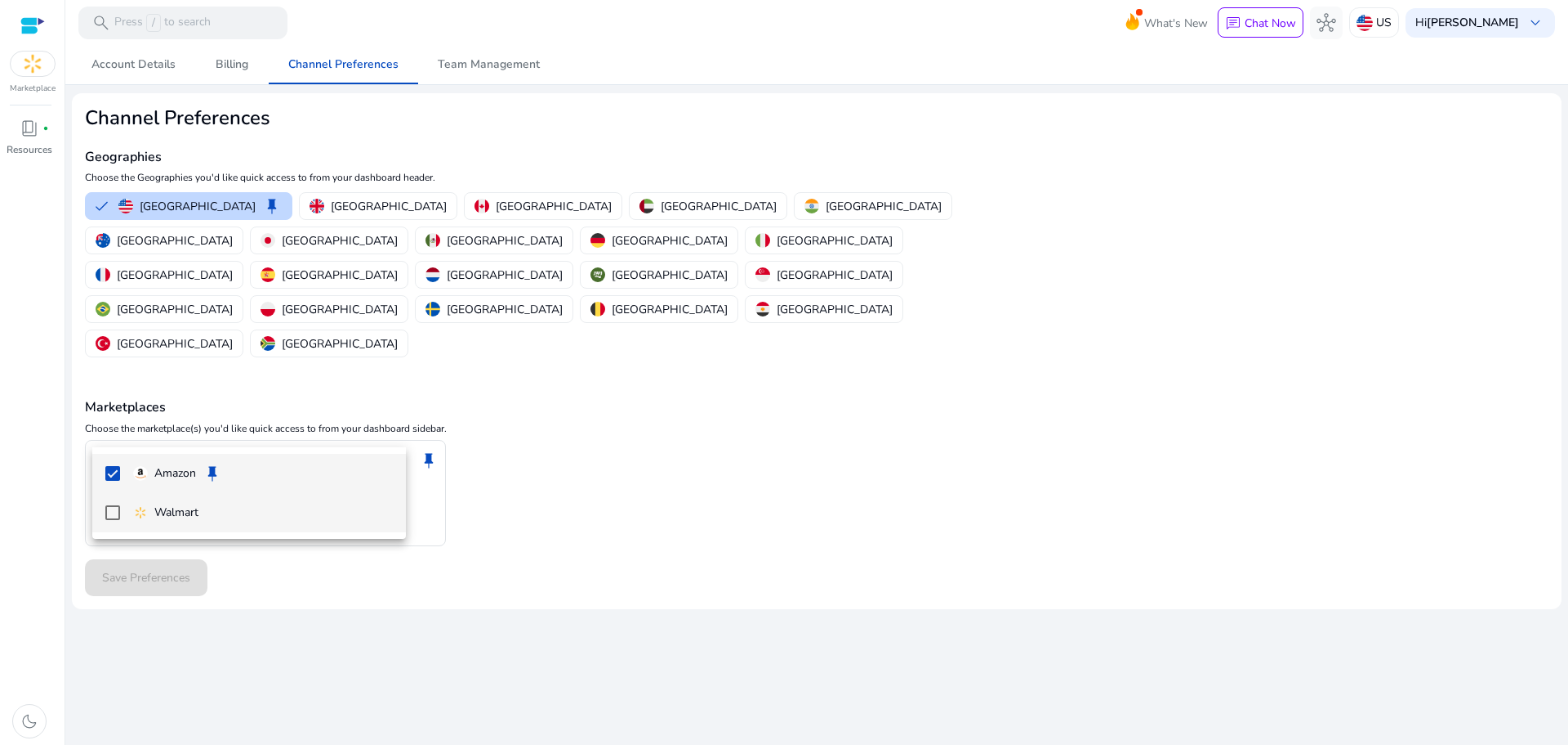
click at [137, 508] on img at bounding box center [140, 512] width 15 height 15
click at [153, 465] on div "Amazon" at bounding box center [164, 473] width 63 height 18
click at [162, 466] on p "Amazon" at bounding box center [175, 473] width 42 height 18
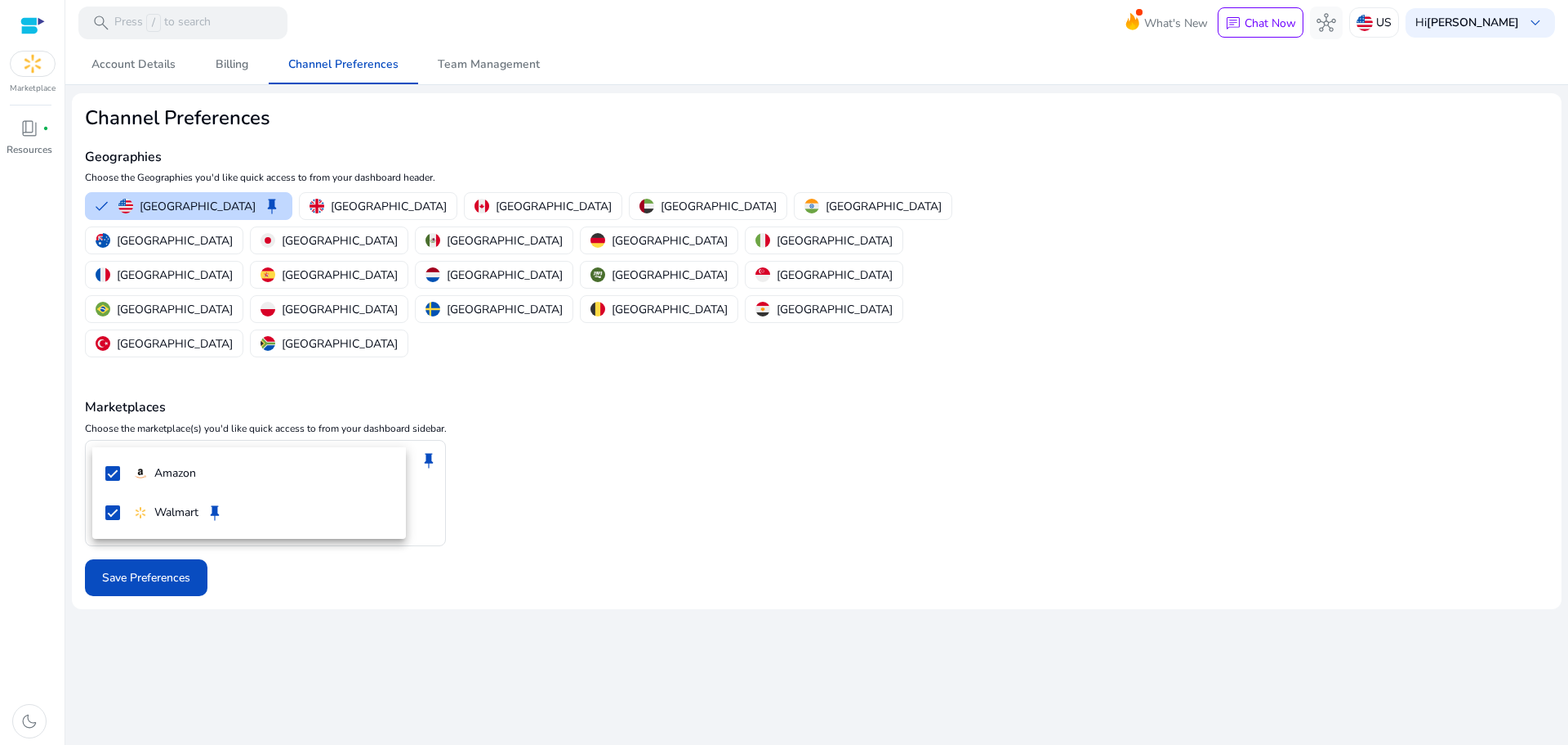
click at [250, 581] on div at bounding box center [784, 372] width 1568 height 745
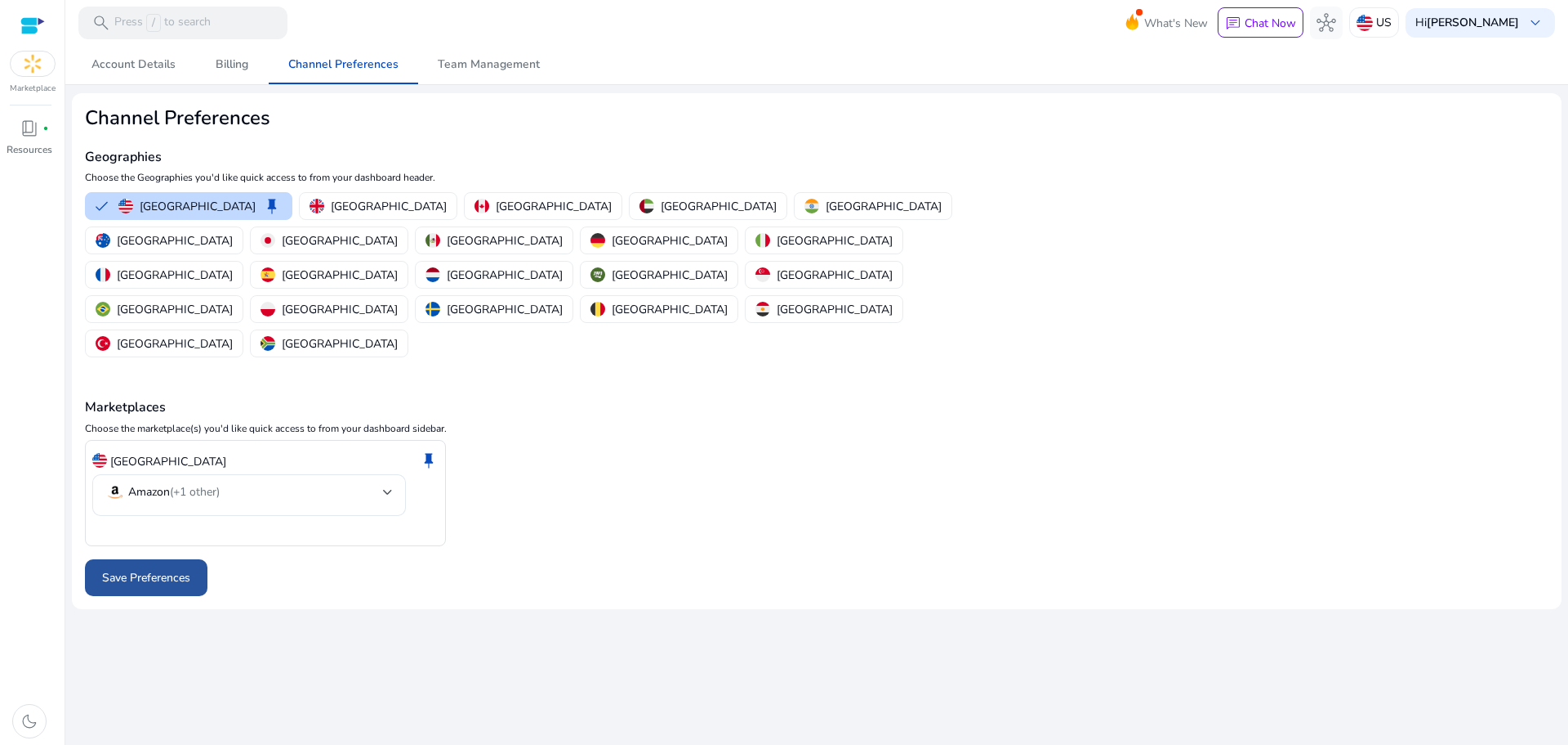
click at [133, 569] on span "Save Preferences" at bounding box center [146, 577] width 89 height 18
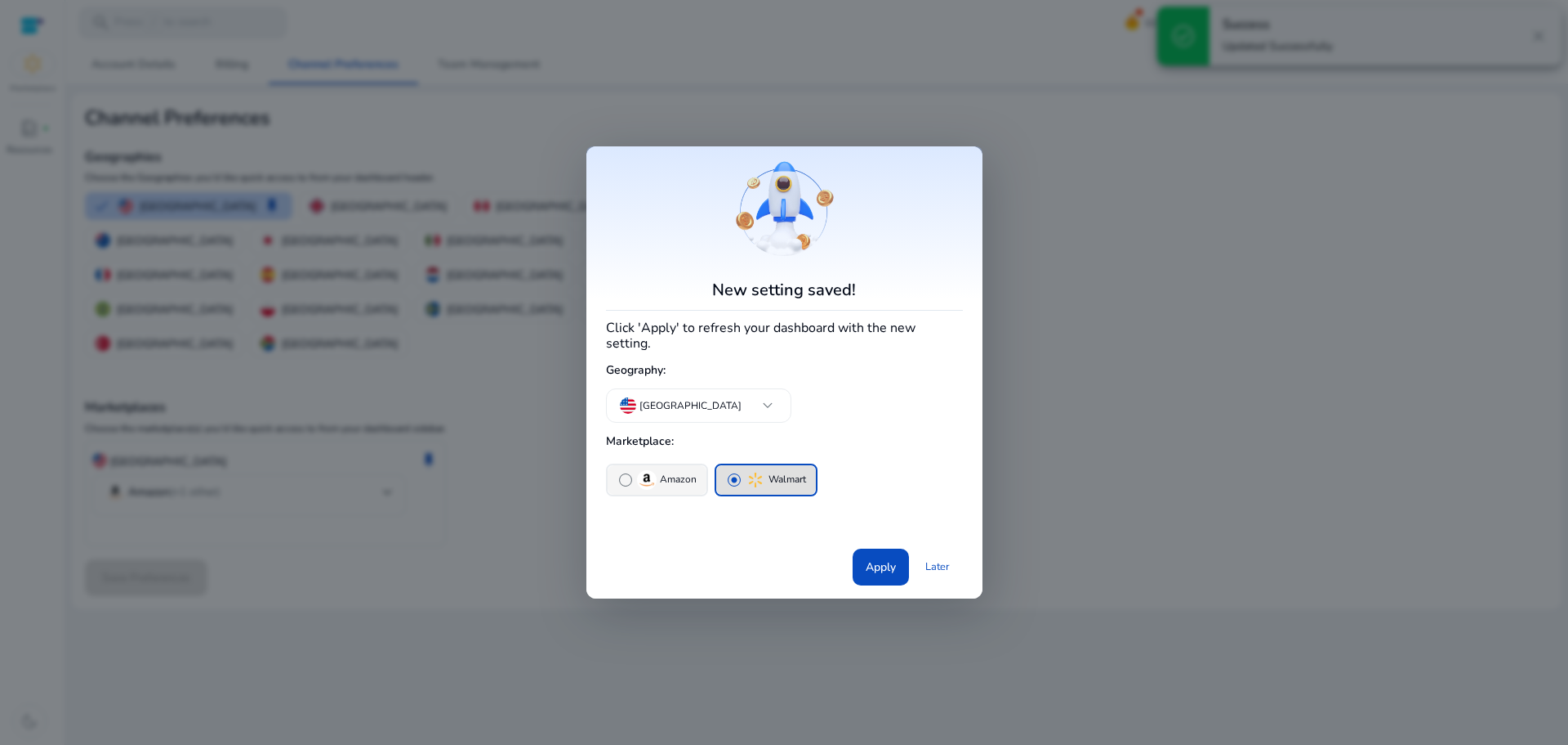
click at [654, 476] on img "button" at bounding box center [647, 480] width 19 height 19
click at [882, 549] on span at bounding box center [881, 566] width 56 height 39
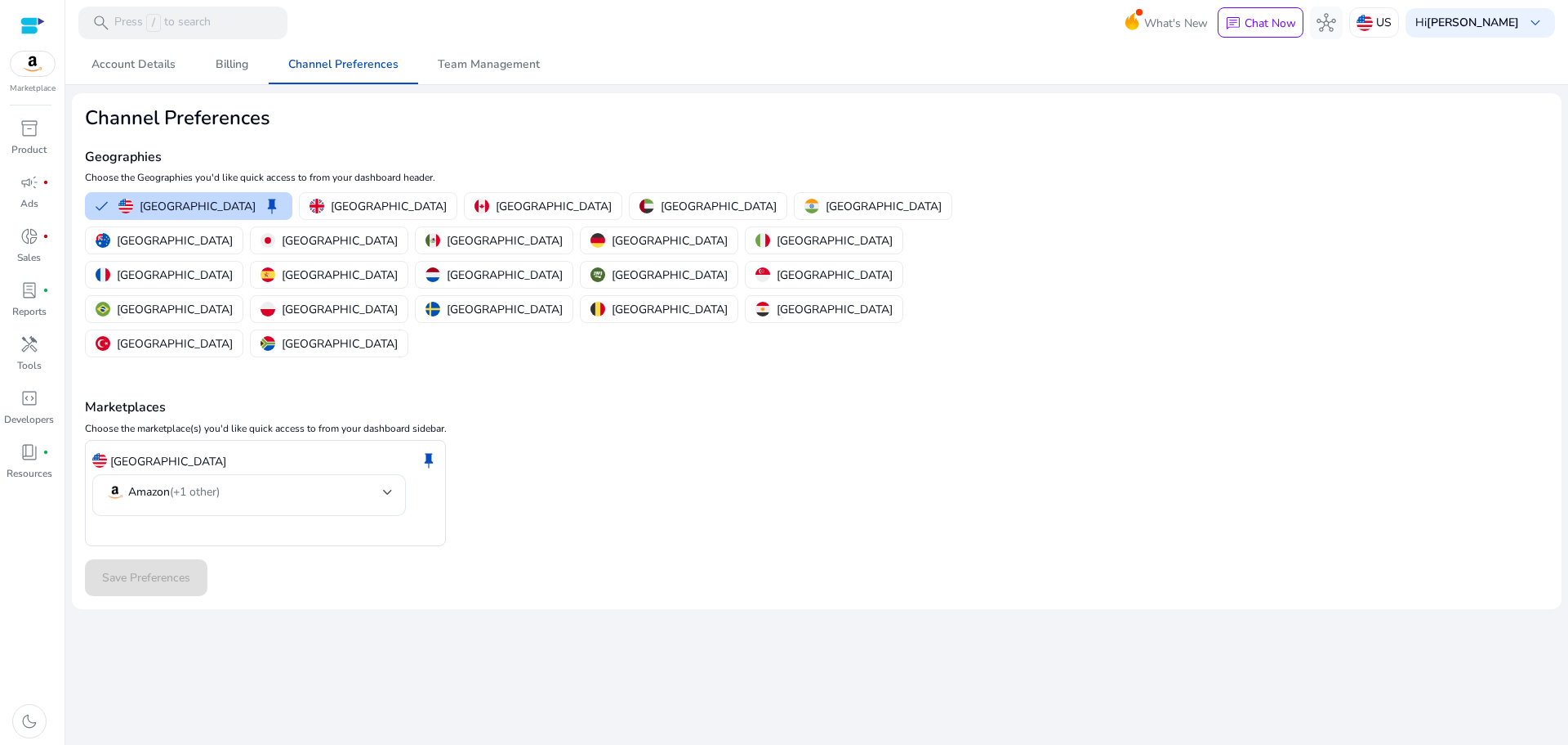
click at [27, 72] on img at bounding box center [32, 63] width 44 height 24
click at [31, 63] on img at bounding box center [32, 63] width 44 height 24
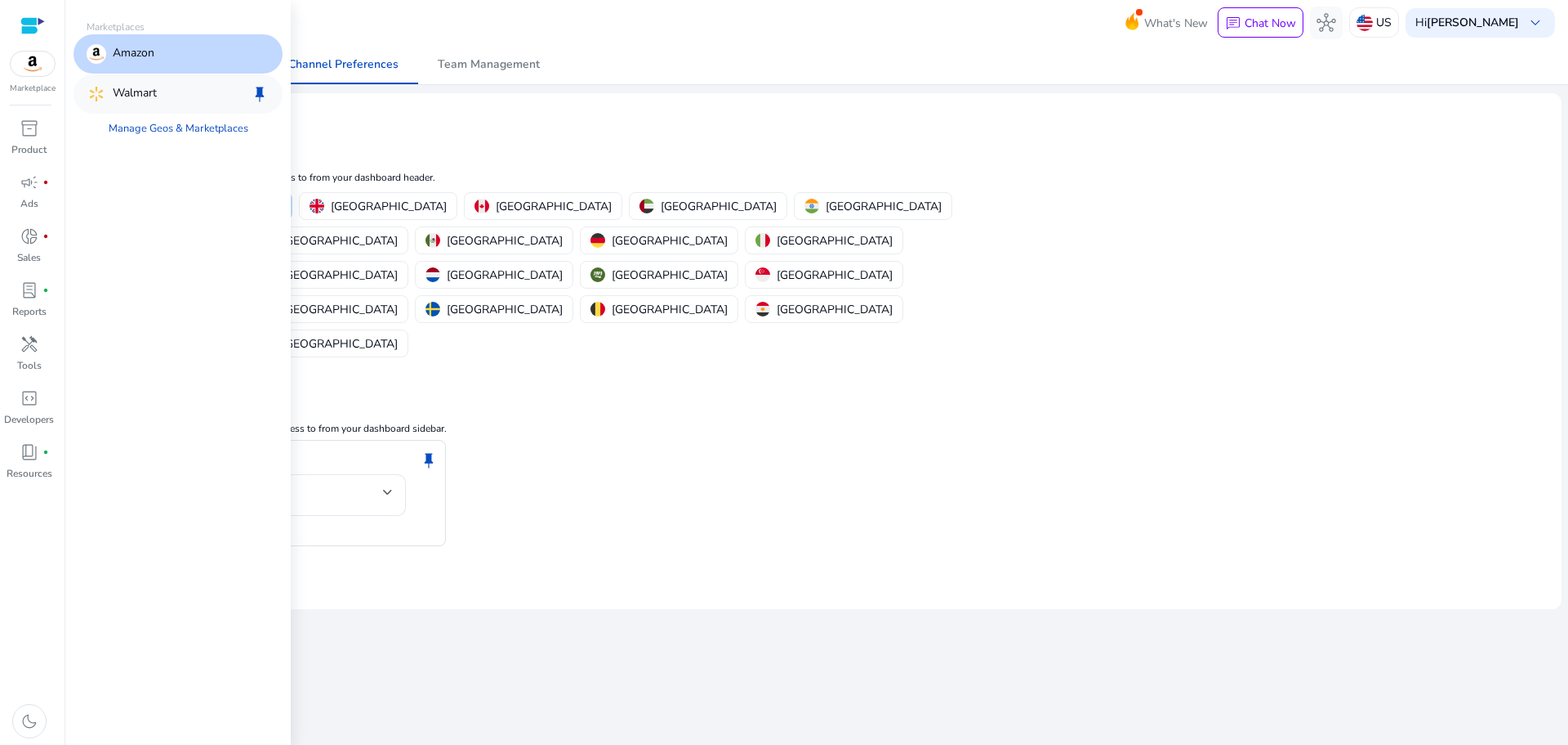
click at [125, 92] on p "Walmart" at bounding box center [134, 93] width 44 height 19
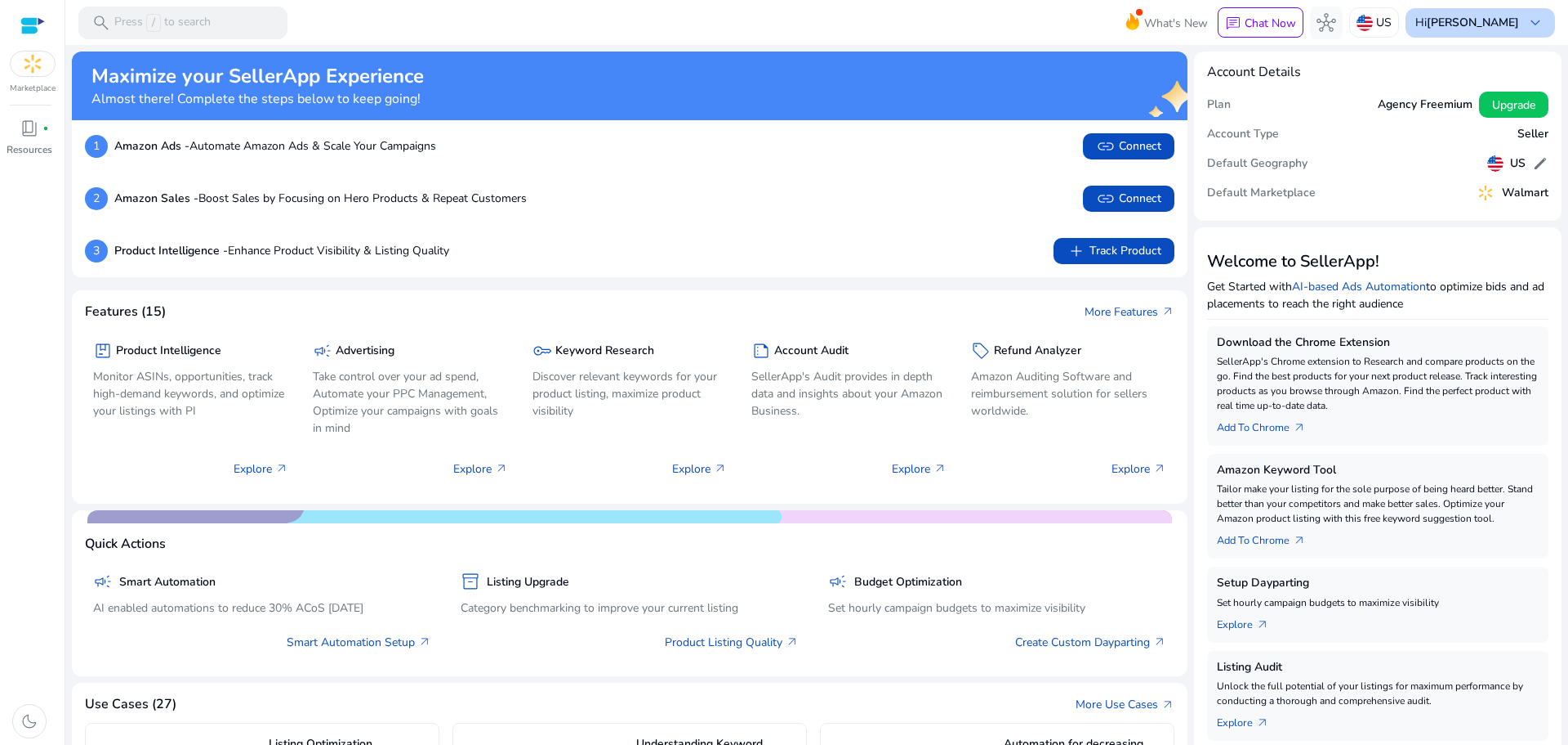
click at [1477, 11] on div "Hi [PERSON_NAME] keyboard_arrow_down" at bounding box center [1480, 22] width 150 height 29
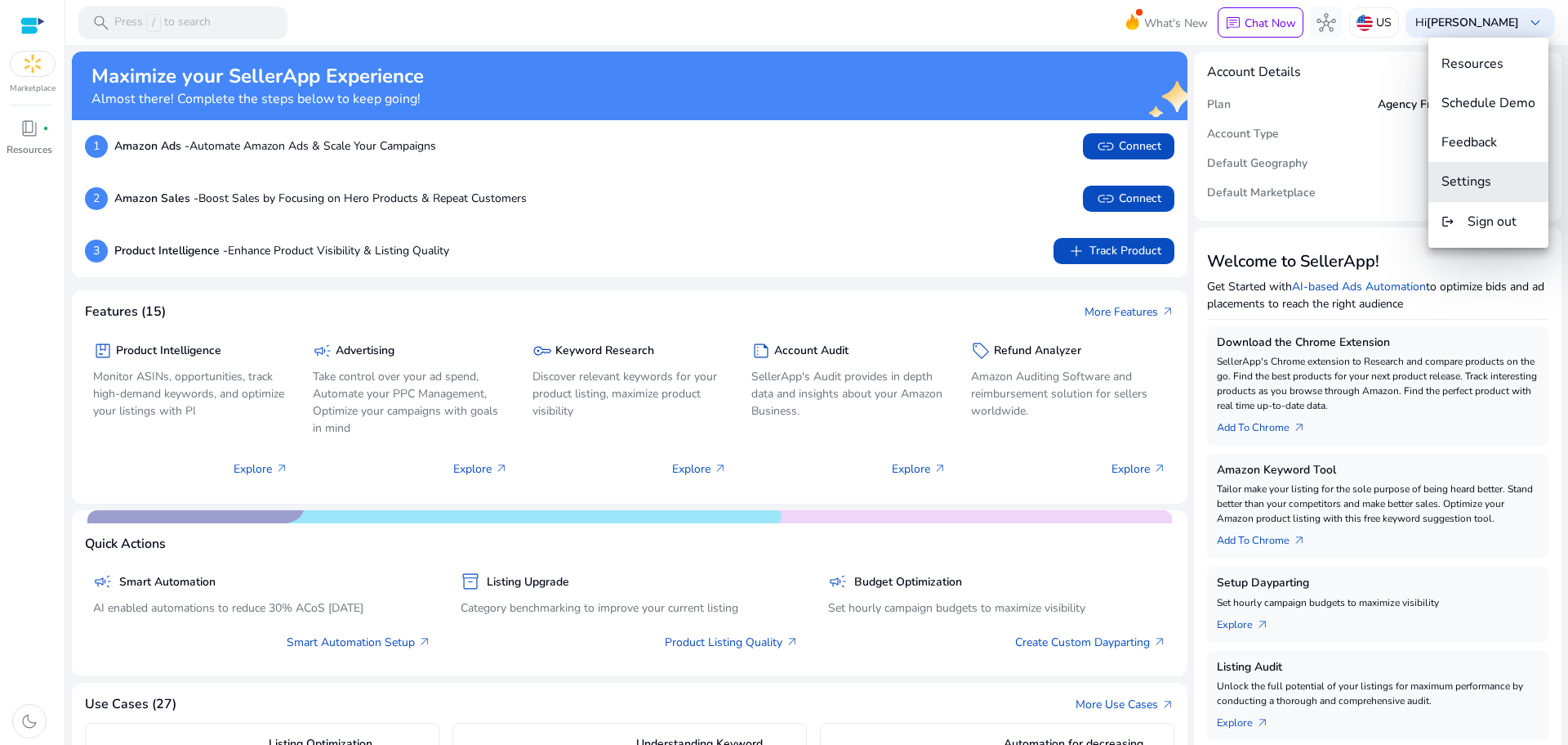
click at [1491, 190] on span "Settings" at bounding box center [1466, 181] width 50 height 18
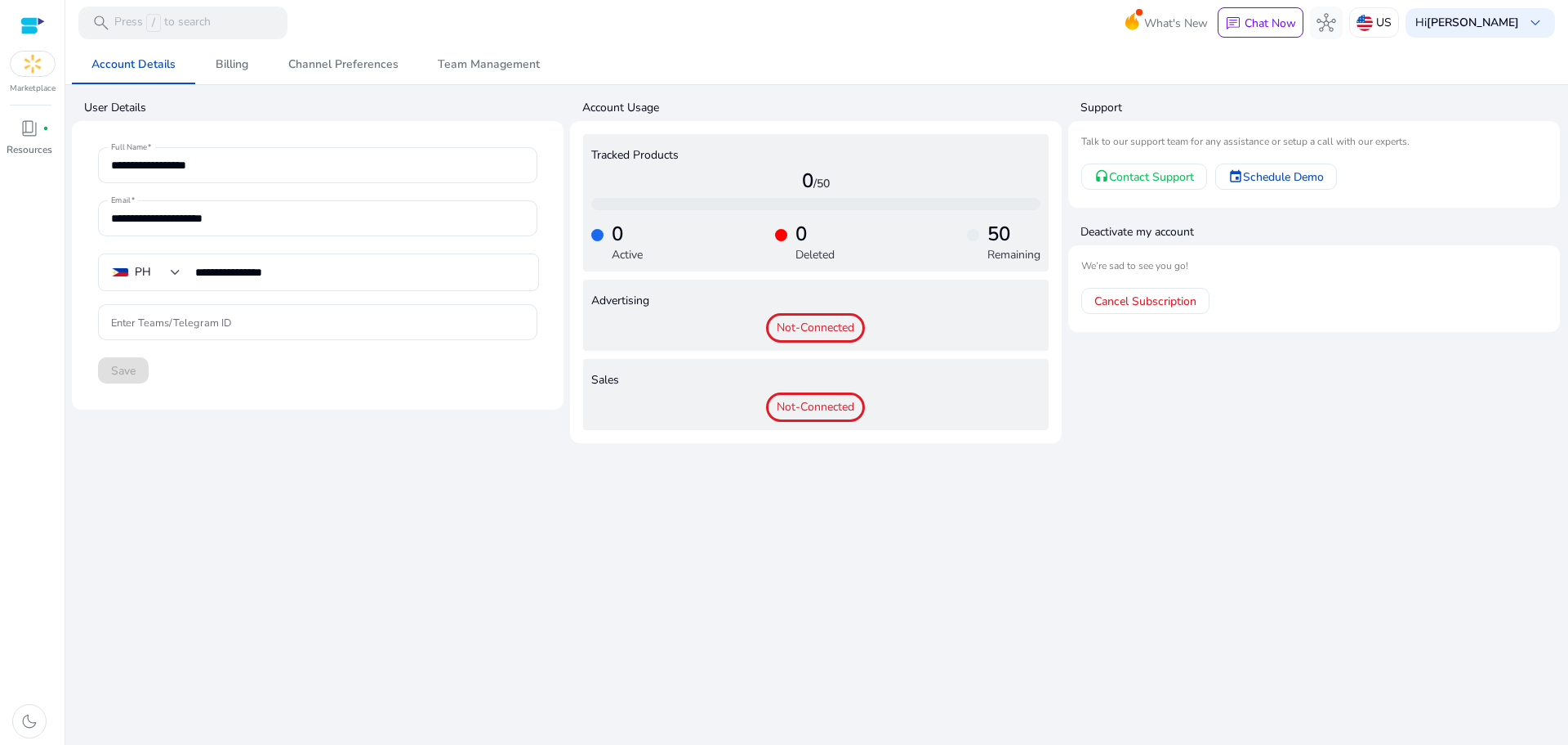
click at [1129, 233] on h4 "Deactivate my account" at bounding box center [1320, 232] width 480 height 17
click at [1140, 306] on span "Cancel Subscription" at bounding box center [1146, 301] width 102 height 18
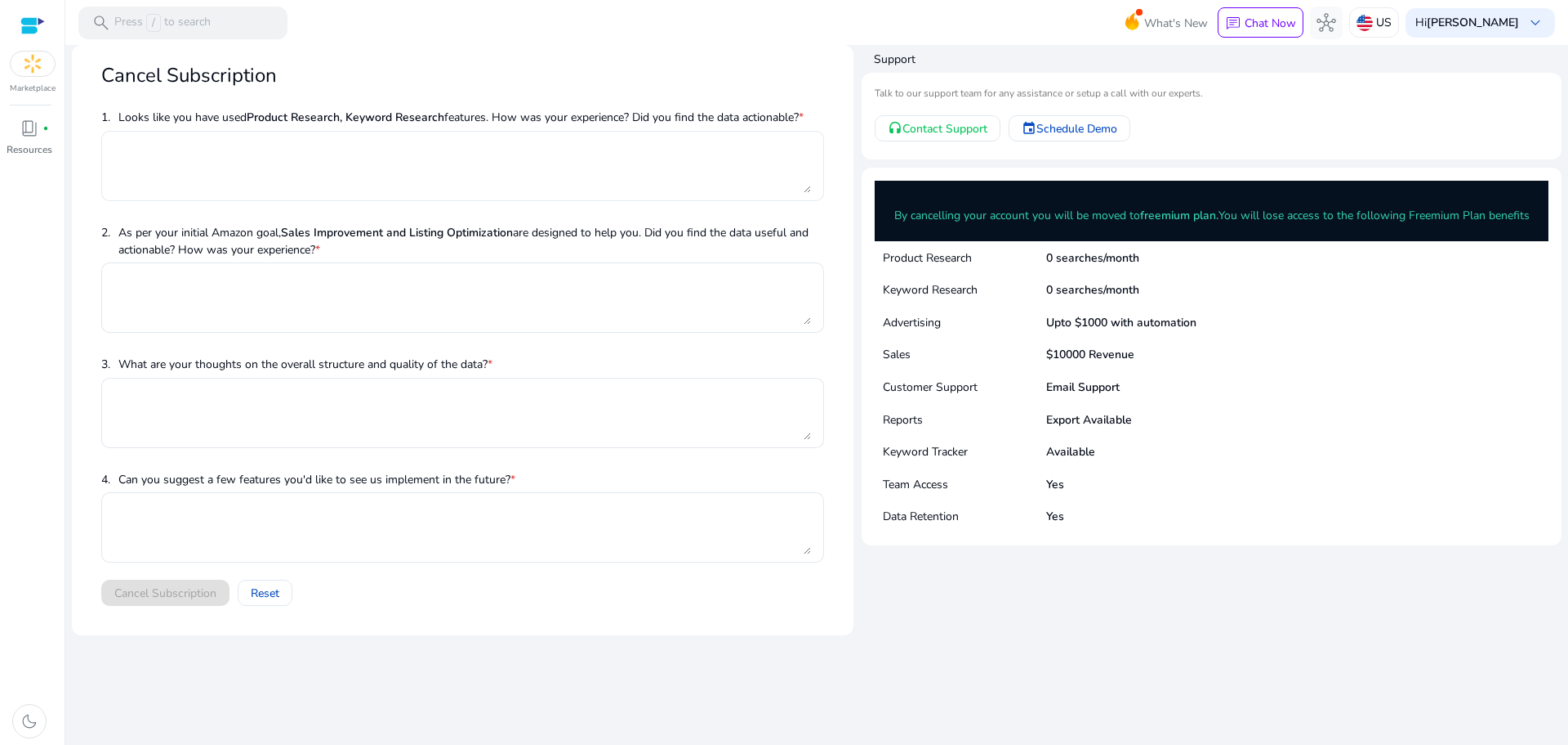
click at [132, 167] on textarea at bounding box center [462, 166] width 697 height 54
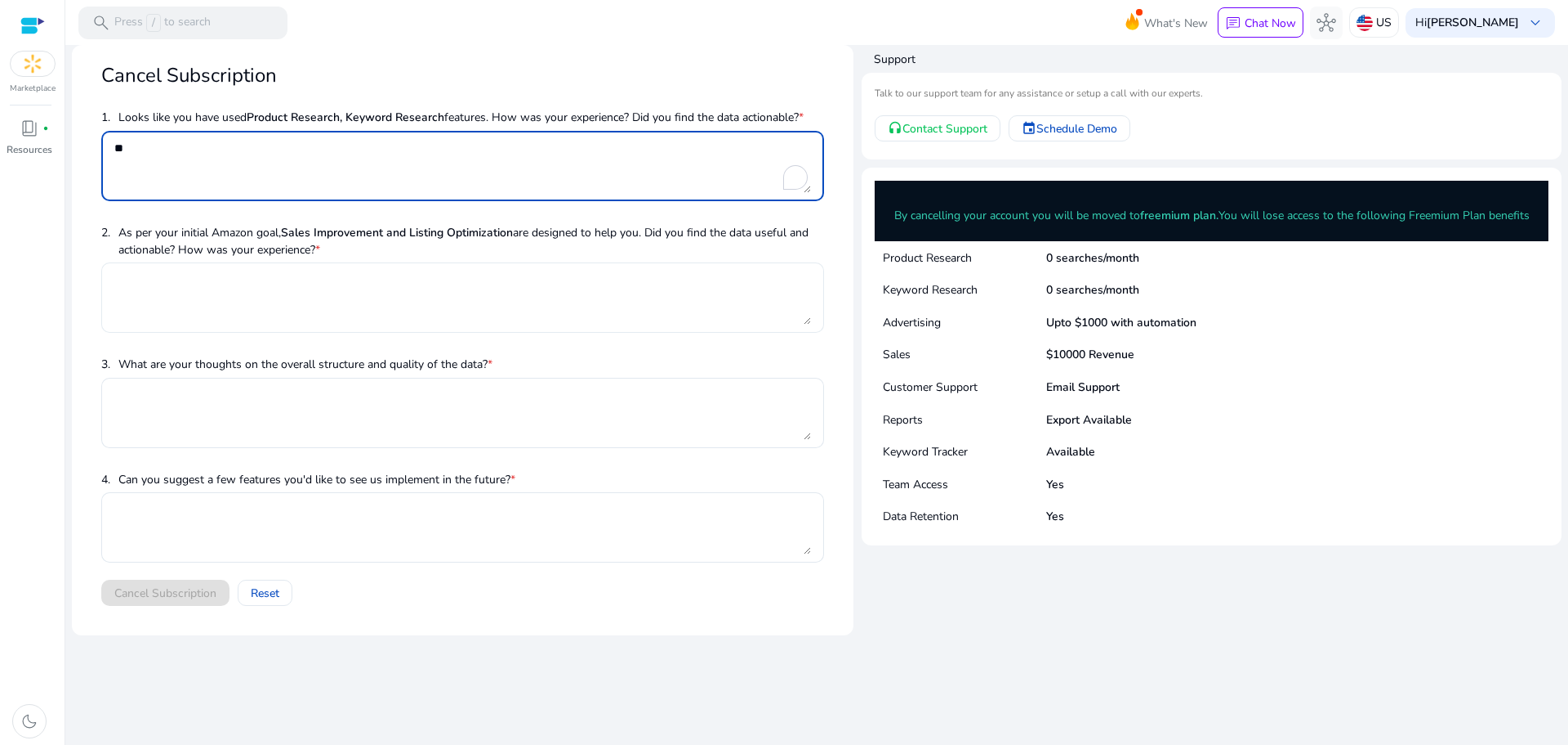
type textarea "**"
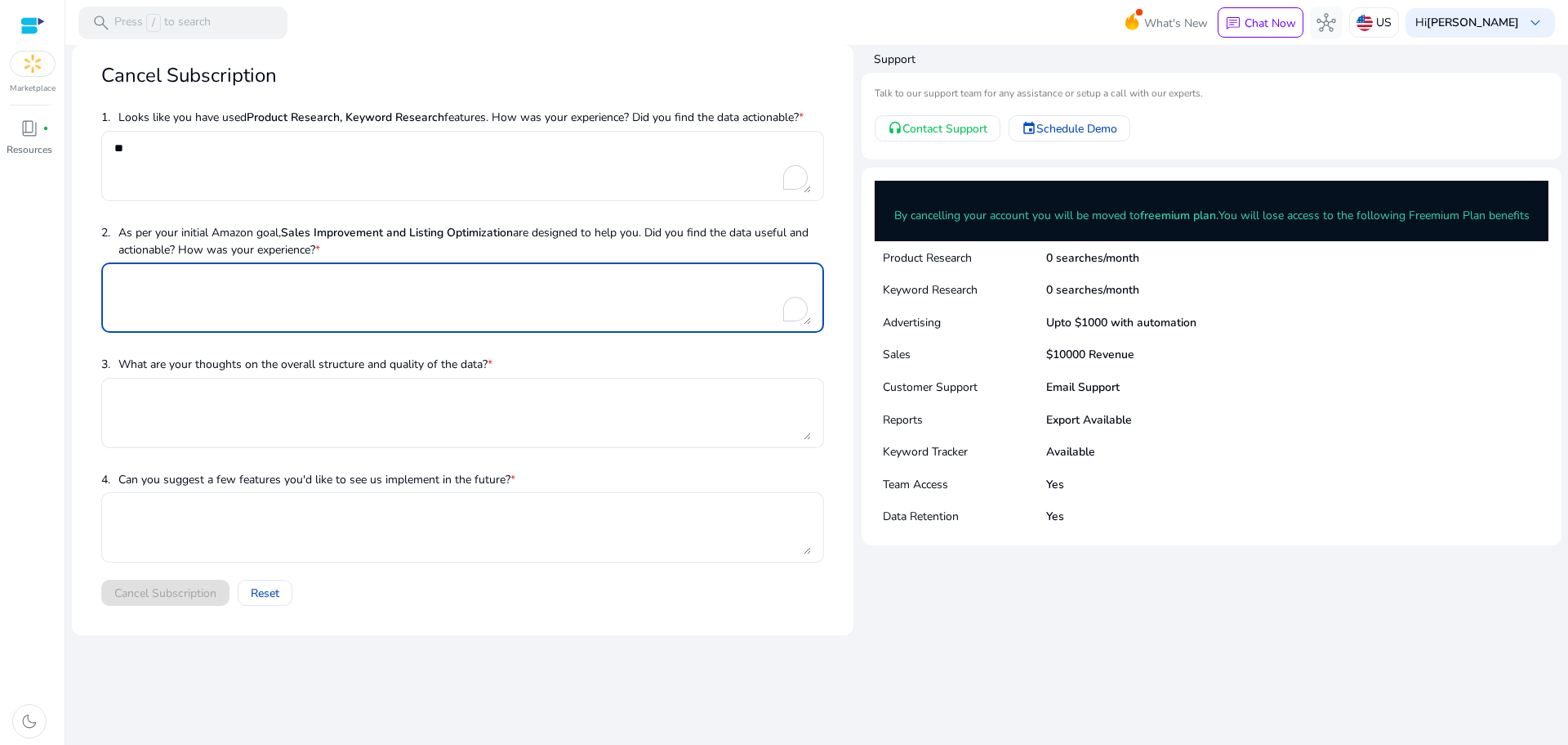
click at [164, 282] on textarea "To enrich screen reader interactions, please activate Accessibility in Grammarl…" at bounding box center [462, 297] width 697 height 54
type textarea "**********"
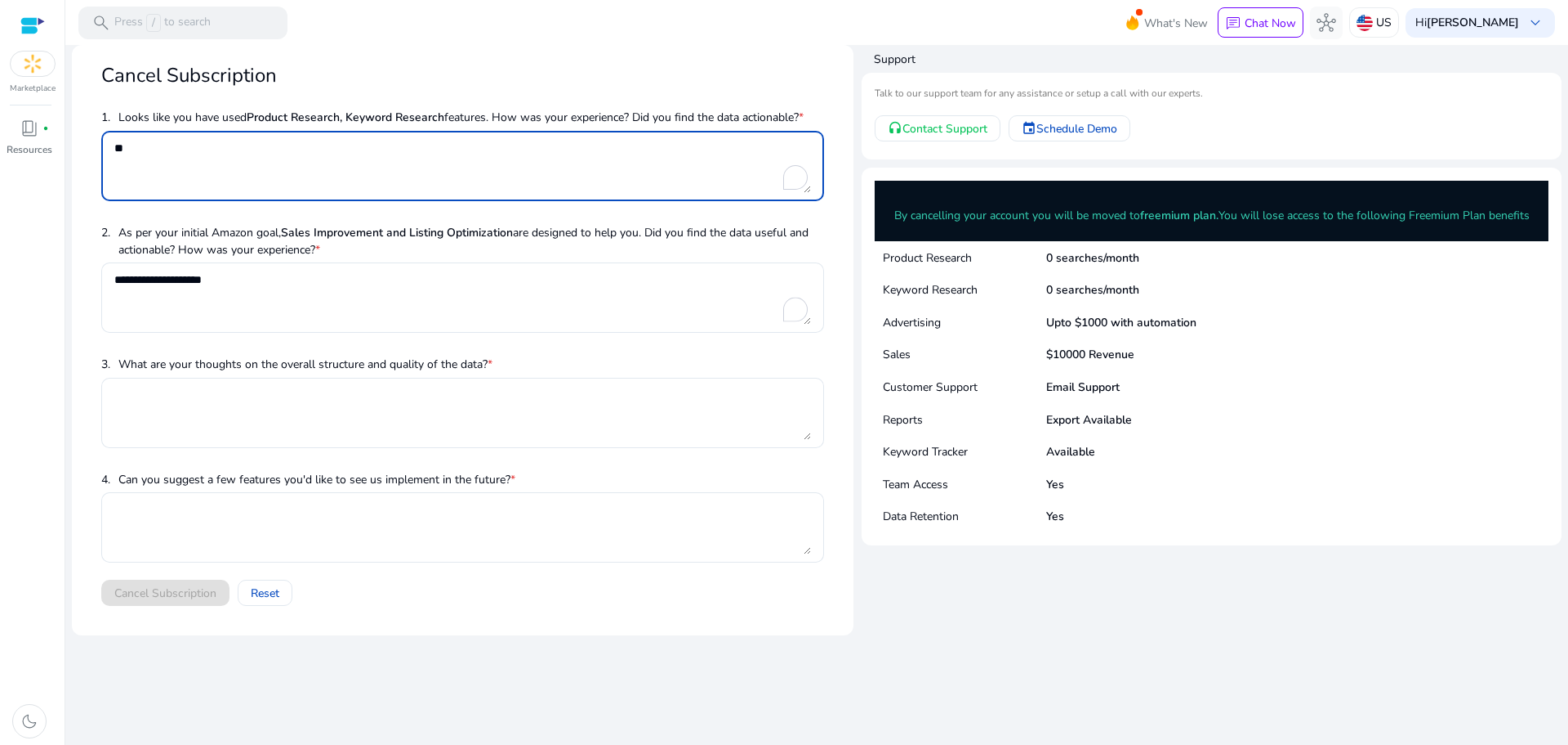
click at [243, 154] on textarea "**" at bounding box center [462, 166] width 697 height 54
paste textarea "**********"
type textarea "**********"
